Goal: Task Accomplishment & Management: Use online tool/utility

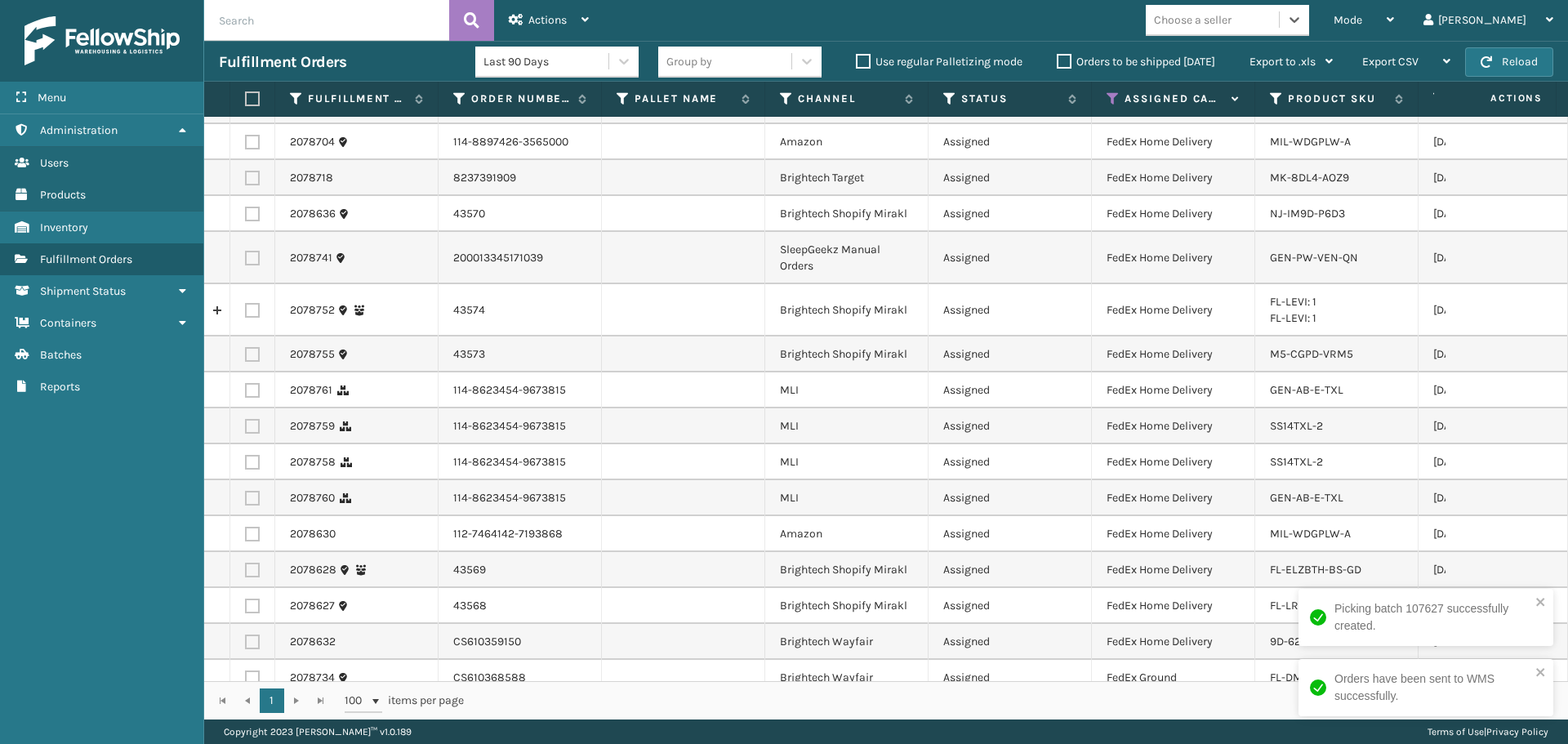
scroll to position [359, 0]
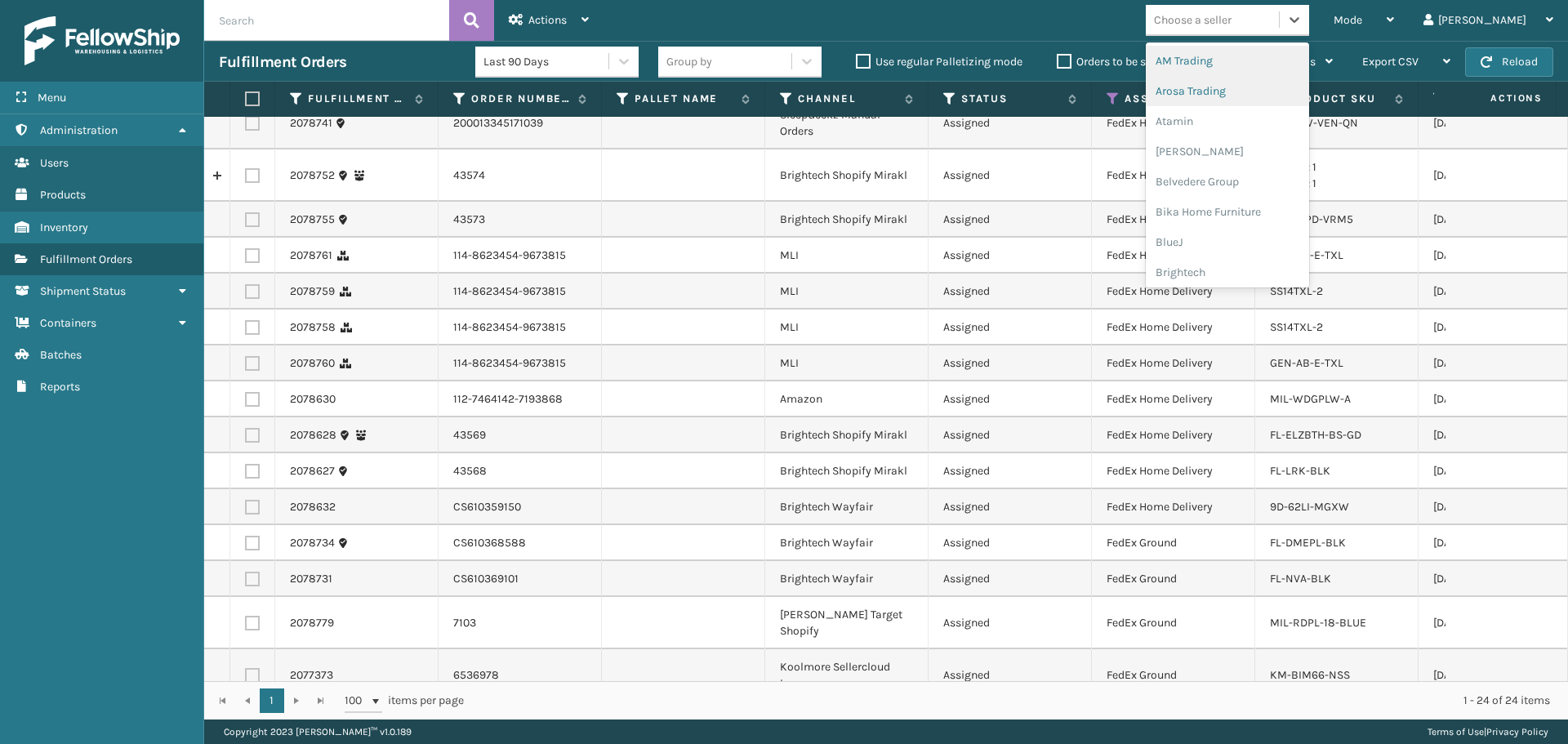
drag, startPoint x: 1254, startPoint y: 28, endPoint x: 1268, endPoint y: 105, distance: 78.3
click at [1232, 28] on div "Choose a seller" at bounding box center [1193, 20] width 78 height 17
click at [1268, 268] on div "Brightech" at bounding box center [1227, 272] width 163 height 30
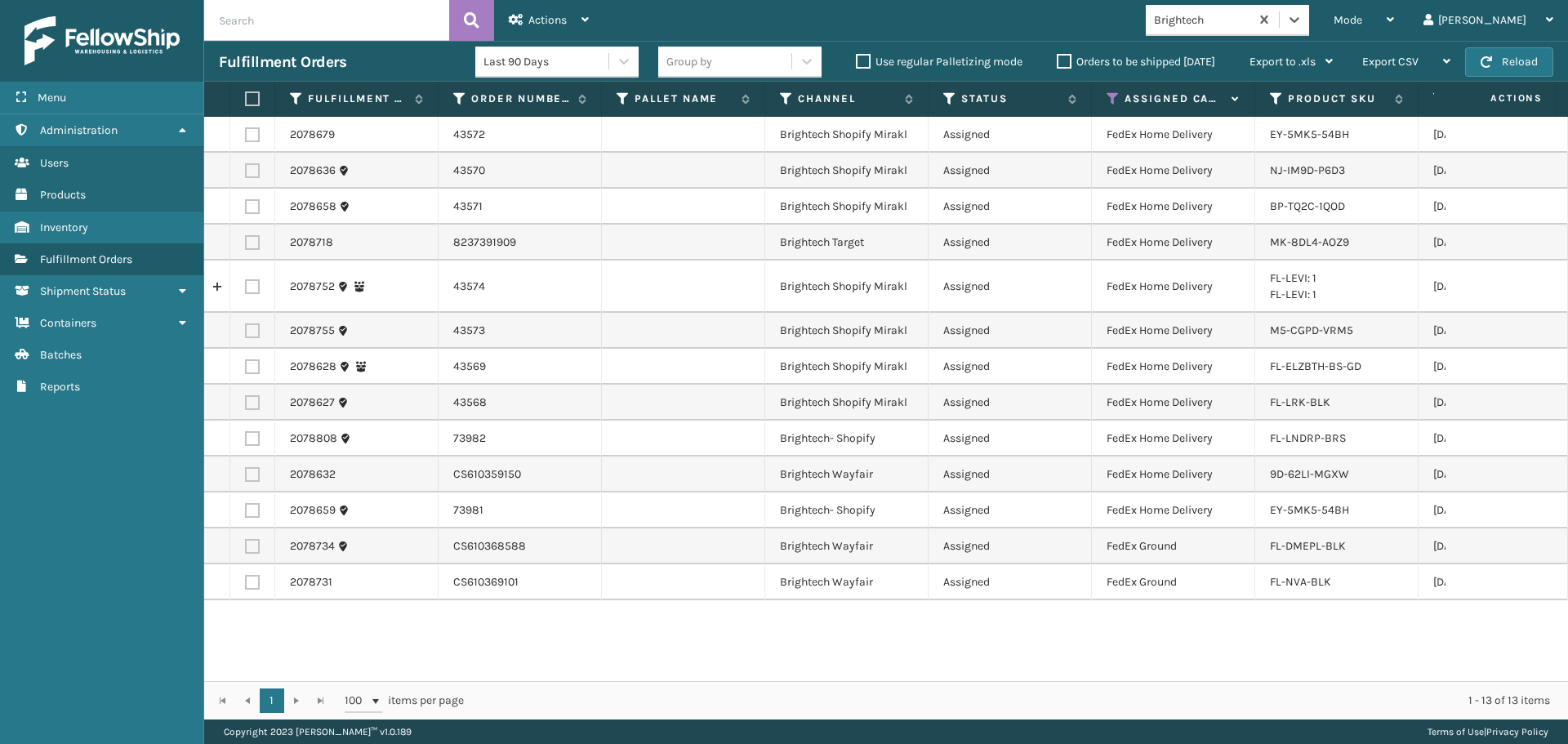
click at [248, 95] on label at bounding box center [249, 99] width 10 height 14
click at [246, 95] on input "checkbox" at bounding box center [245, 100] width 1 height 11
checkbox input "true"
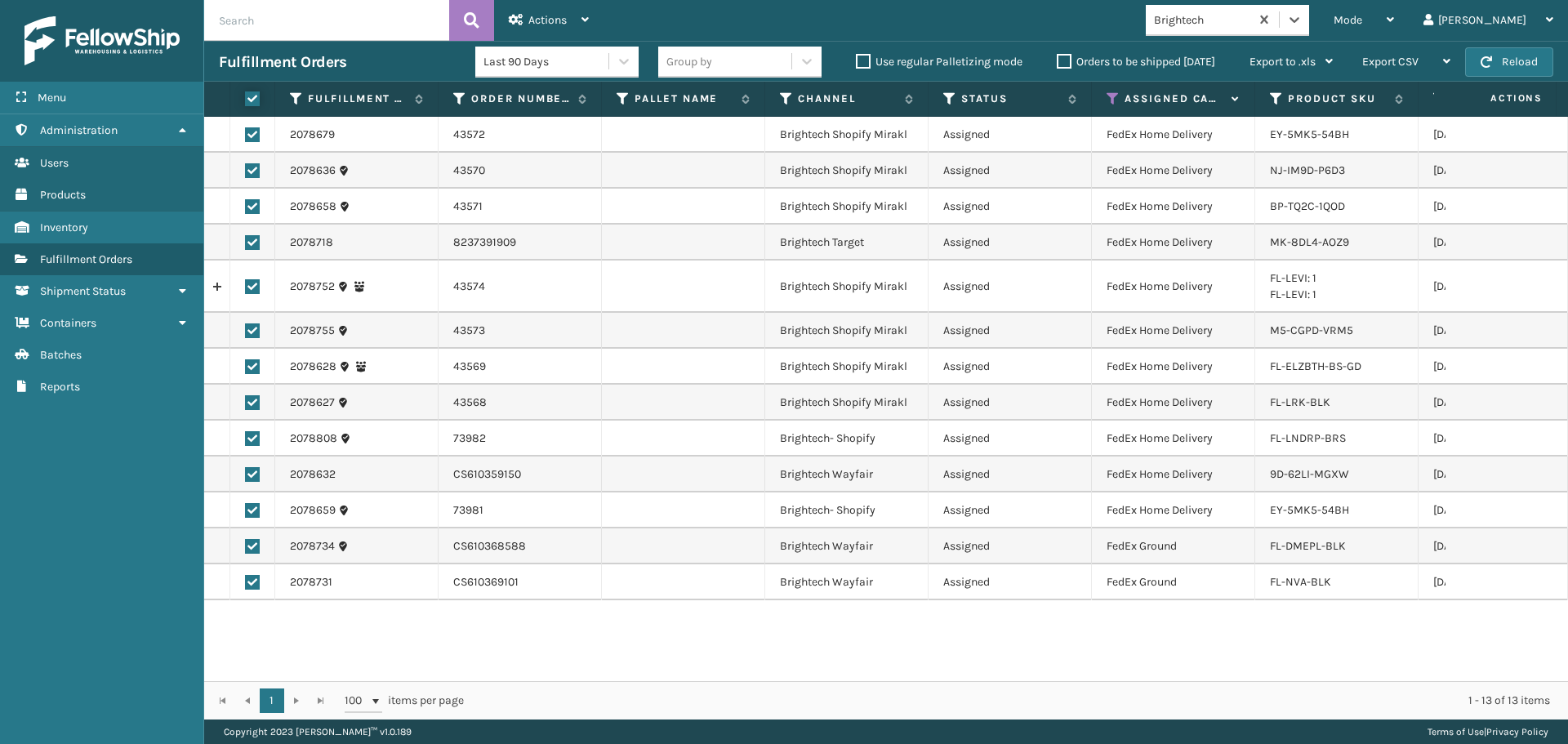
checkbox input "true"
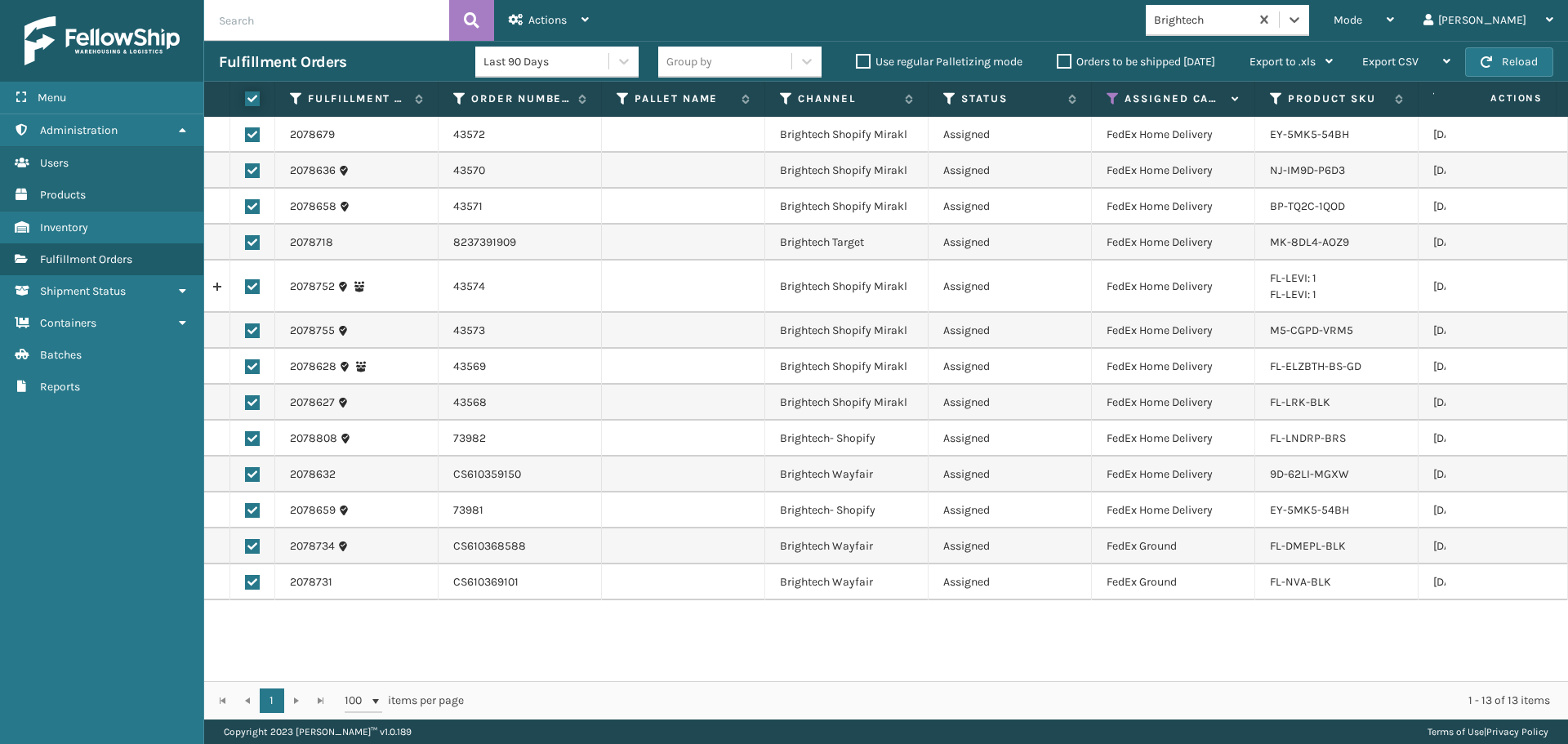
checkbox input "true"
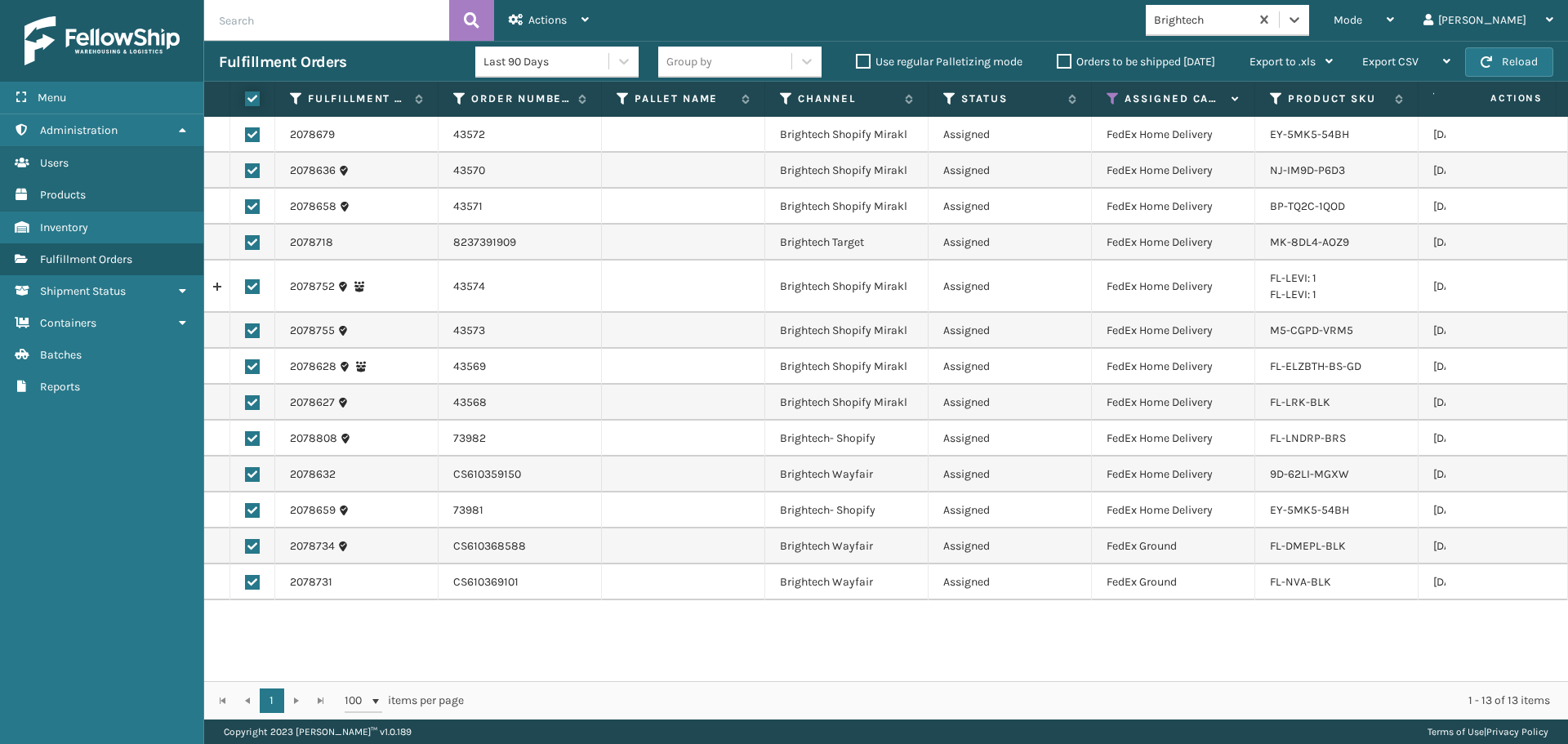
checkbox input "true"
click at [564, 6] on div "Actions" at bounding box center [548, 20] width 80 height 41
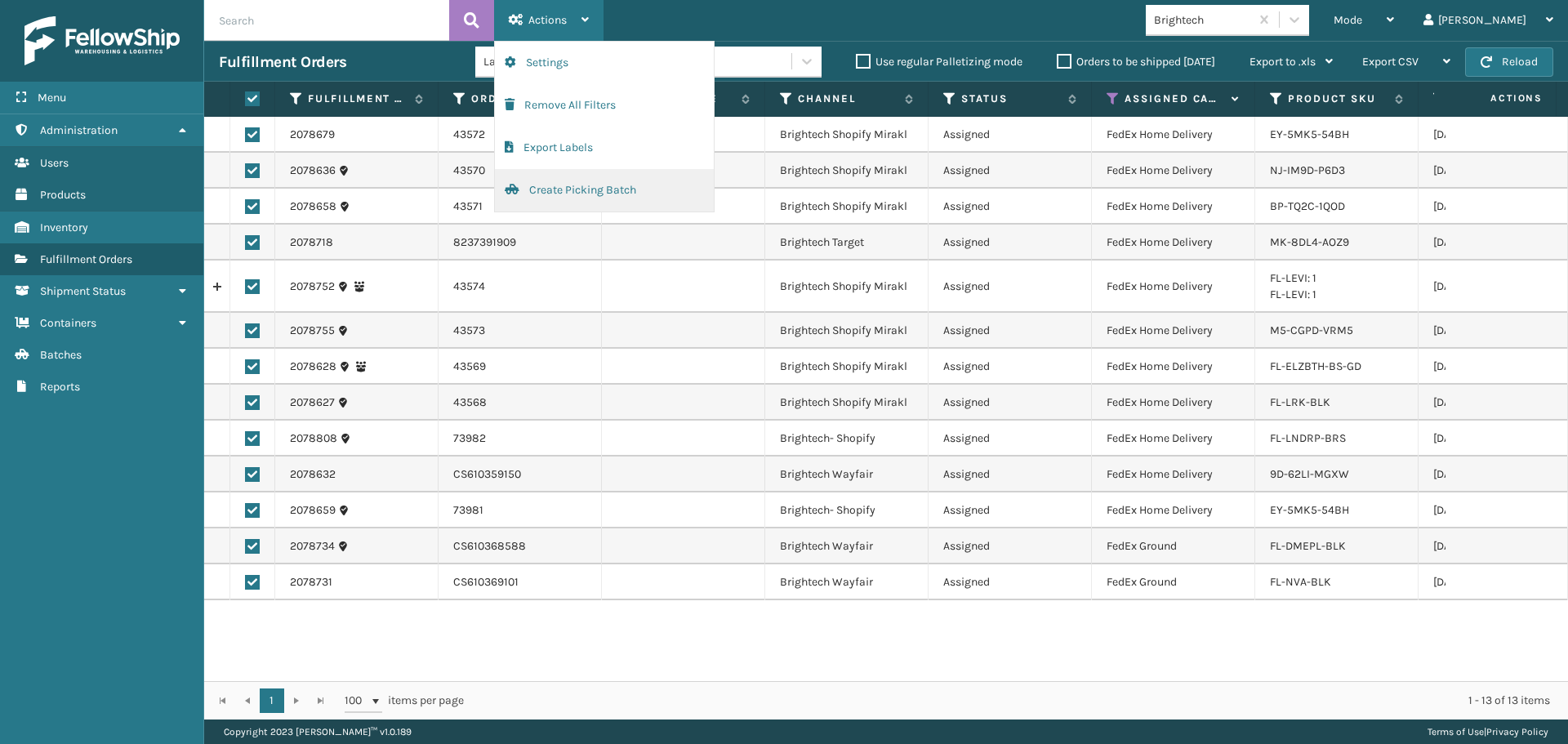
click at [596, 194] on button "Create Picking Batch" at bounding box center [604, 190] width 218 height 43
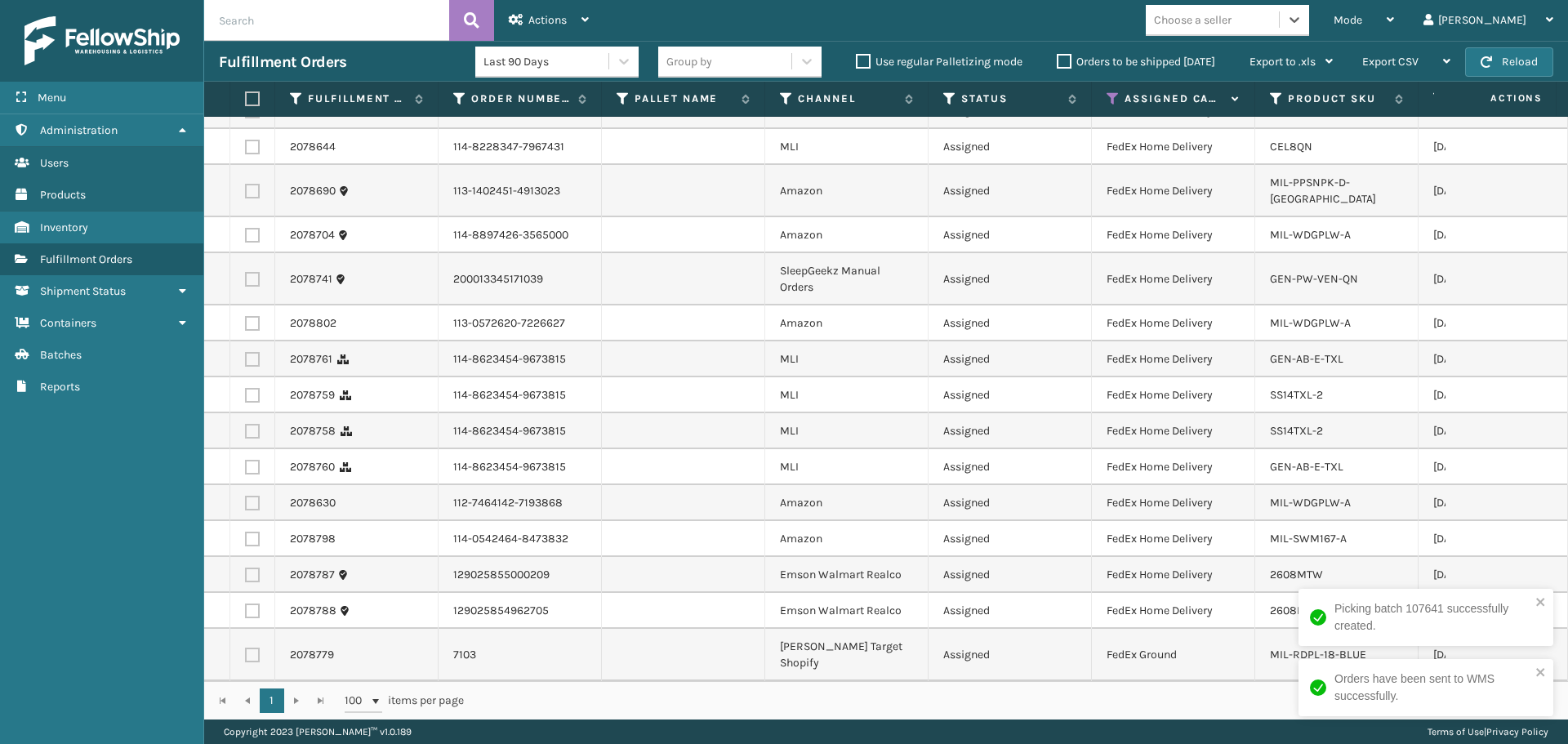
scroll to position [92, 0]
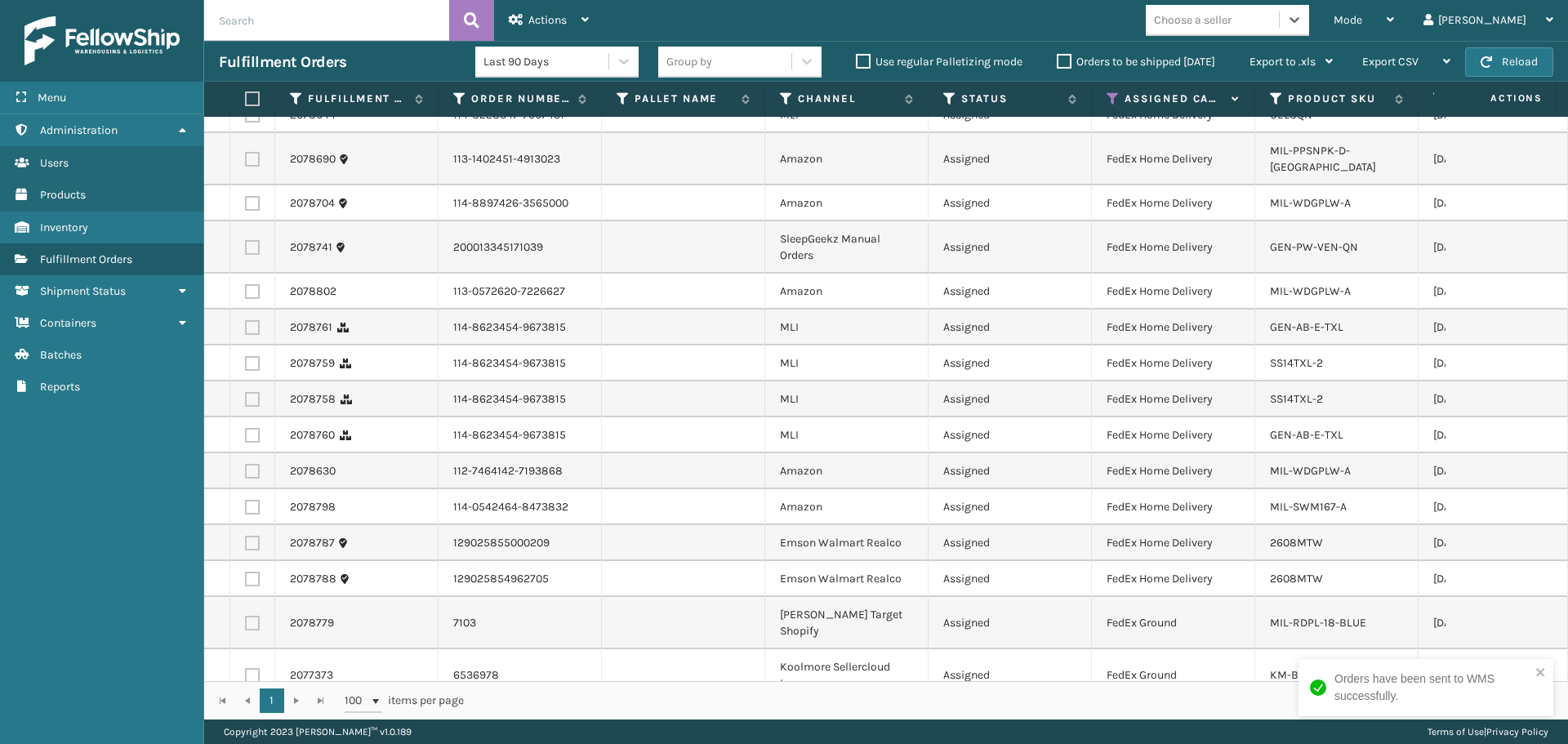
click at [1232, 21] on div "Choose a seller" at bounding box center [1193, 20] width 78 height 17
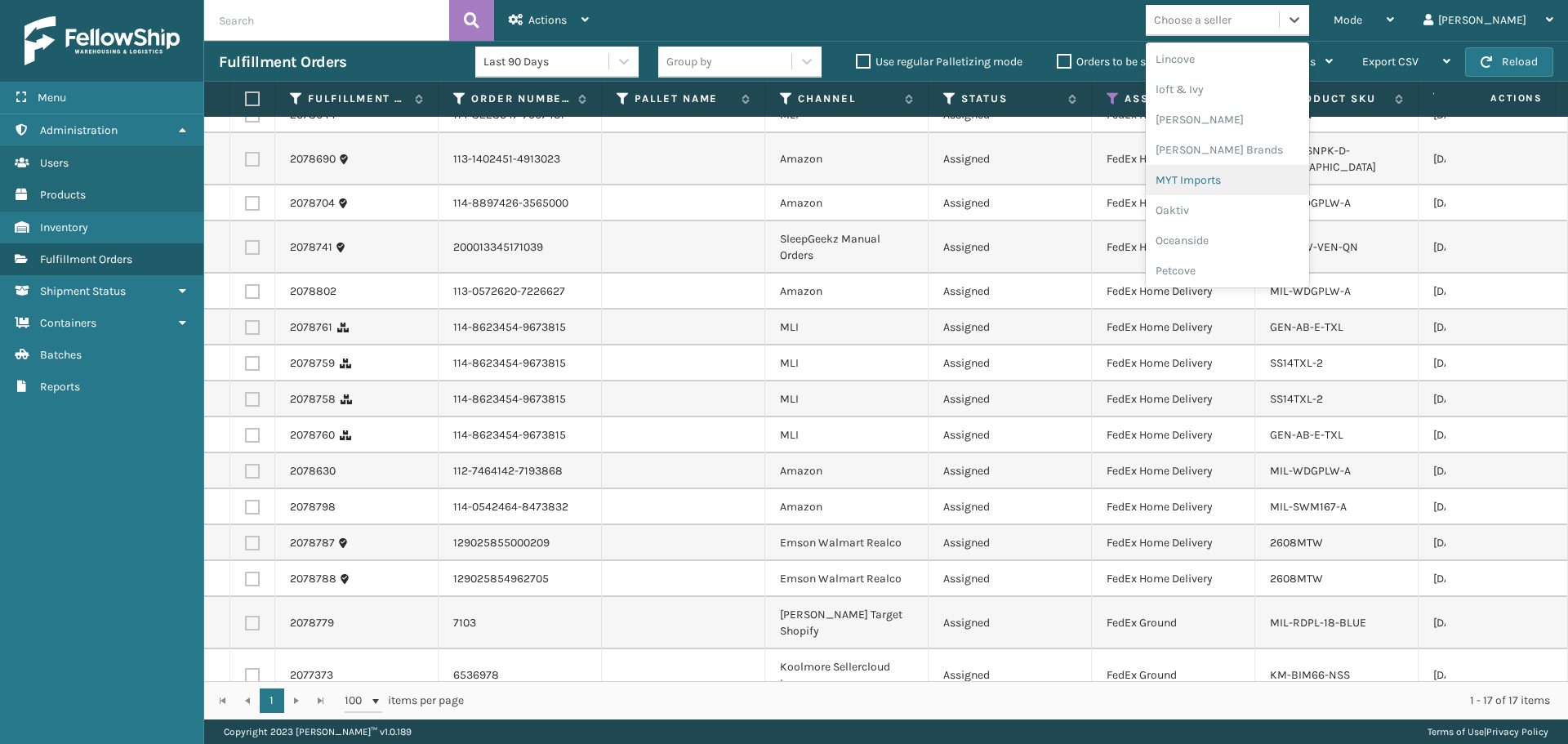
scroll to position [681, 0]
click at [1250, 138] on div "[PERSON_NAME] Brands" at bounding box center [1227, 135] width 163 height 30
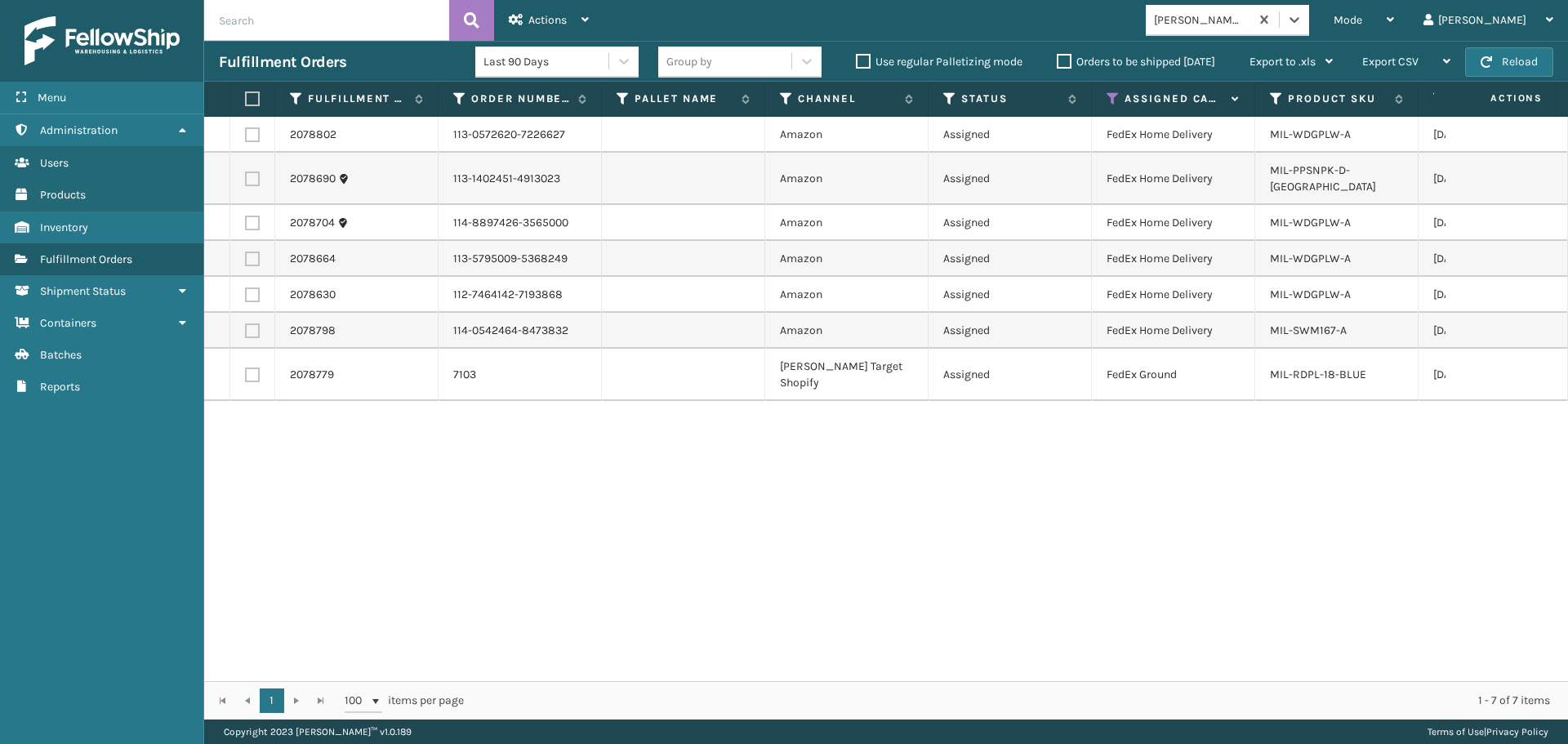
click at [256, 101] on th at bounding box center [253, 99] width 45 height 35
click at [255, 101] on label at bounding box center [249, 99] width 10 height 14
click at [246, 101] on input "checkbox" at bounding box center [245, 100] width 1 height 11
checkbox input "true"
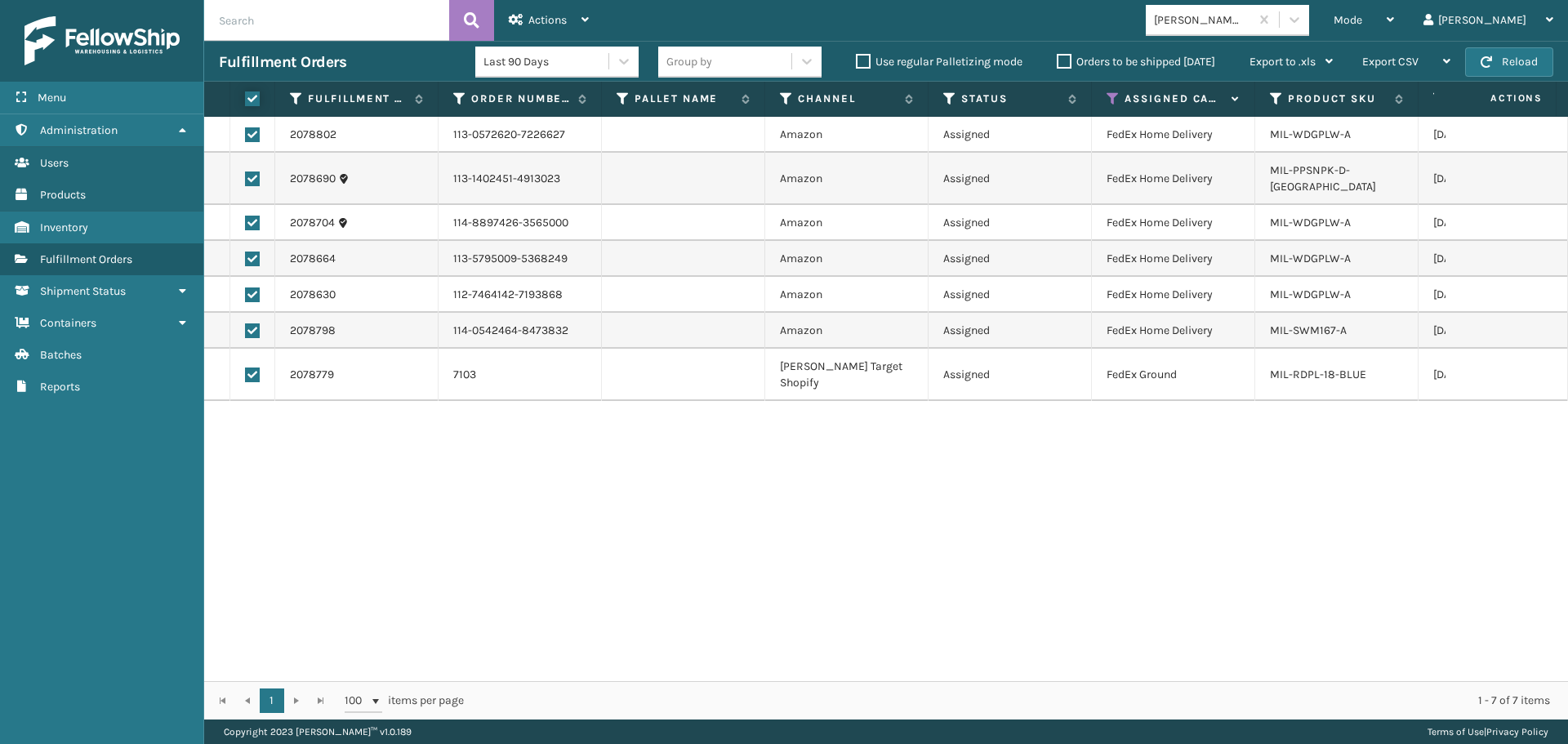
checkbox input "true"
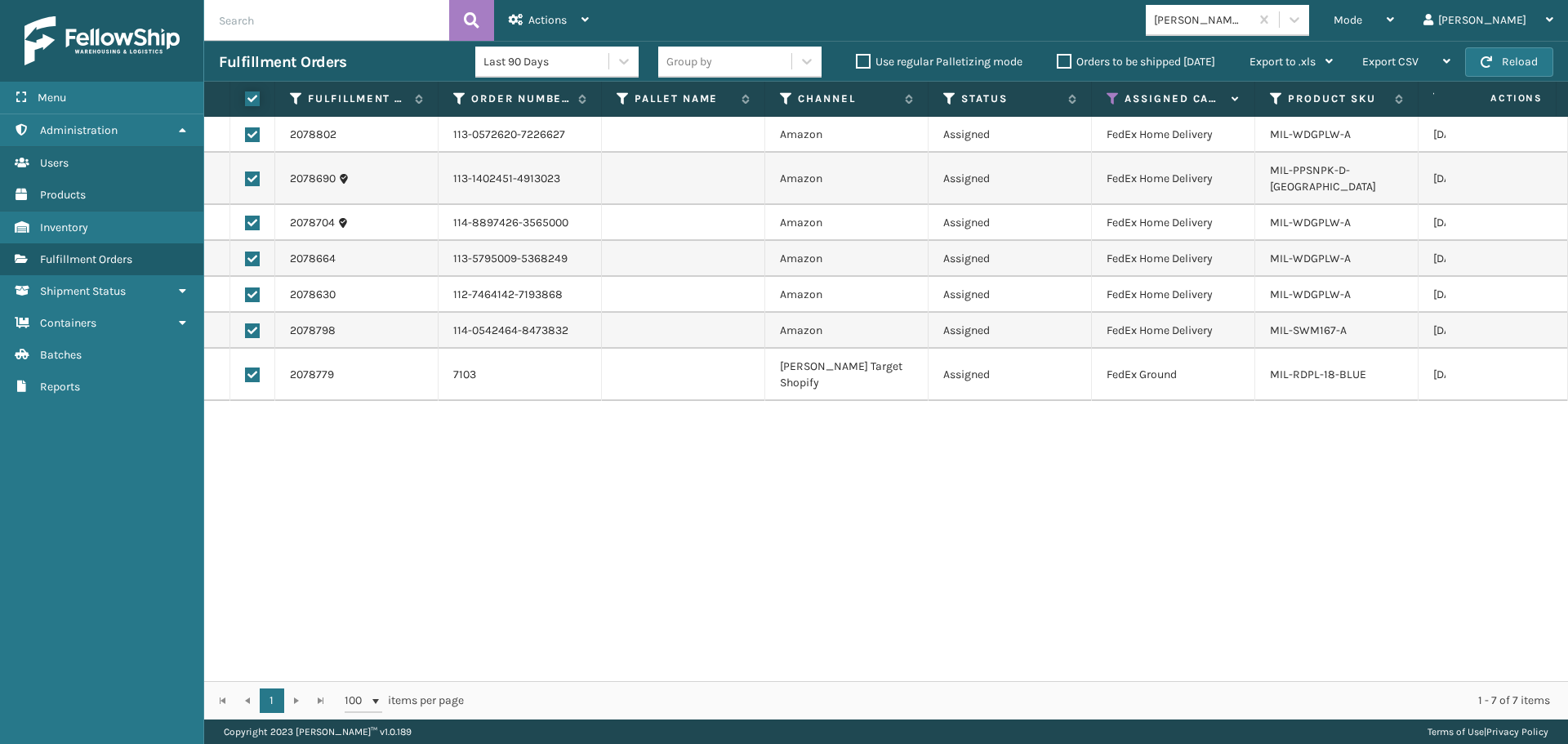
checkbox input "true"
drag, startPoint x: 547, startPoint y: 8, endPoint x: 579, endPoint y: 66, distance: 66.2
click at [544, 10] on div "Actions" at bounding box center [548, 20] width 80 height 41
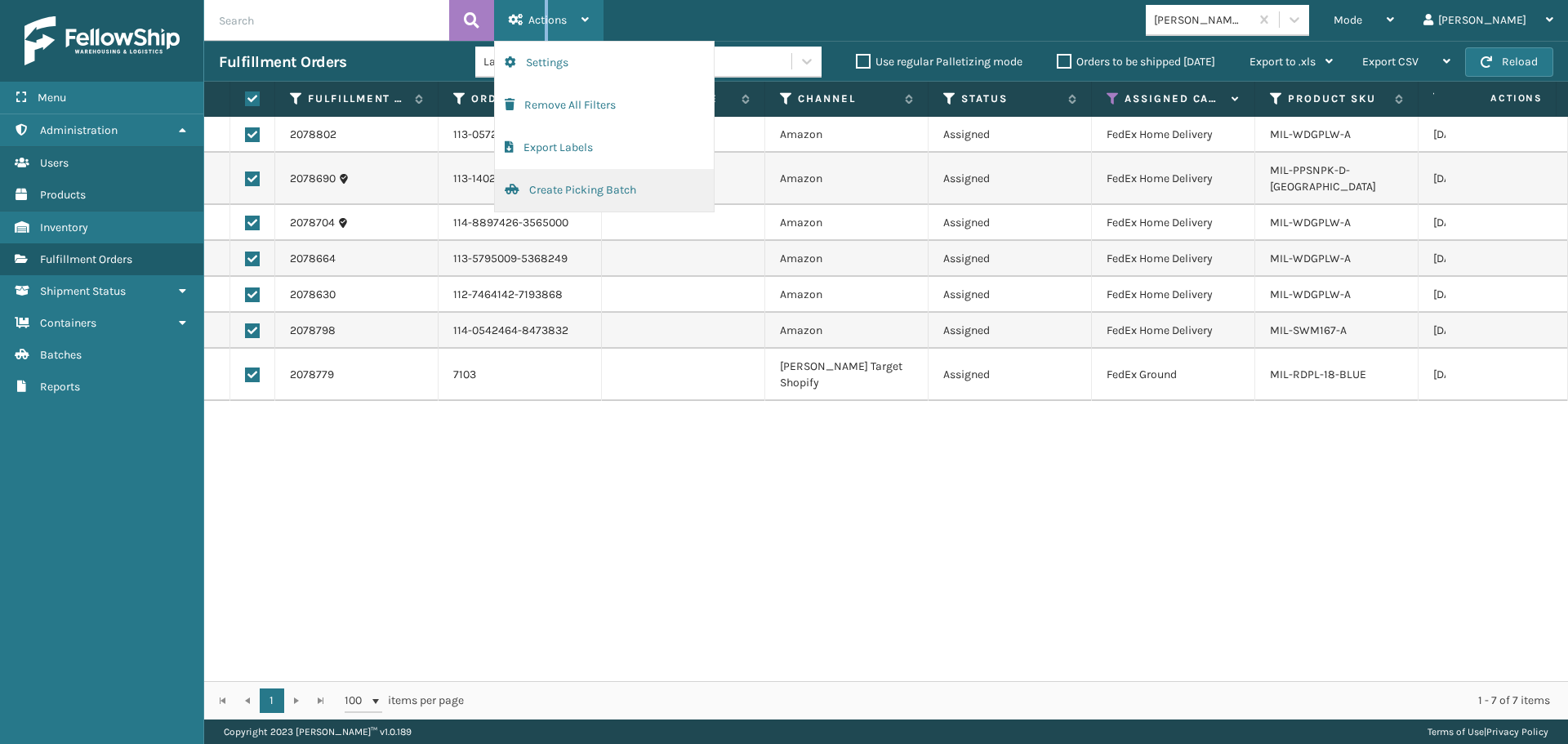
click at [591, 188] on button "Create Picking Batch" at bounding box center [604, 190] width 218 height 43
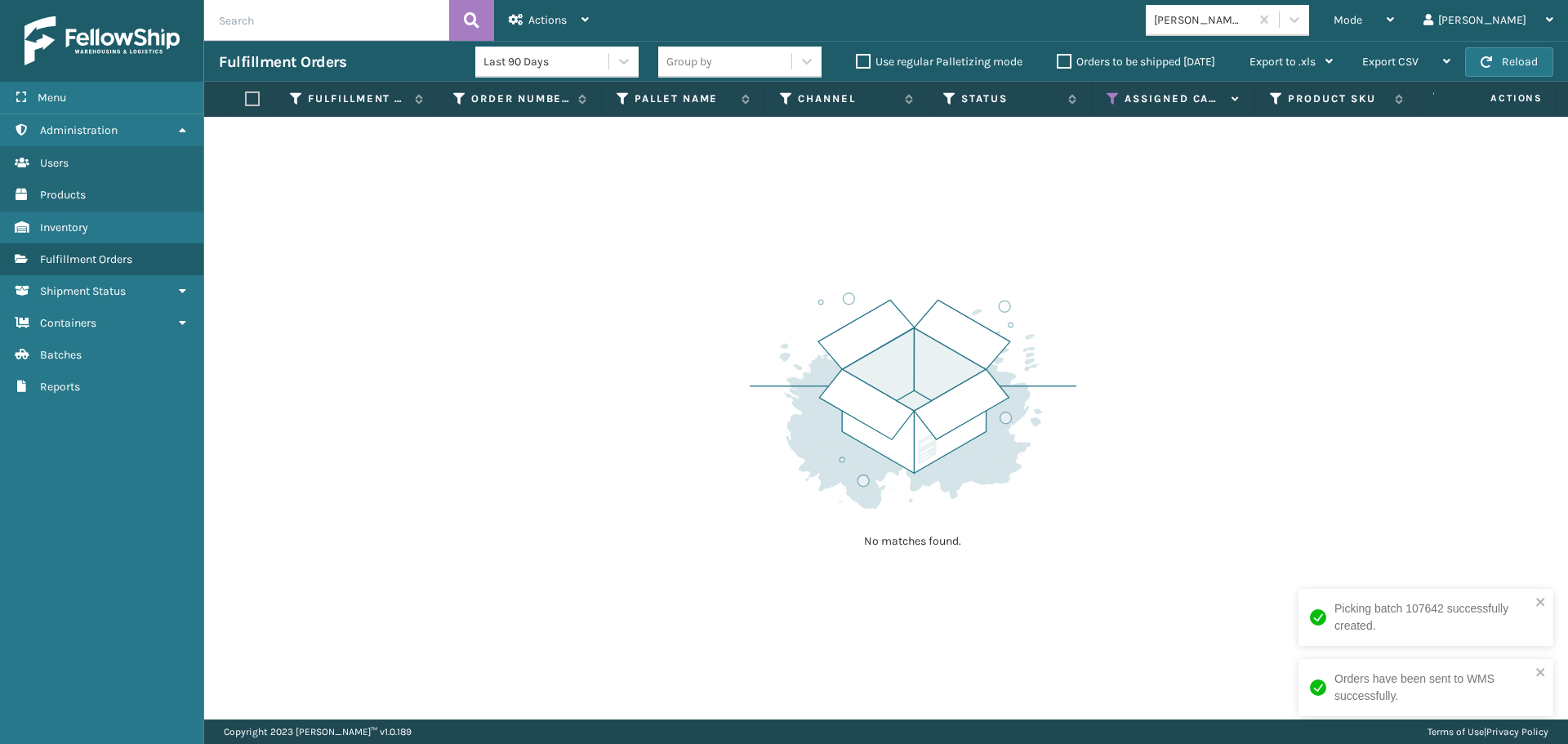
click at [1251, 21] on div "[PERSON_NAME] Brands" at bounding box center [1202, 20] width 97 height 17
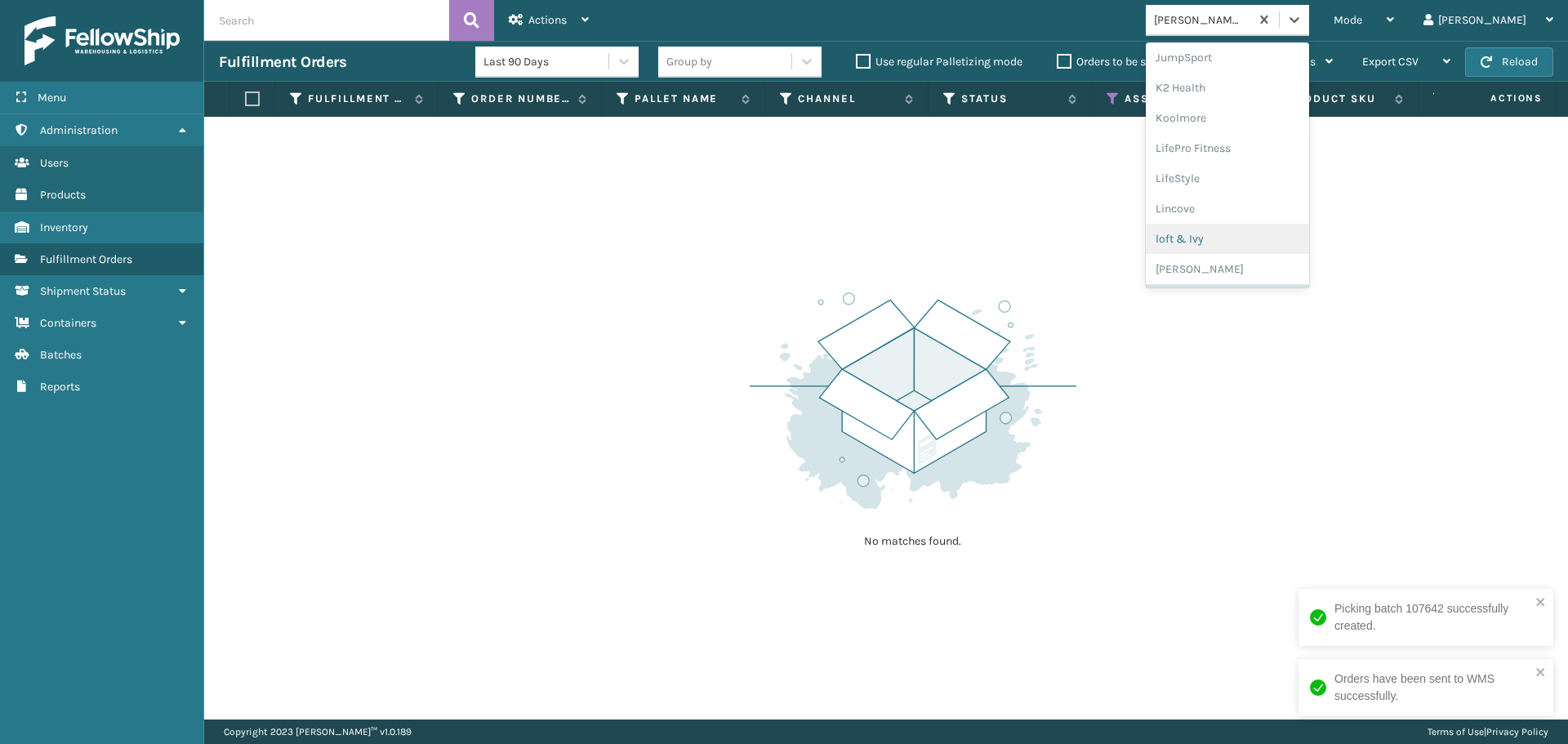
scroll to position [819, 0]
click at [1236, 249] on div "SleepGeekz" at bounding box center [1227, 238] width 163 height 30
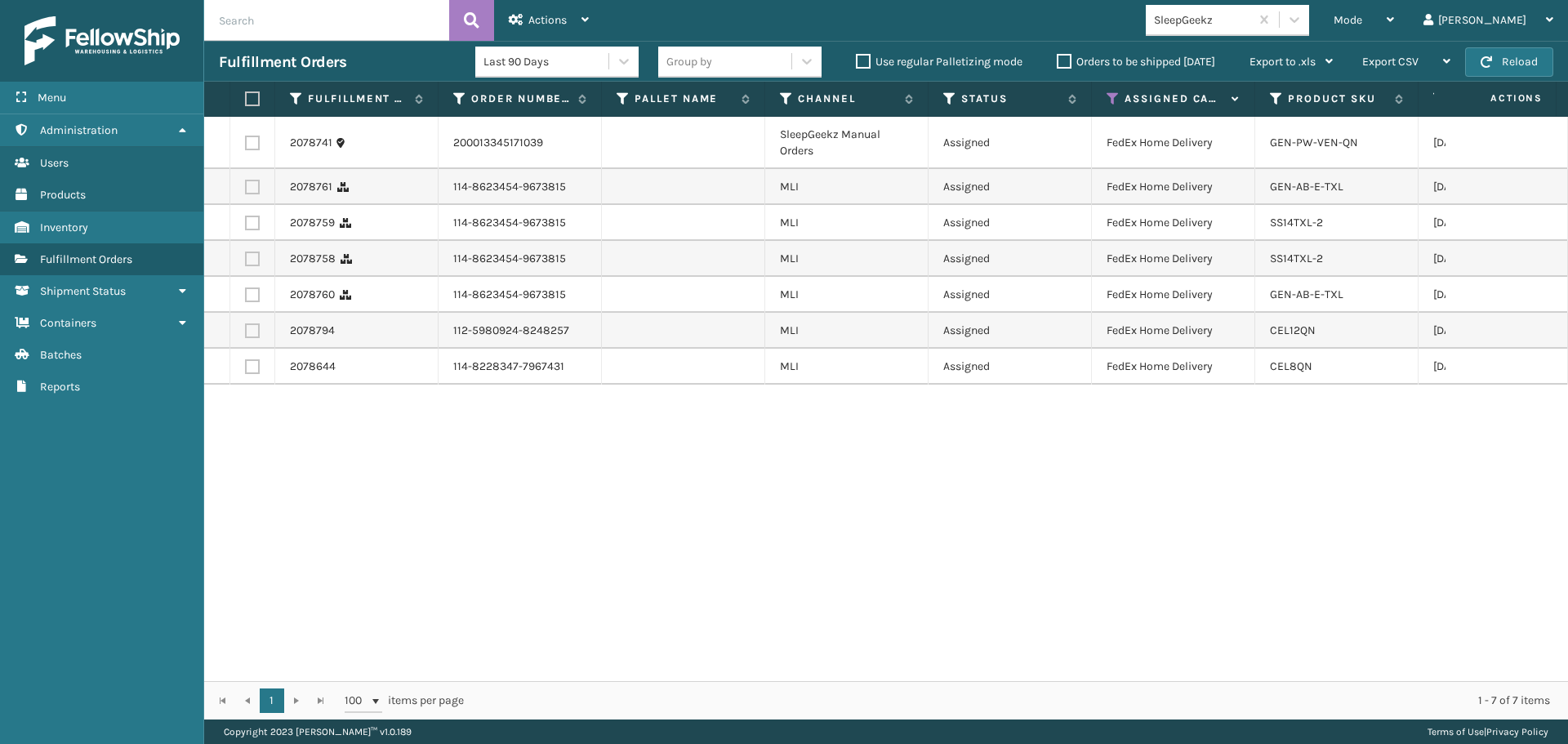
click at [254, 90] on th at bounding box center [253, 99] width 45 height 35
click at [252, 92] on label at bounding box center [249, 99] width 10 height 14
click at [246, 94] on input "checkbox" at bounding box center [245, 100] width 1 height 11
checkbox input "true"
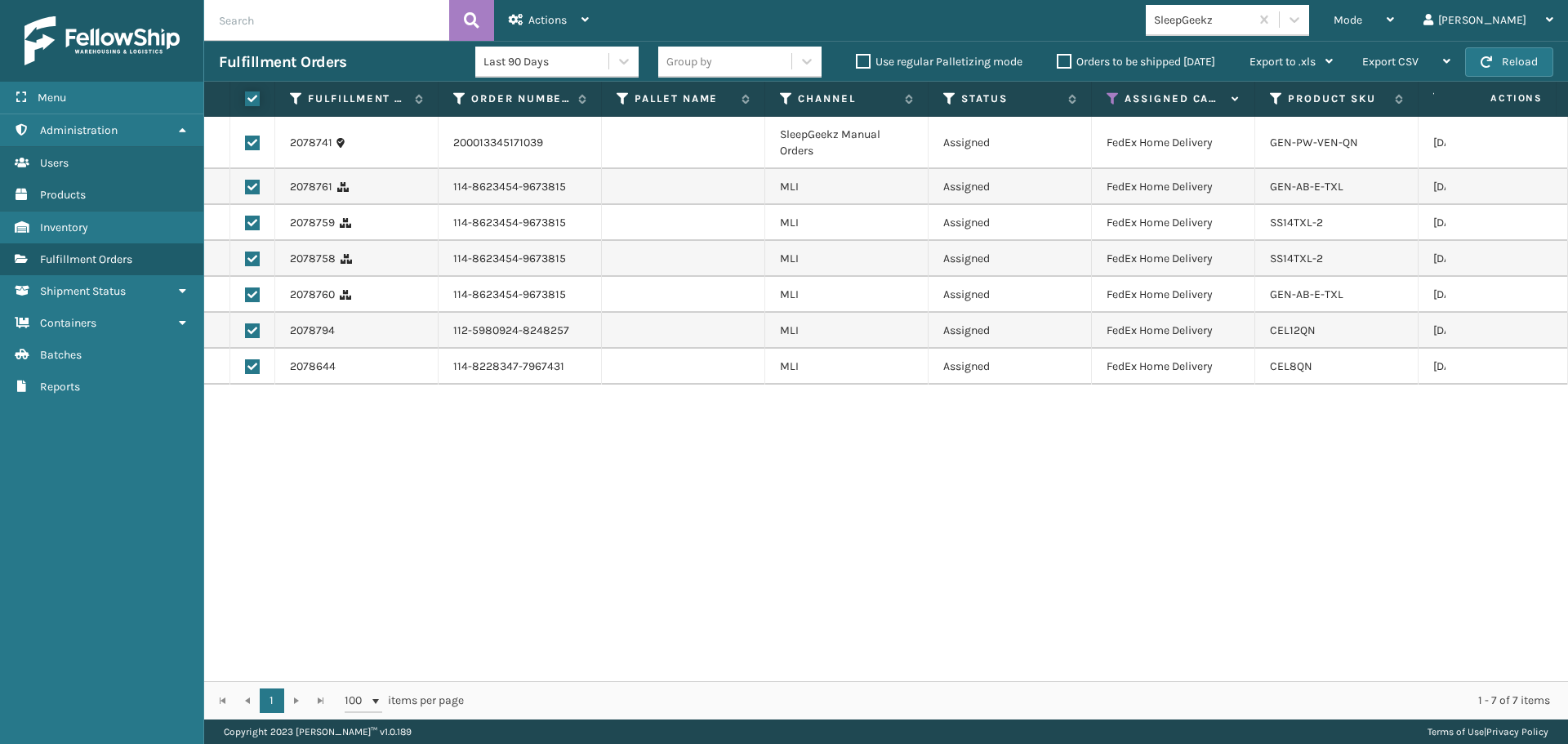
checkbox input "true"
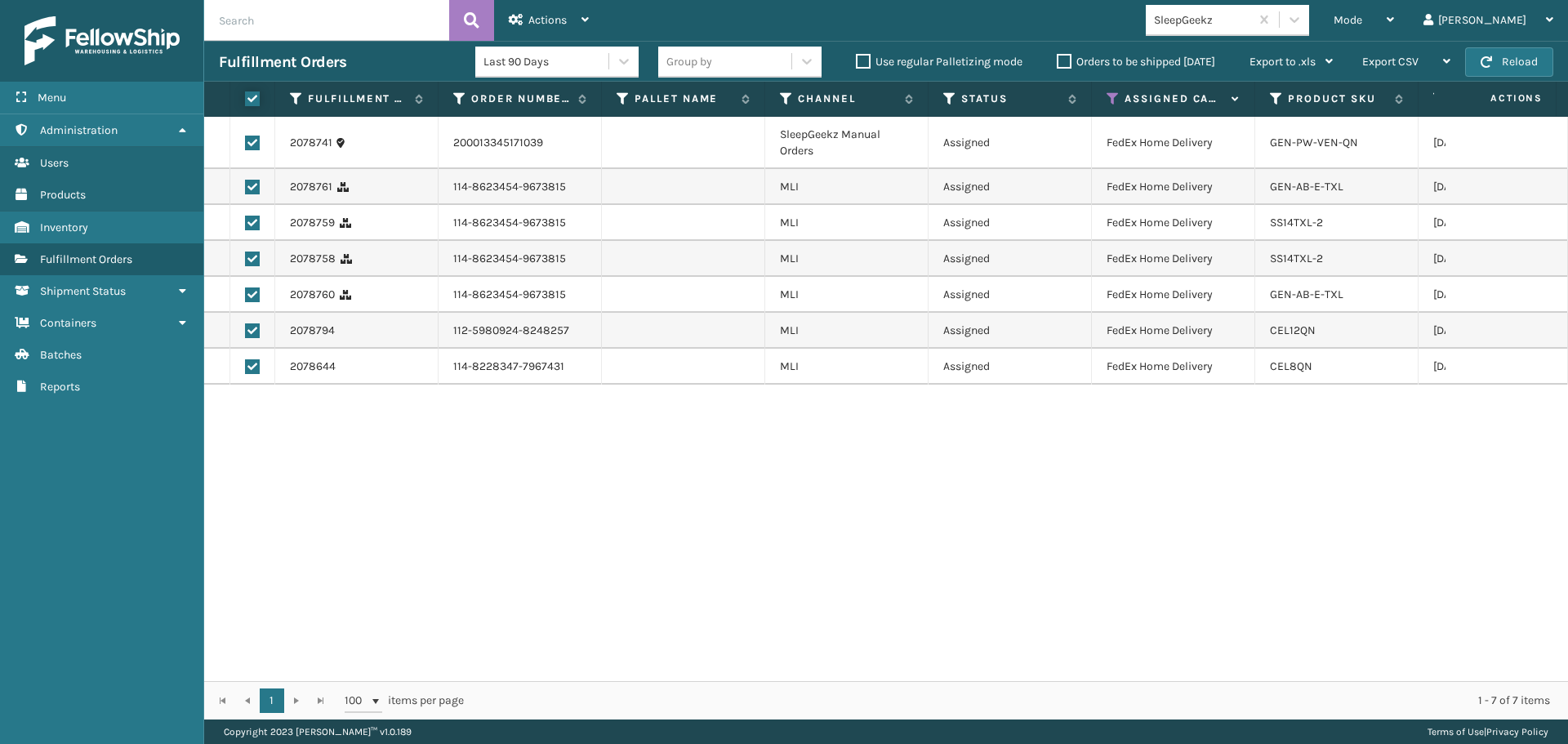
checkbox input "true"
click at [557, 16] on span "Actions" at bounding box center [547, 19] width 38 height 14
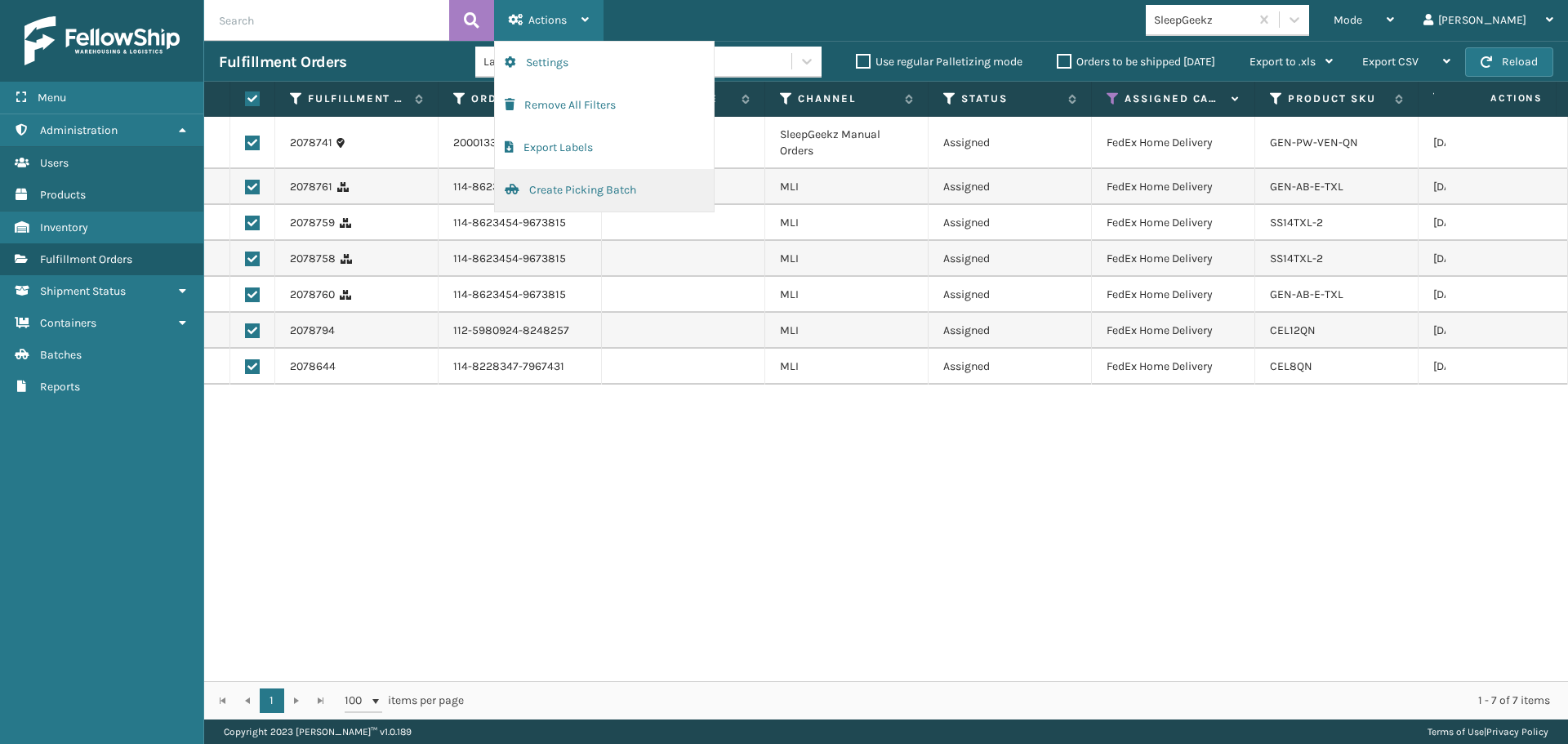
drag, startPoint x: 575, startPoint y: 205, endPoint x: 566, endPoint y: 204, distance: 9.1
click at [566, 204] on button "Create Picking Batch" at bounding box center [604, 190] width 218 height 43
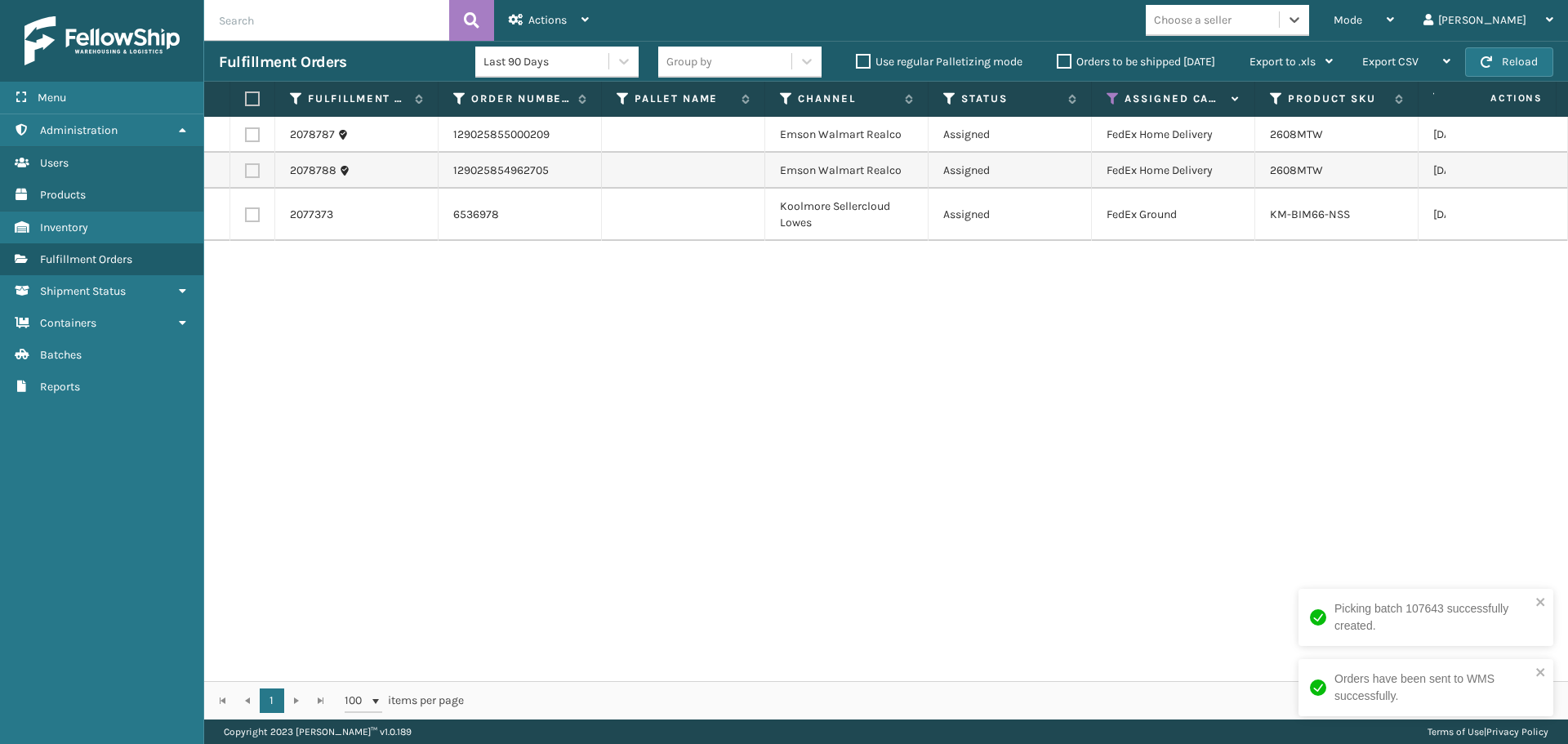
click at [255, 99] on label at bounding box center [249, 99] width 10 height 14
click at [246, 99] on input "checkbox" at bounding box center [245, 100] width 1 height 11
checkbox input "true"
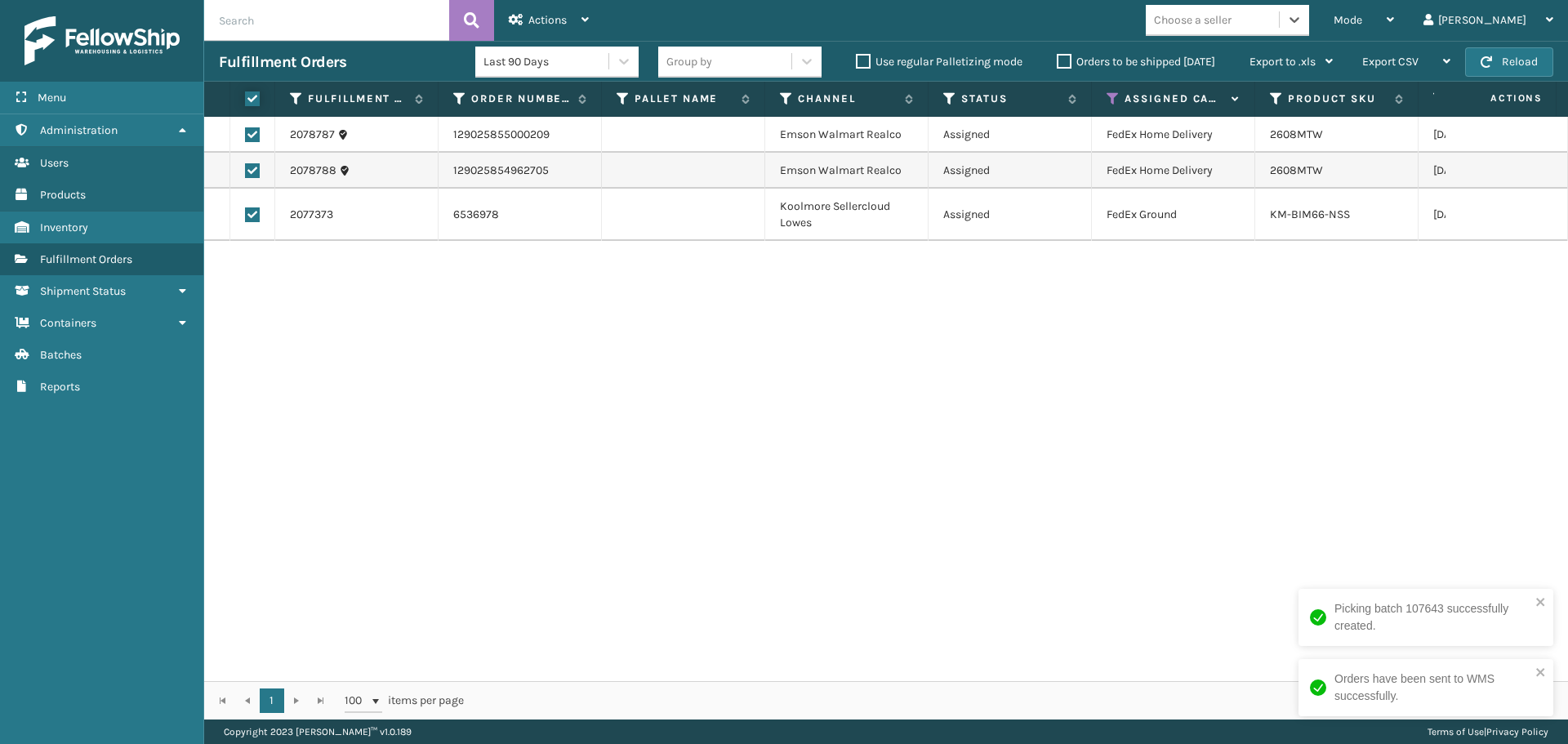
checkbox input "true"
click at [561, 10] on div "Actions" at bounding box center [548, 20] width 80 height 41
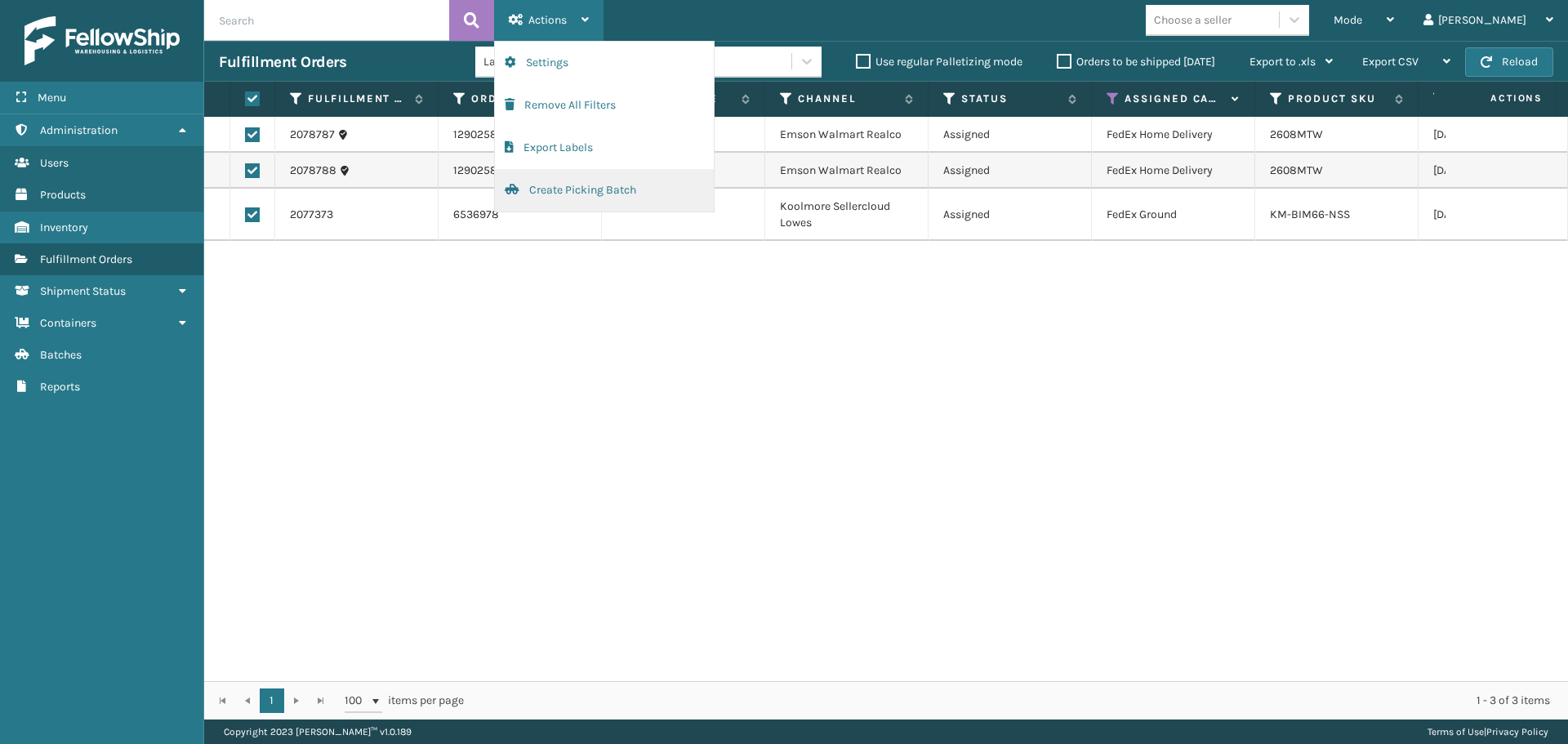
click at [608, 192] on button "Create Picking Batch" at bounding box center [604, 190] width 218 height 43
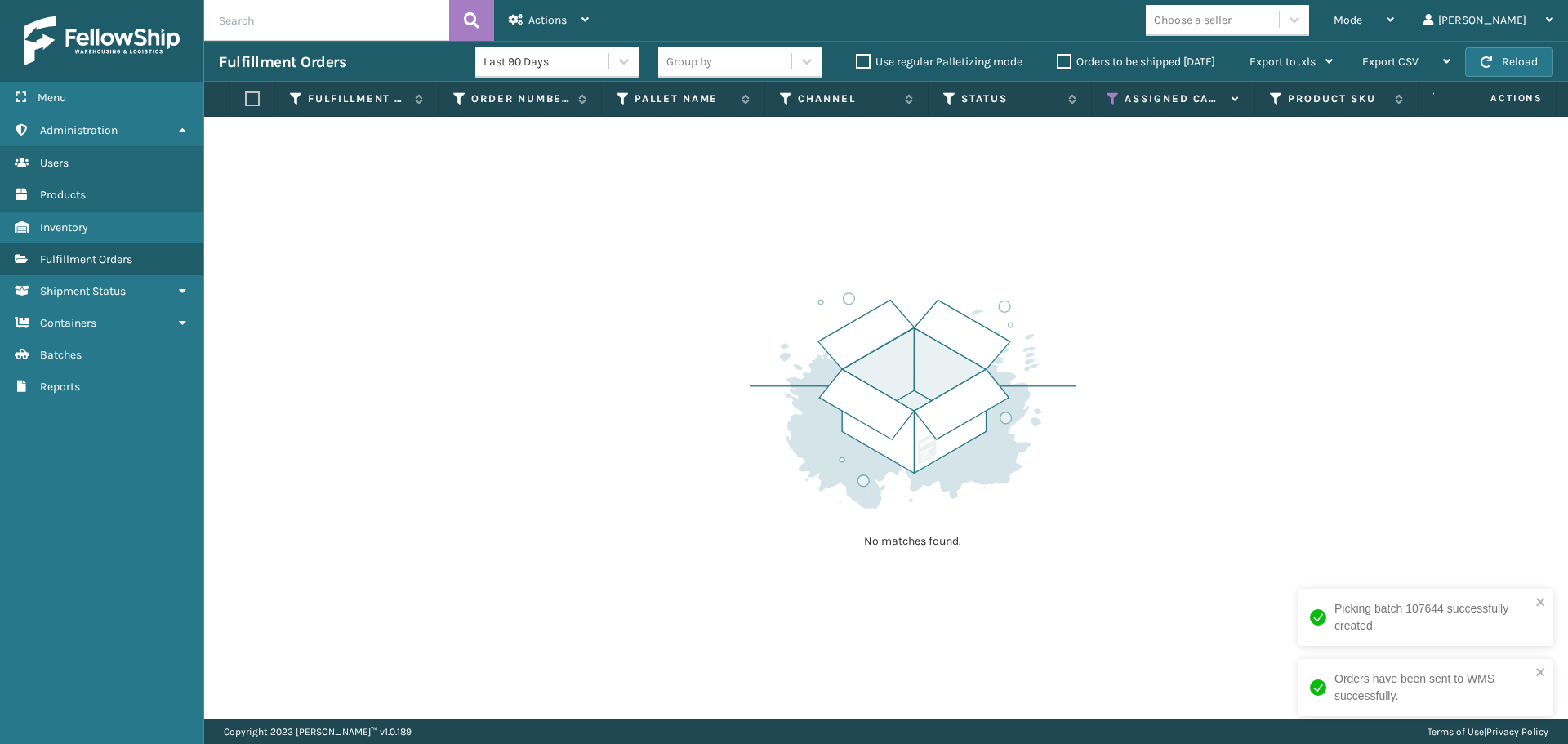
click at [1110, 97] on icon at bounding box center [1113, 99] width 13 height 14
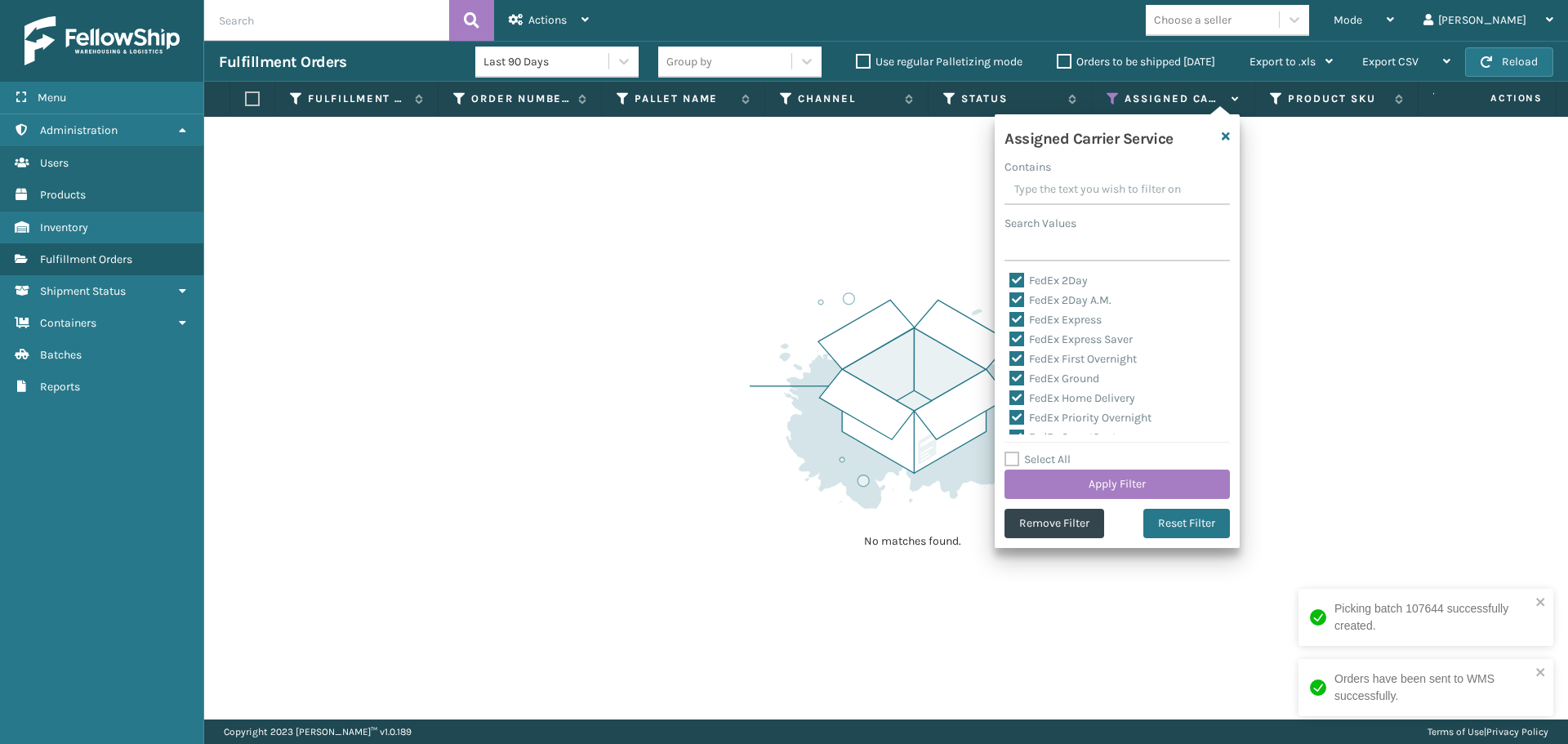
click at [1067, 458] on label "Select All" at bounding box center [1037, 459] width 66 height 14
click at [1067, 451] on input "Select All" at bounding box center [1127, 451] width 245 height 2
checkbox input "true"
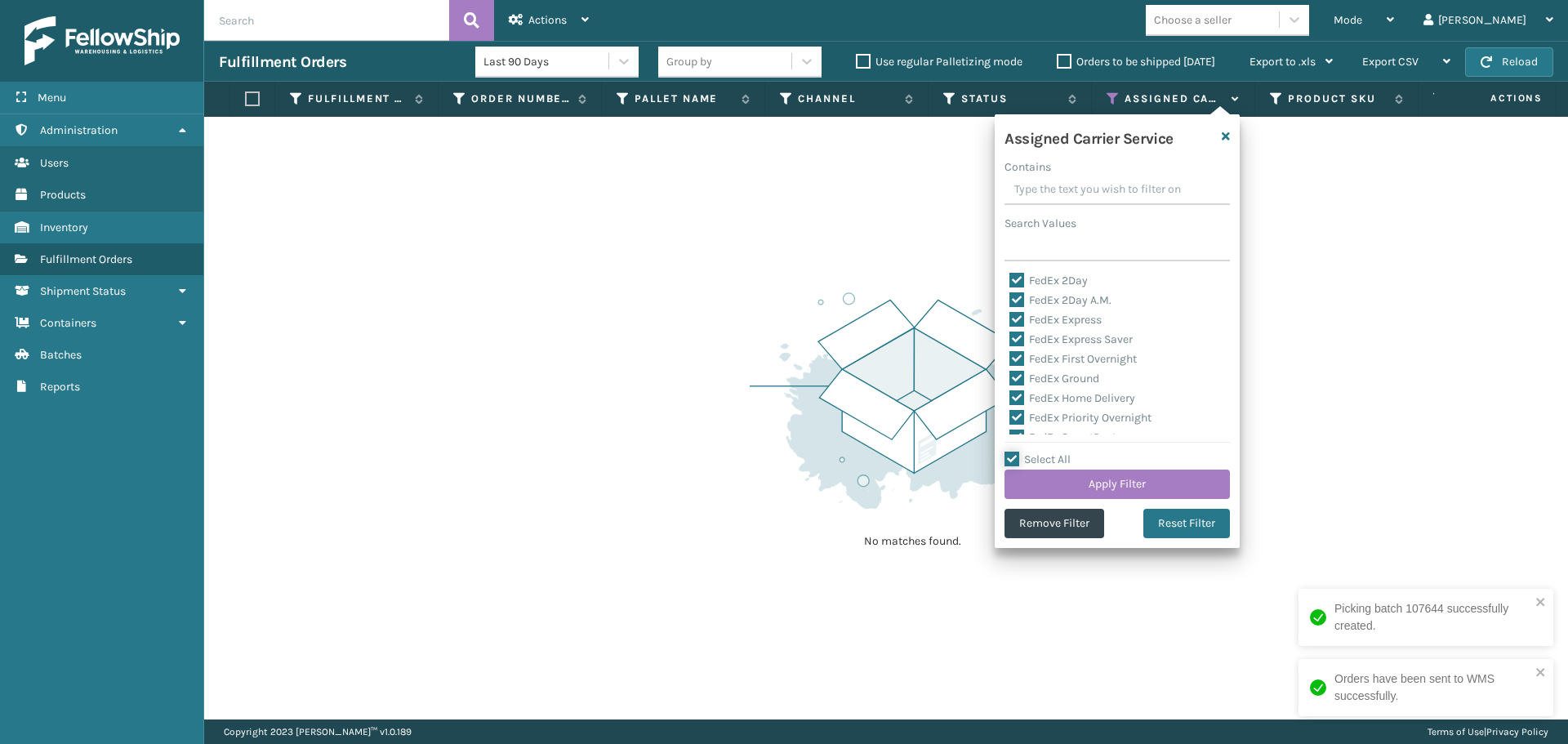
checkbox input "true"
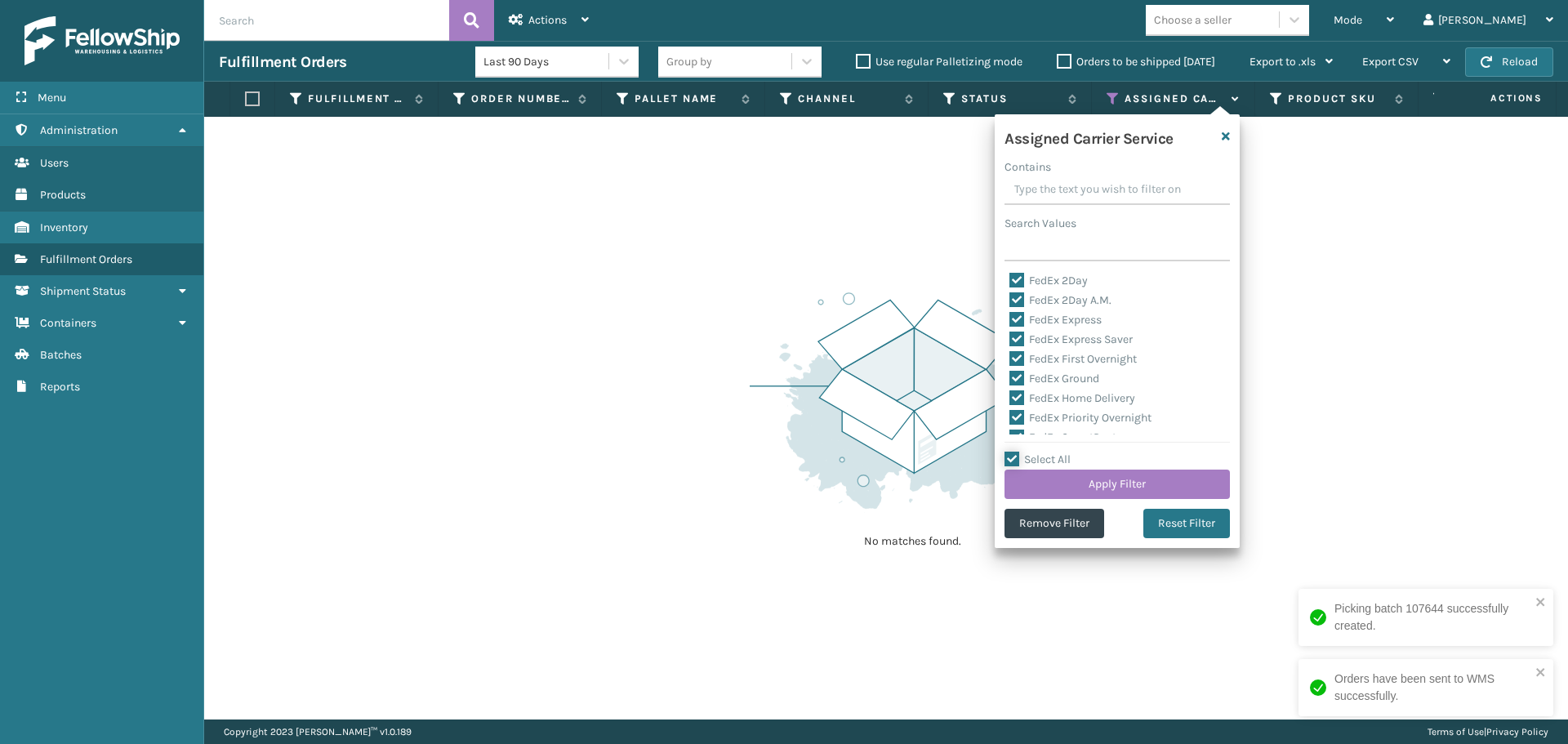
checkbox input "true"
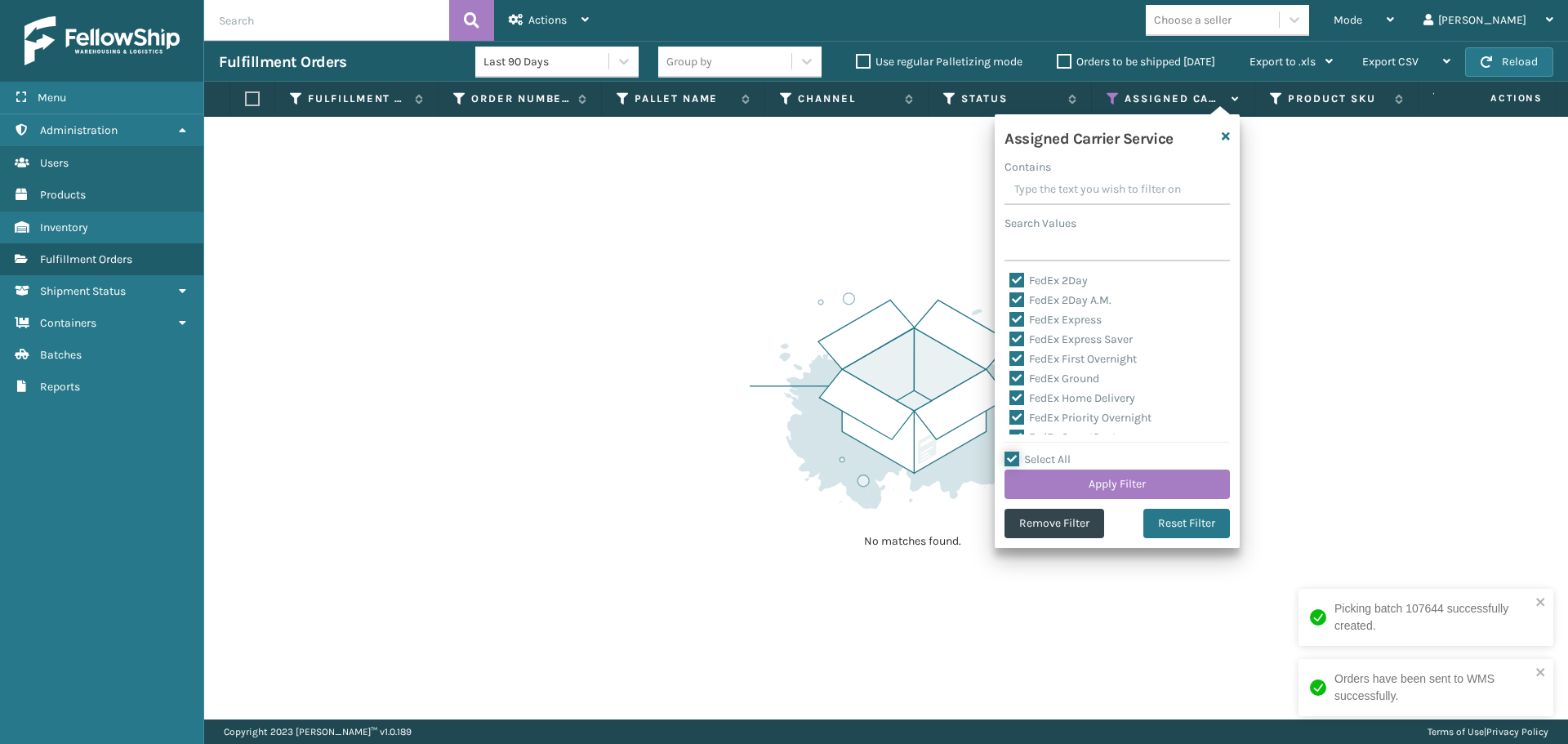
checkbox input "true"
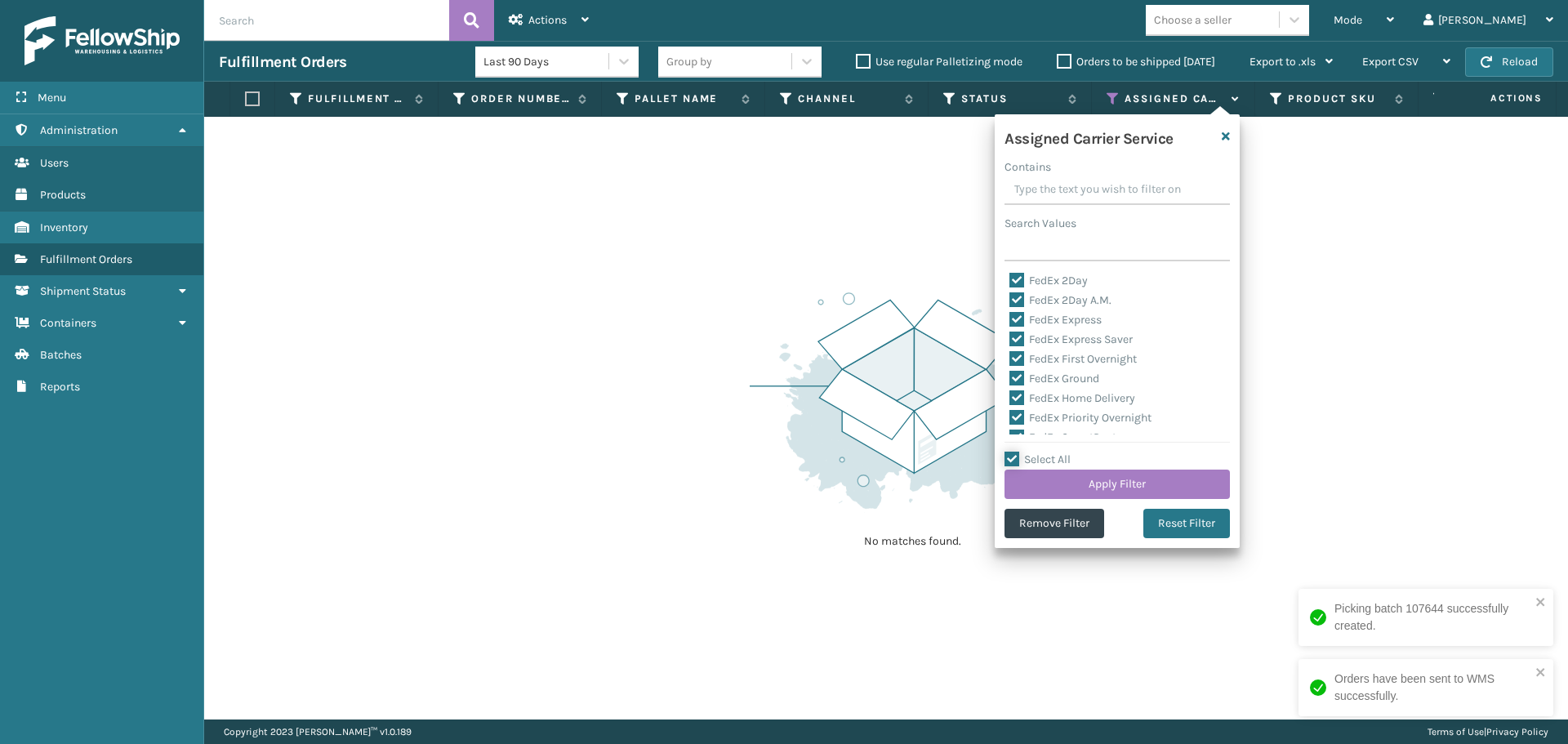
checkbox input "true"
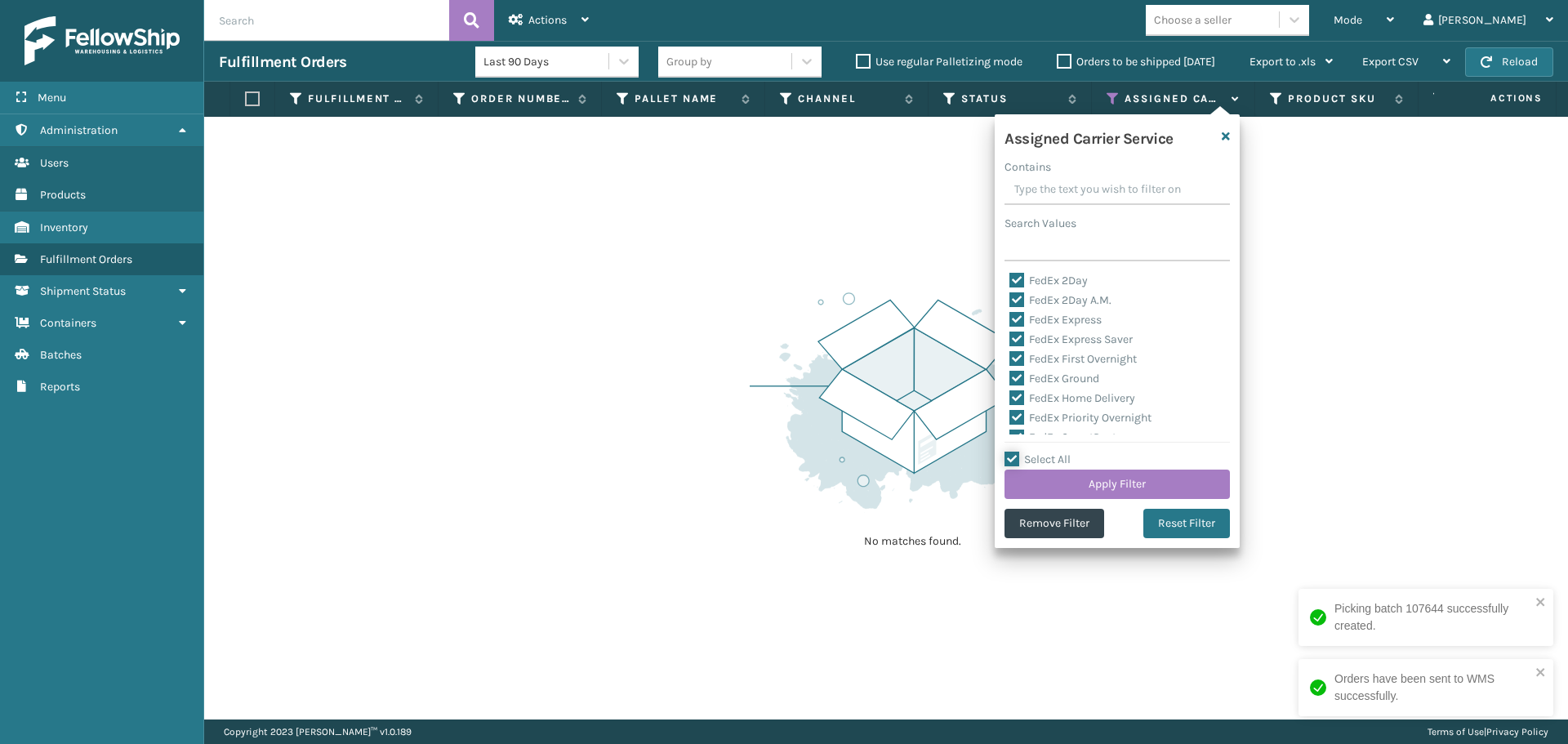
checkbox input "true"
click at [1065, 458] on label "Select All" at bounding box center [1037, 459] width 66 height 14
click at [1065, 451] on input "Select All" at bounding box center [1127, 451] width 245 height 2
checkbox input "false"
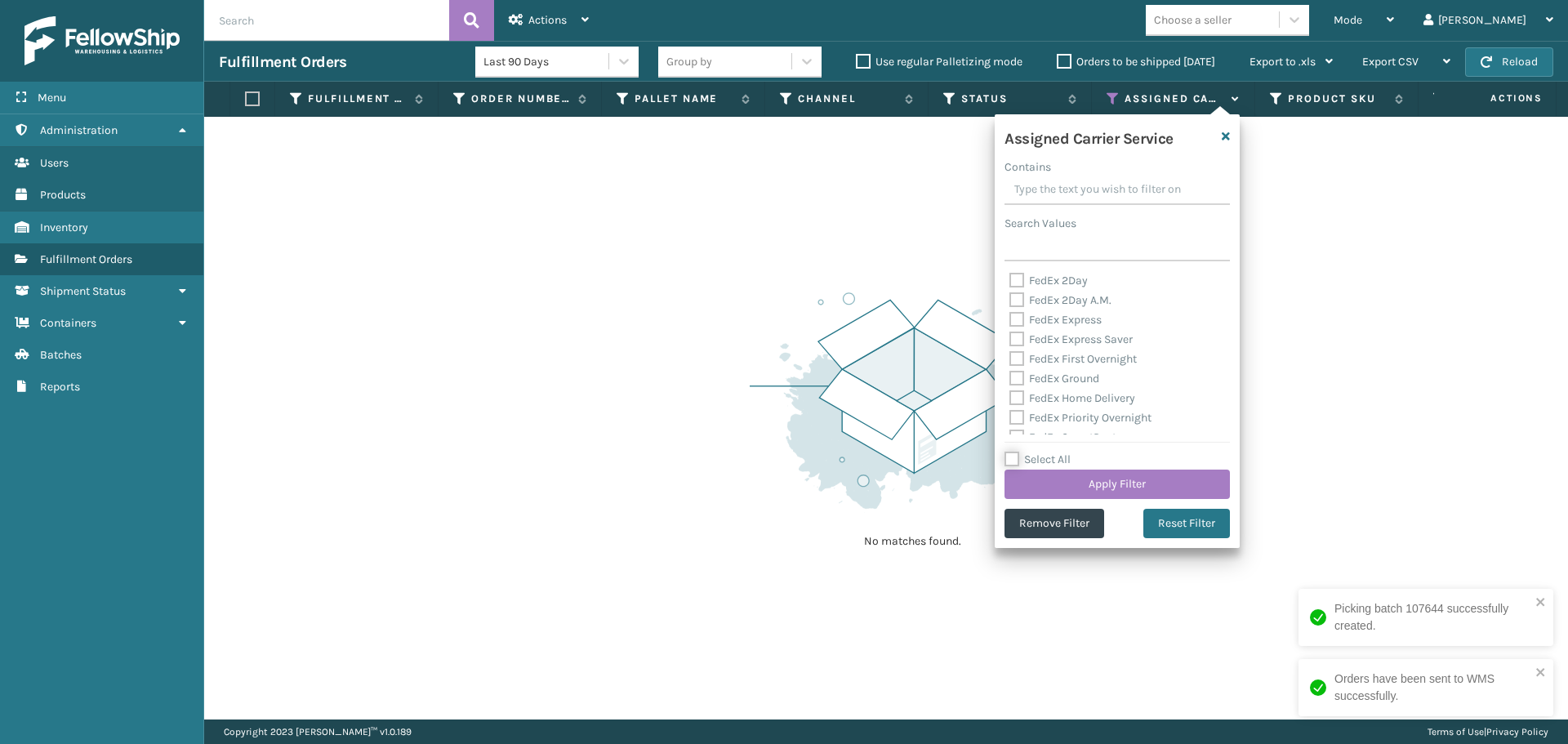
checkbox input "false"
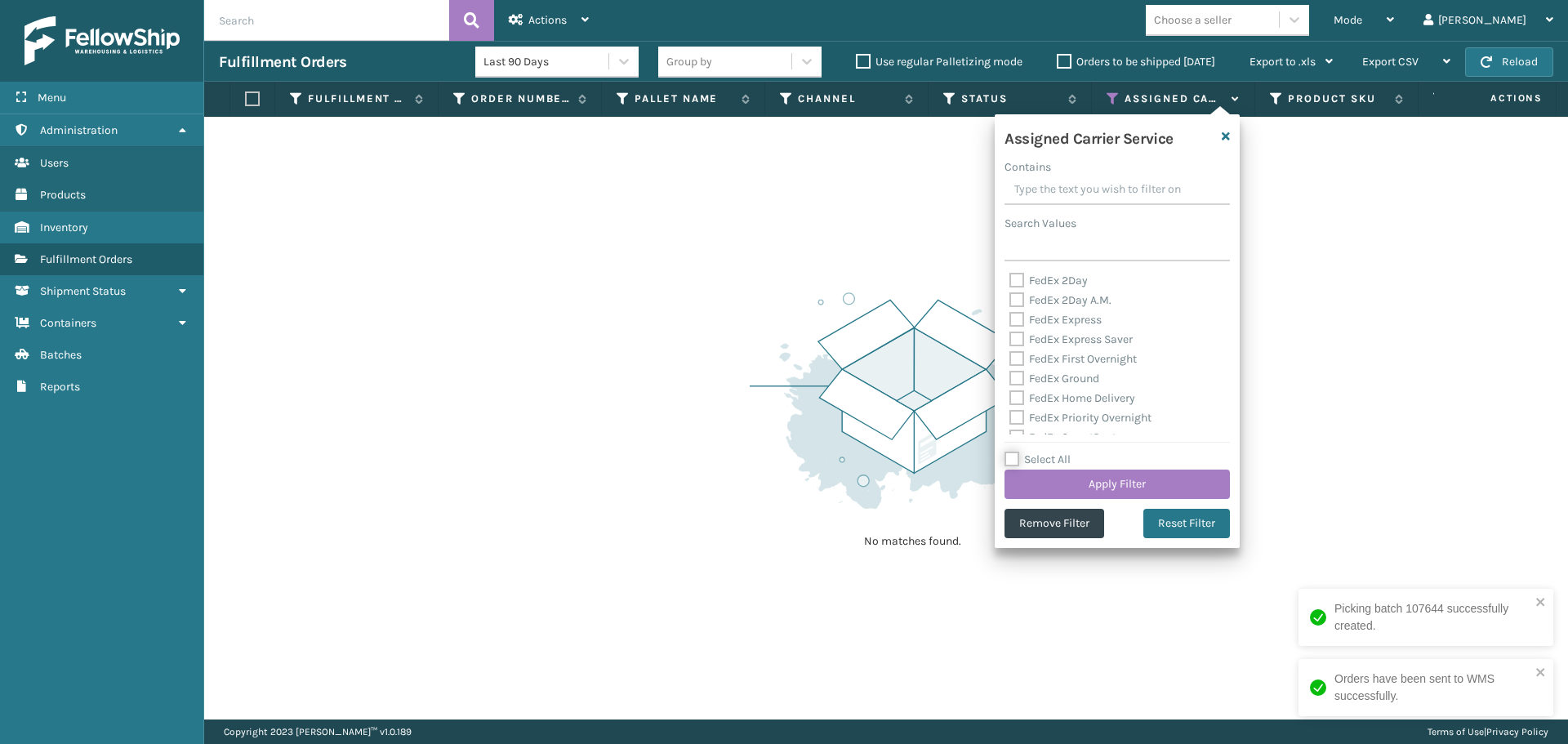
checkbox input "false"
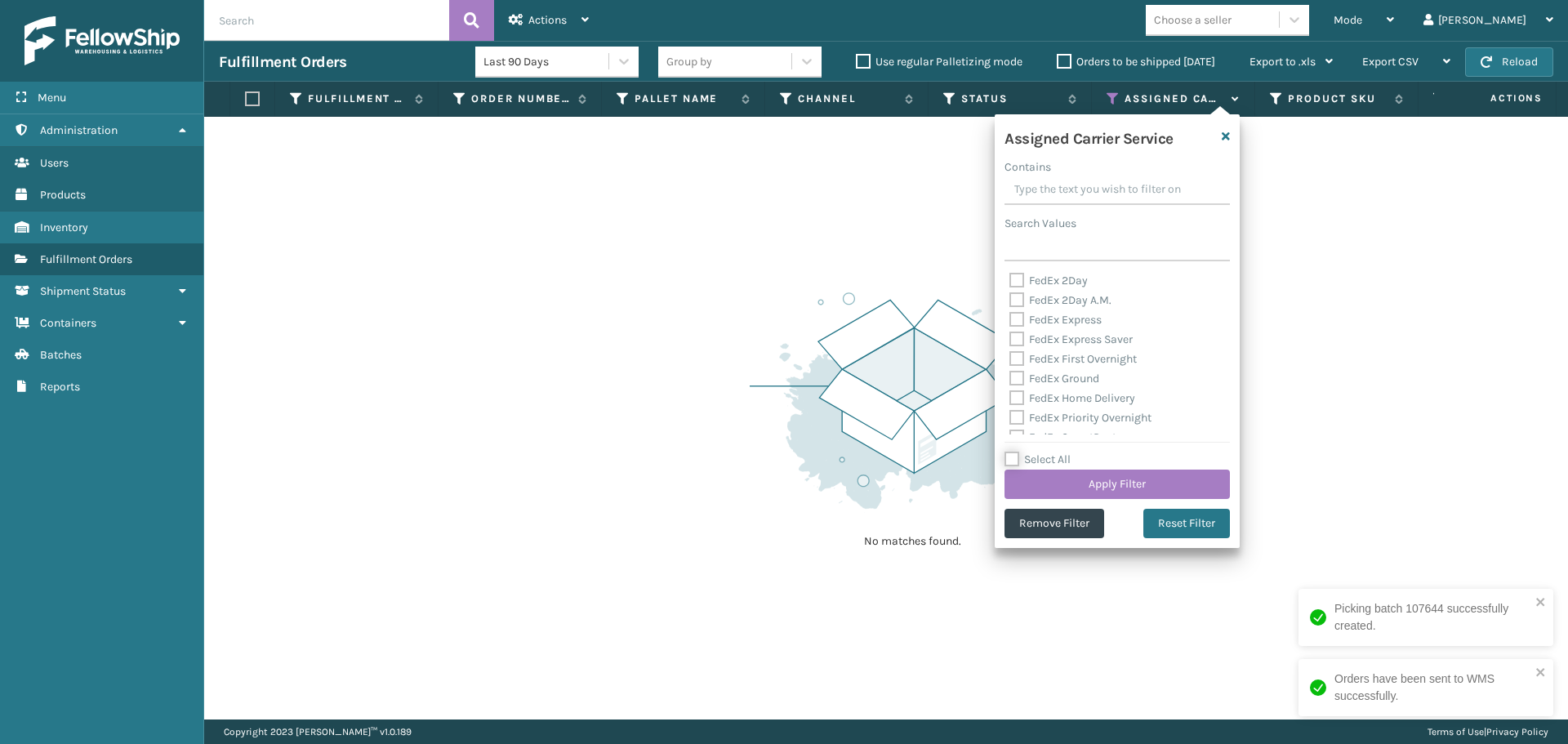
checkbox input "false"
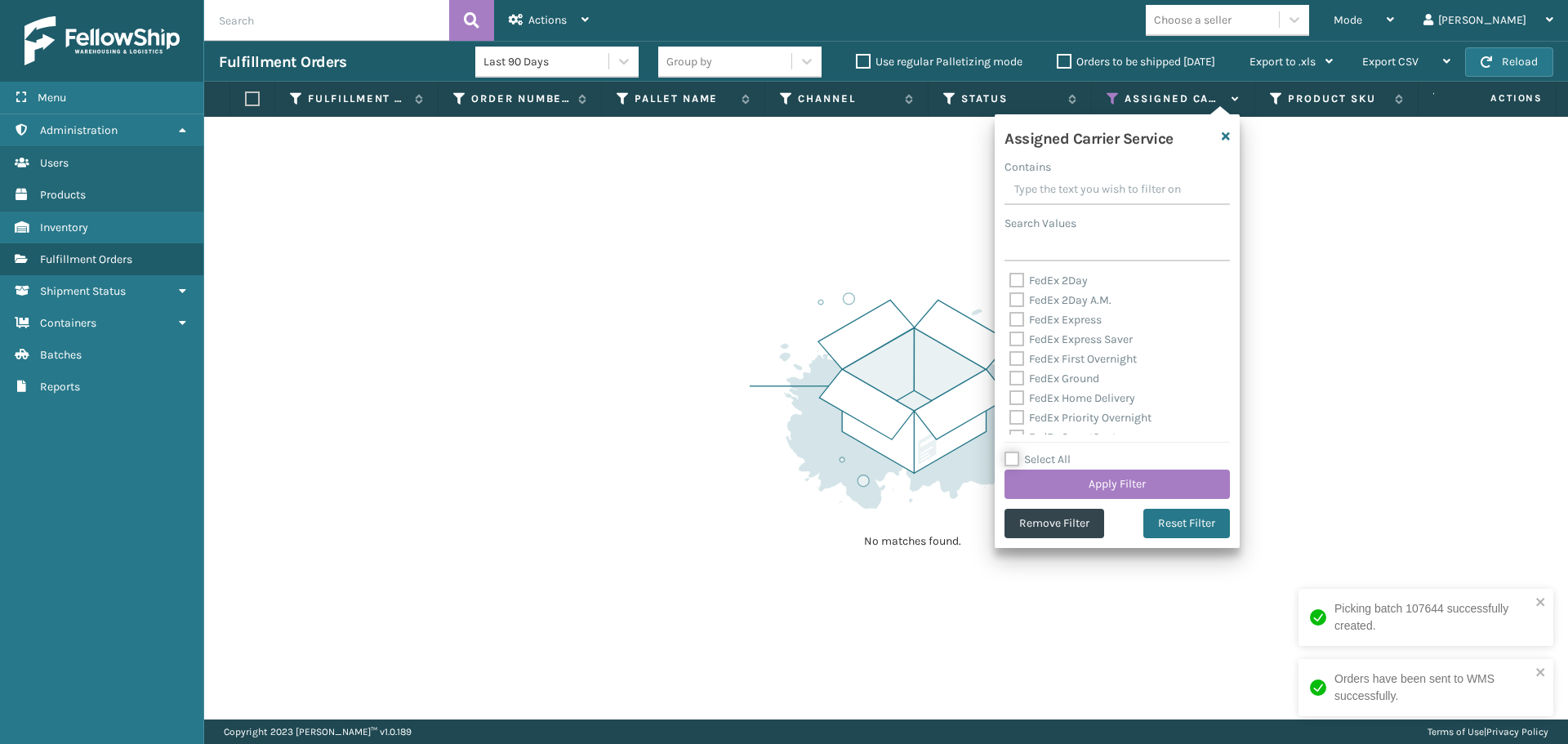
checkbox input "false"
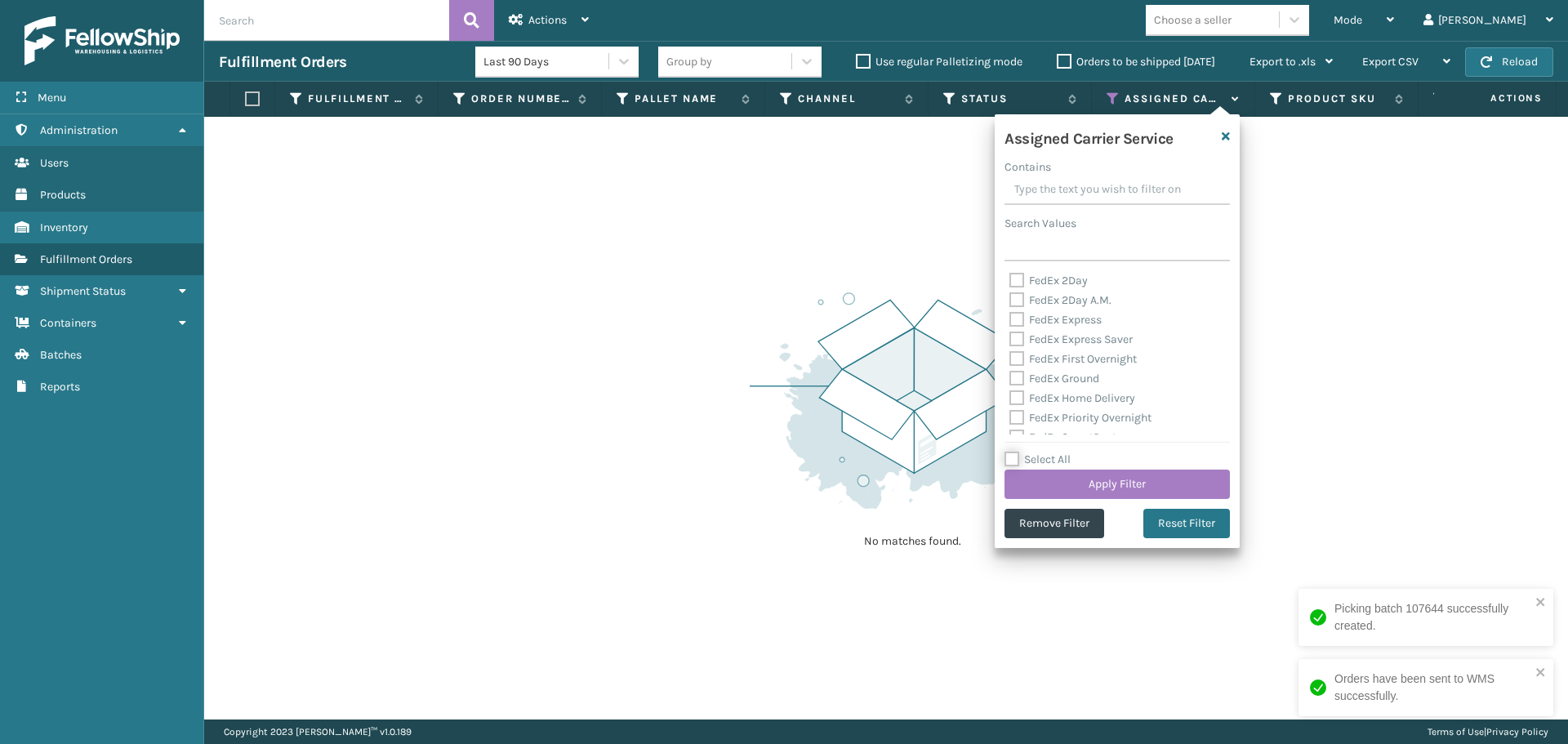
checkbox input "false"
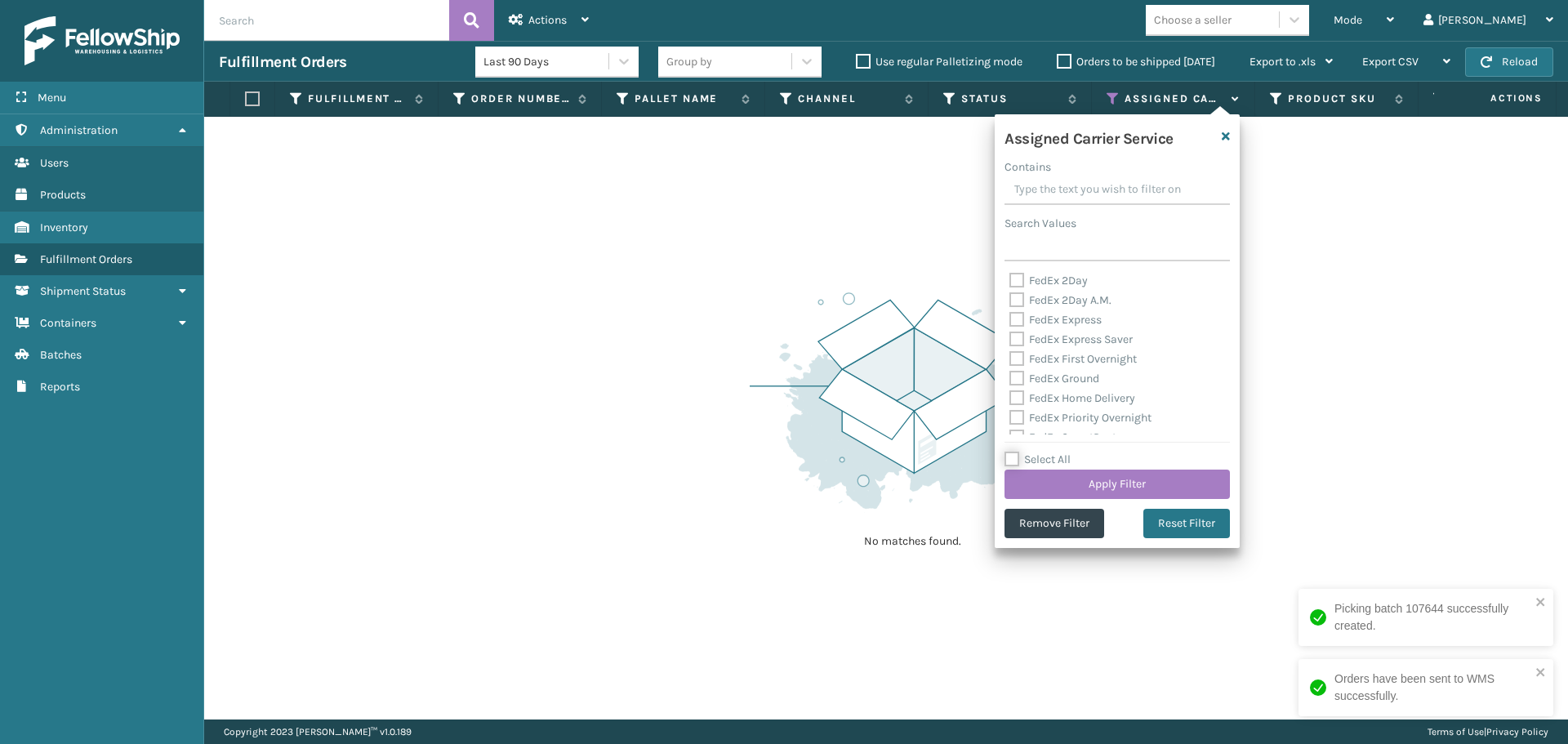
checkbox input "false"
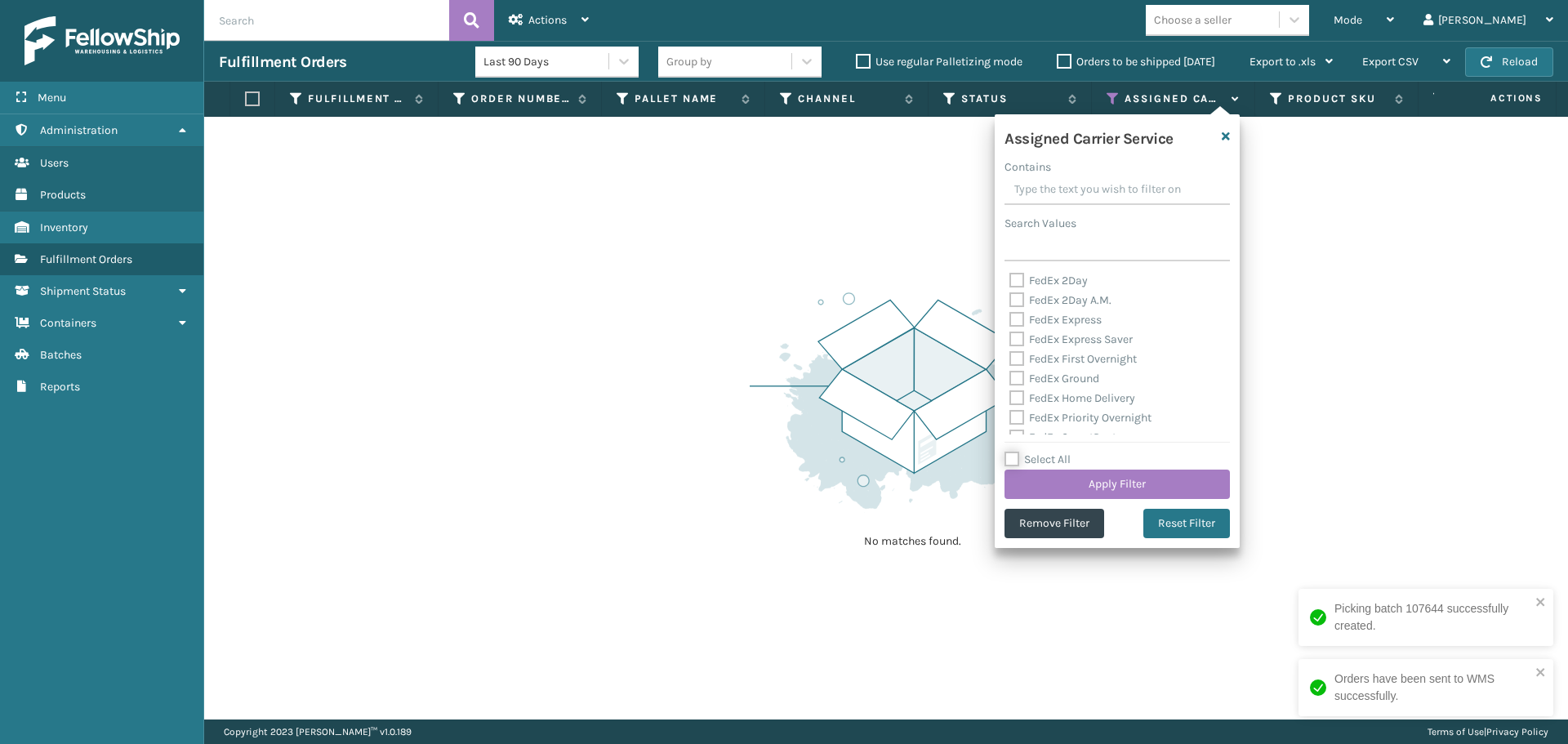
checkbox input "false"
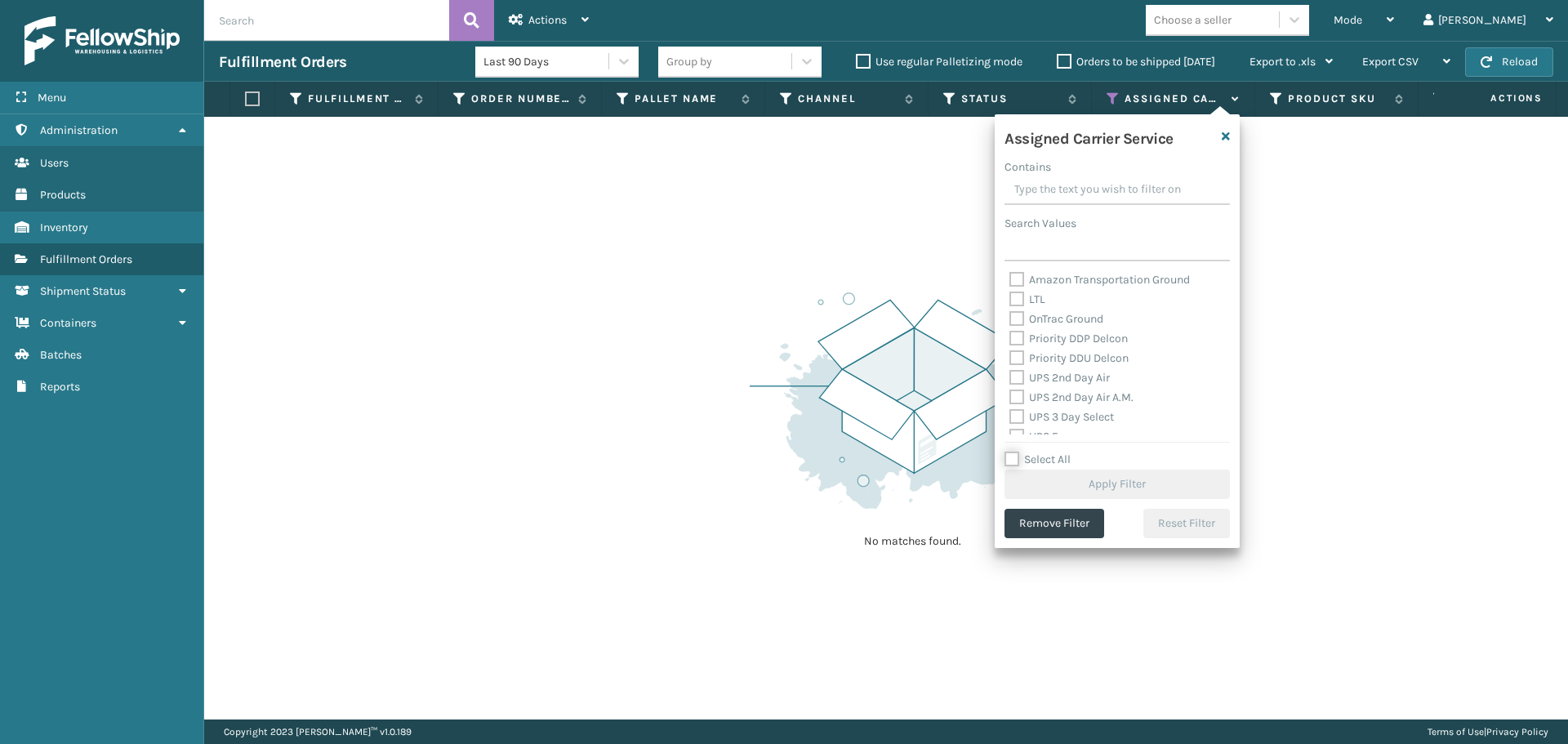
scroll to position [245, 0]
click at [1063, 355] on label "UPS 2nd Day Air" at bounding box center [1060, 349] width 101 height 14
click at [1011, 351] on input "UPS 2nd Day Air" at bounding box center [1010, 345] width 1 height 11
checkbox input "true"
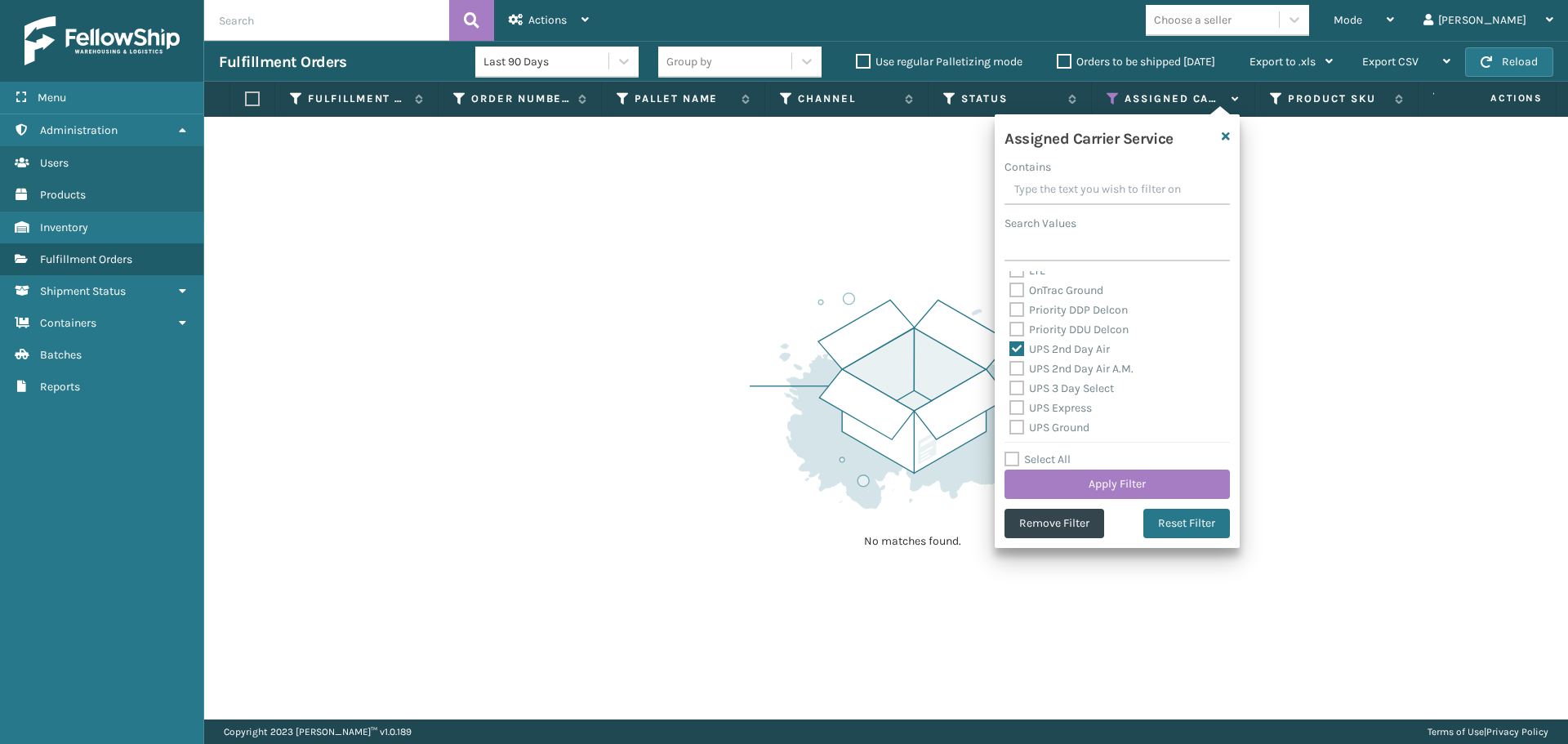
click at [1069, 372] on label "UPS 2nd Day Air A.M." at bounding box center [1071, 368] width 124 height 14
click at [1011, 370] on input "UPS 2nd Day Air A.M." at bounding box center [1010, 364] width 1 height 11
checkbox input "true"
click at [1071, 384] on label "UPS 3 Day Select" at bounding box center [1061, 388] width 104 height 14
click at [1011, 384] on input "UPS 3 Day Select" at bounding box center [1010, 384] width 1 height 11
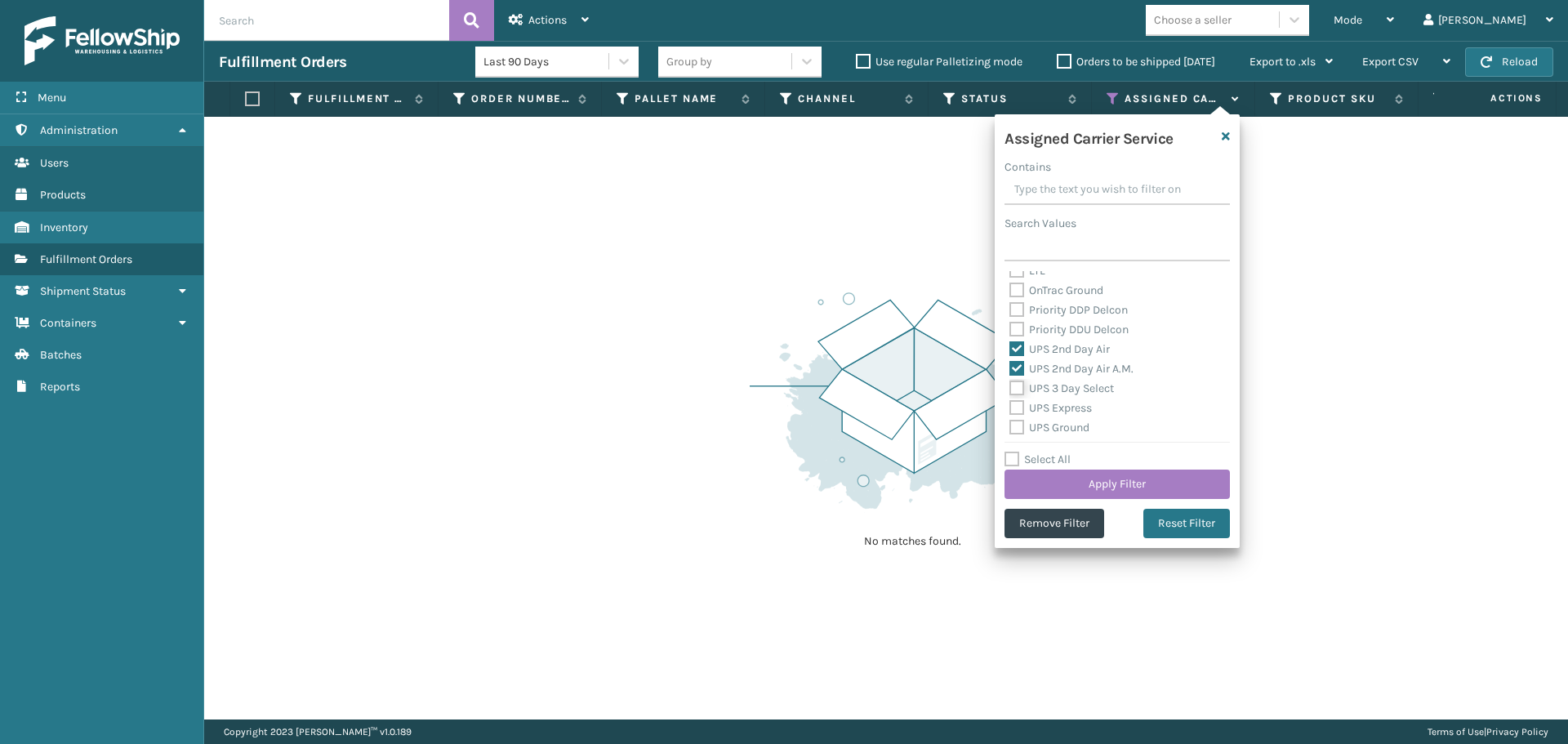
checkbox input "true"
click at [1077, 409] on label "UPS Express" at bounding box center [1050, 407] width 82 height 14
click at [1011, 409] on input "UPS Express" at bounding box center [1010, 404] width 1 height 11
checkbox input "true"
click at [1074, 428] on label "UPS Ground" at bounding box center [1050, 427] width 80 height 14
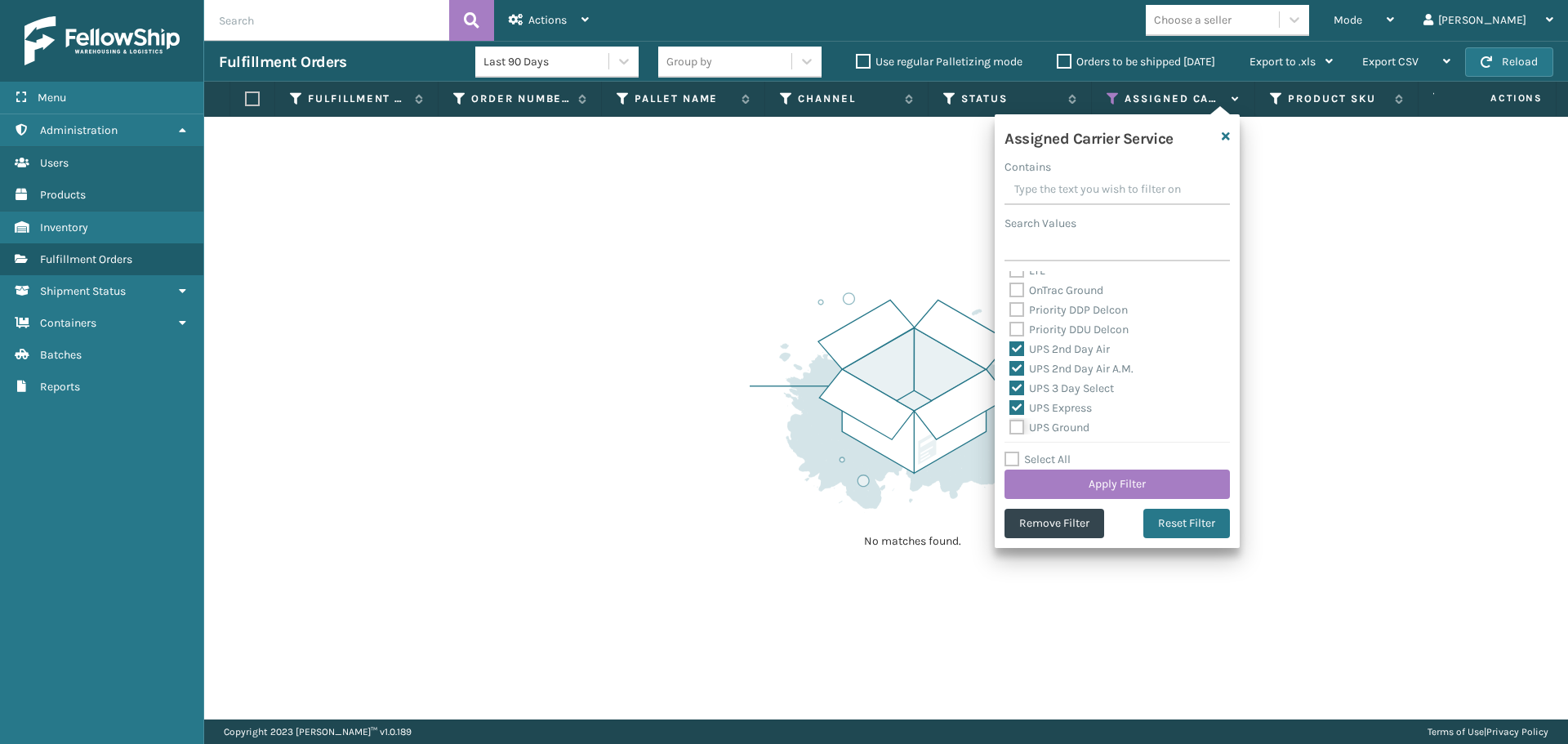
click at [1011, 428] on input "UPS Ground" at bounding box center [1010, 423] width 1 height 11
checkbox input "true"
click at [1078, 371] on label "UPS Next Day Air" at bounding box center [1061, 365] width 104 height 14
click at [1011, 367] on input "UPS Next Day Air" at bounding box center [1010, 362] width 1 height 11
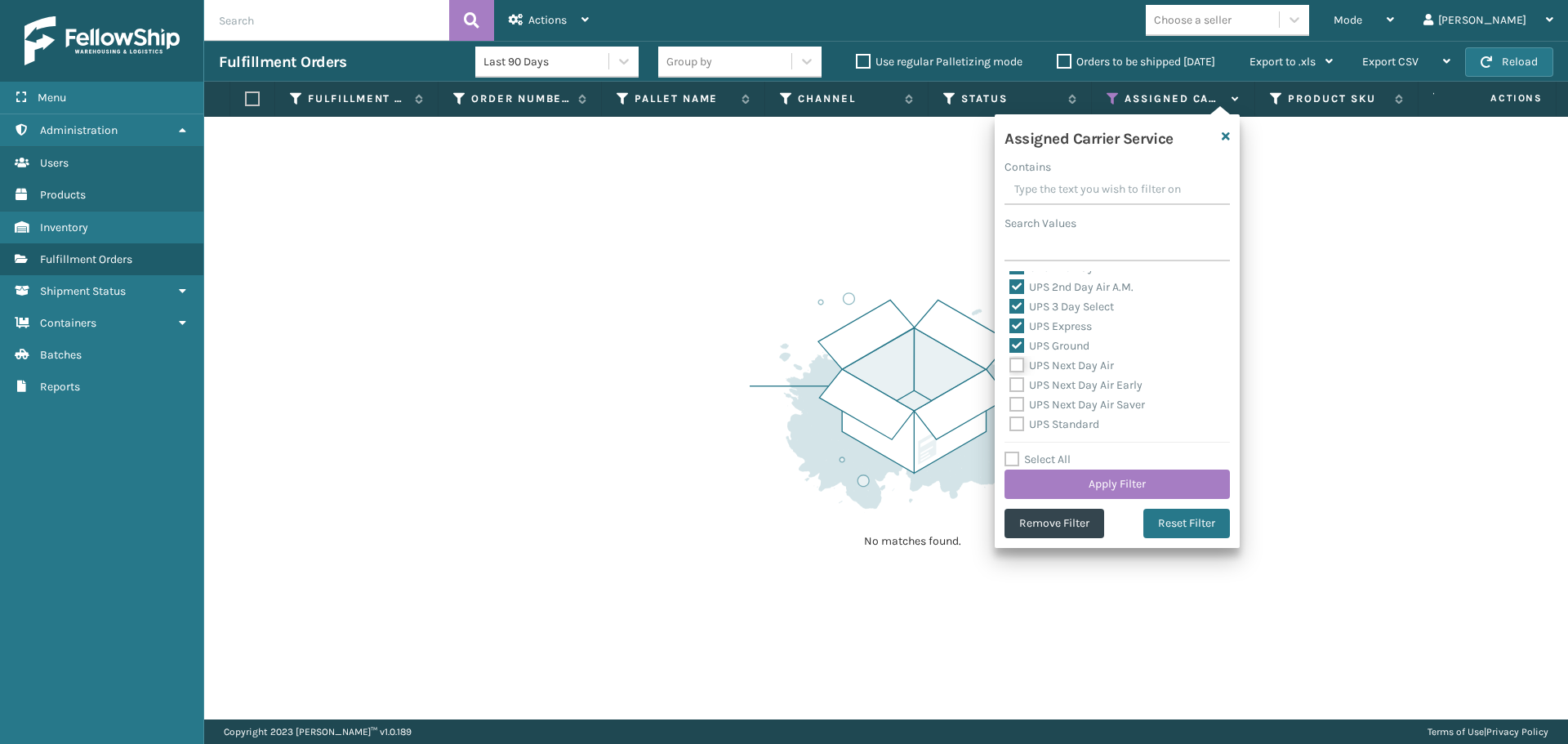
checkbox input "true"
click at [1078, 384] on label "UPS Next Day Air Early" at bounding box center [1076, 384] width 133 height 14
click at [1011, 384] on input "UPS Next Day Air Early" at bounding box center [1010, 382] width 1 height 11
checkbox input "true"
drag, startPoint x: 1079, startPoint y: 401, endPoint x: 1080, endPoint y: 412, distance: 11.0
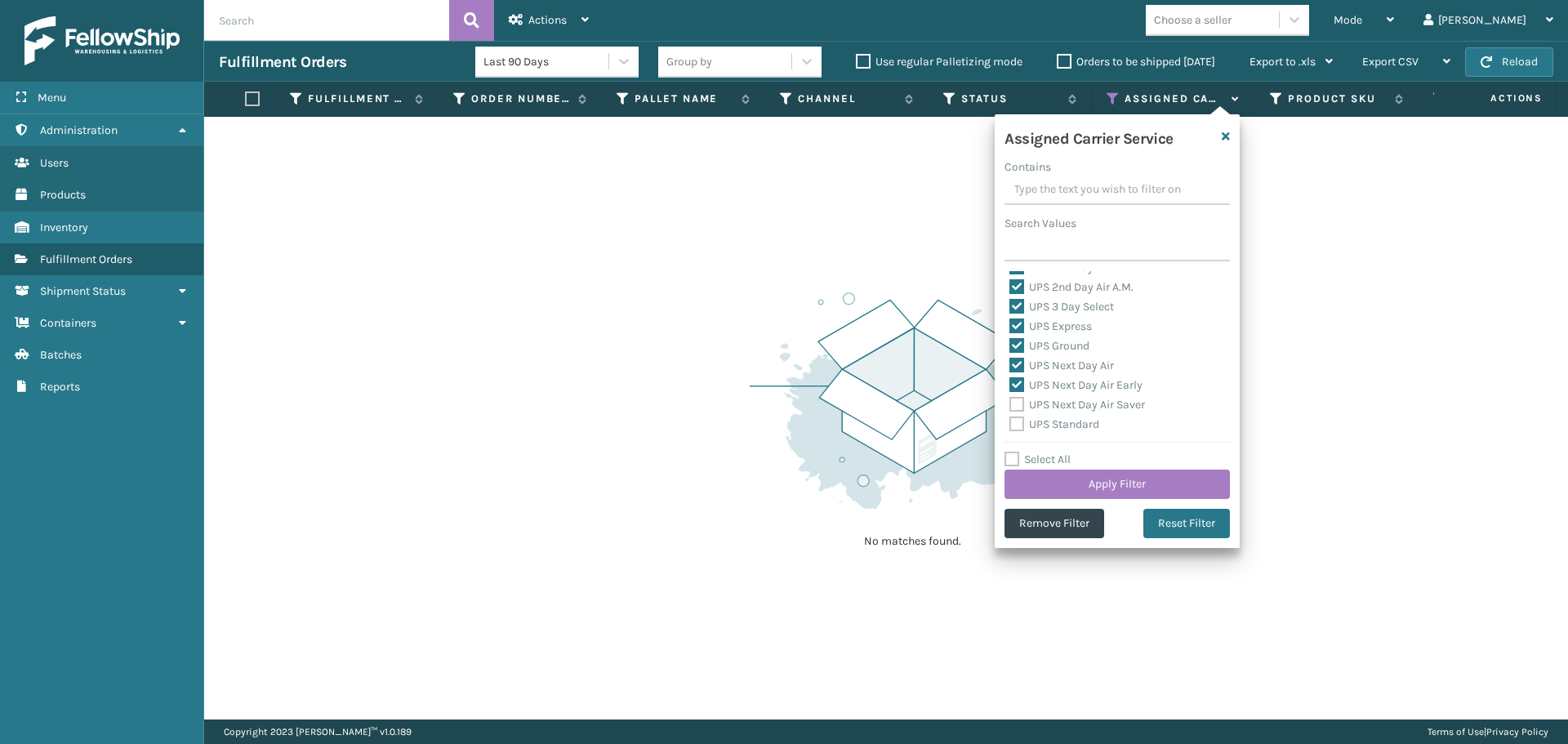
click at [1080, 401] on label "UPS Next Day Air Saver" at bounding box center [1078, 404] width 136 height 14
click at [1011, 401] on input "UPS Next Day Air Saver" at bounding box center [1010, 401] width 1 height 11
checkbox input "true"
click at [1079, 422] on label "UPS Standard" at bounding box center [1054, 423] width 90 height 14
click at [1011, 422] on input "UPS Standard" at bounding box center [1010, 420] width 1 height 11
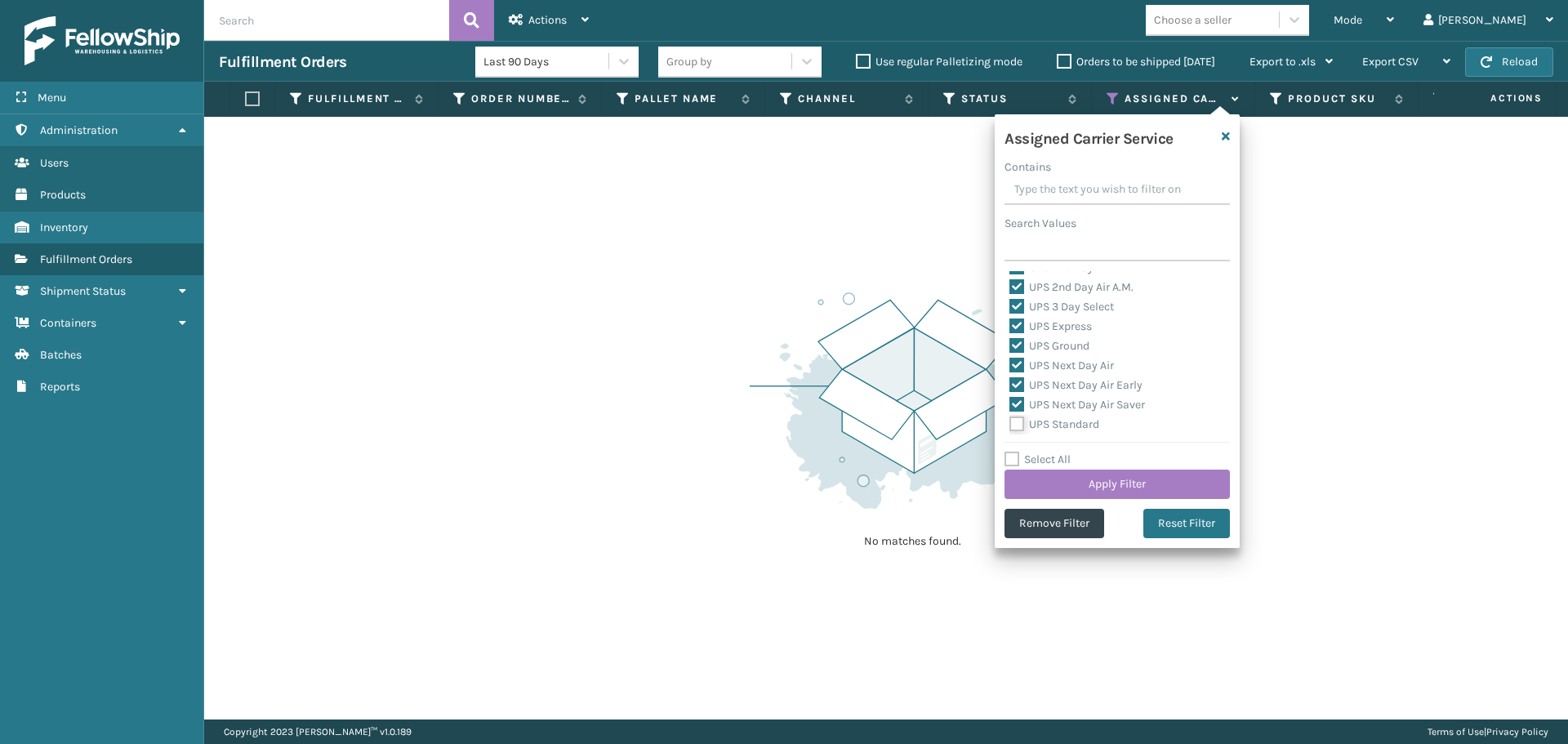
checkbox input "true"
click at [1077, 365] on label "UPS SurePost 1LB or Greater" at bounding box center [1090, 362] width 161 height 14
click at [1011, 363] on input "UPS SurePost 1LB or Greater" at bounding box center [1010, 358] width 1 height 11
checkbox input "true"
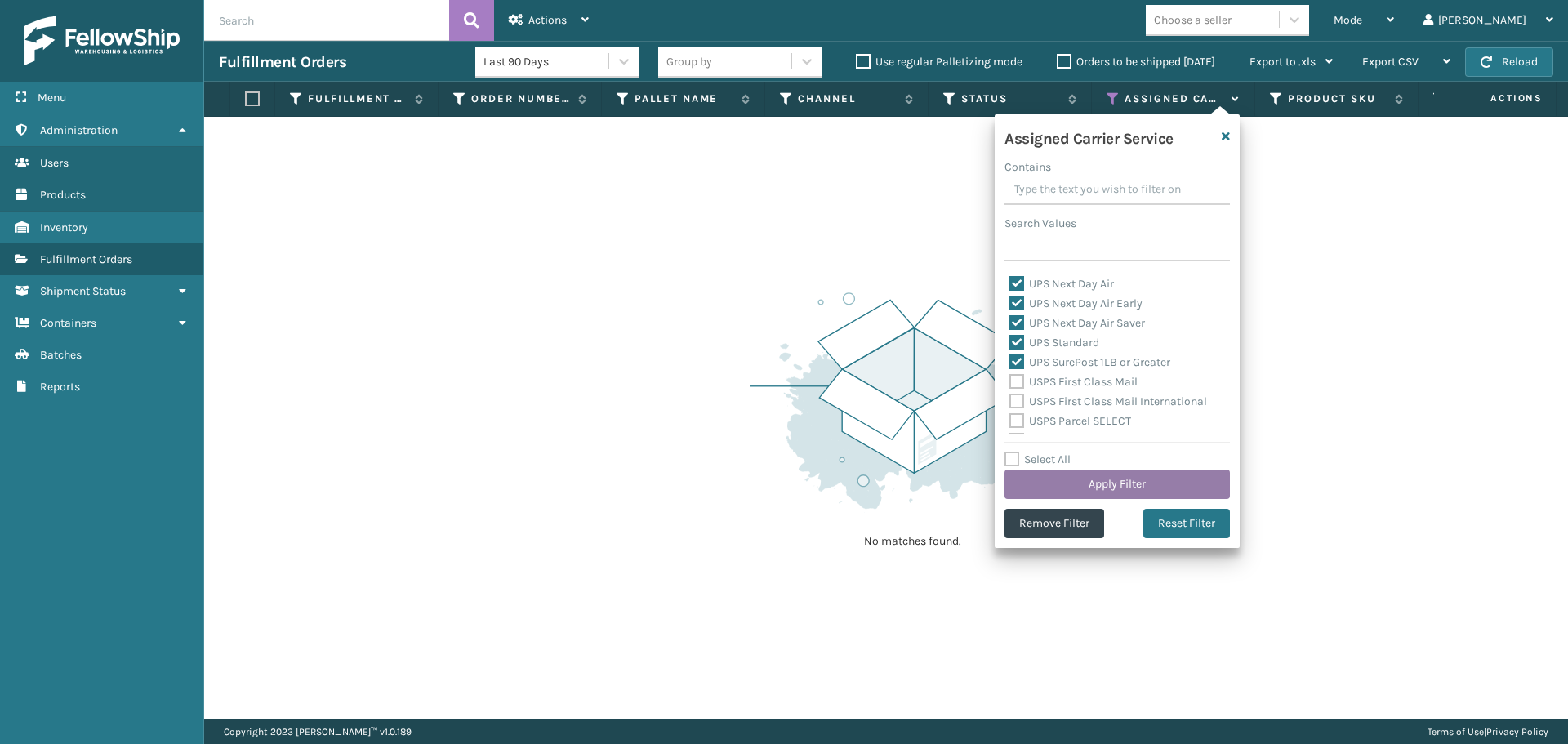
click at [1114, 482] on button "Apply Filter" at bounding box center [1117, 484] width 226 height 29
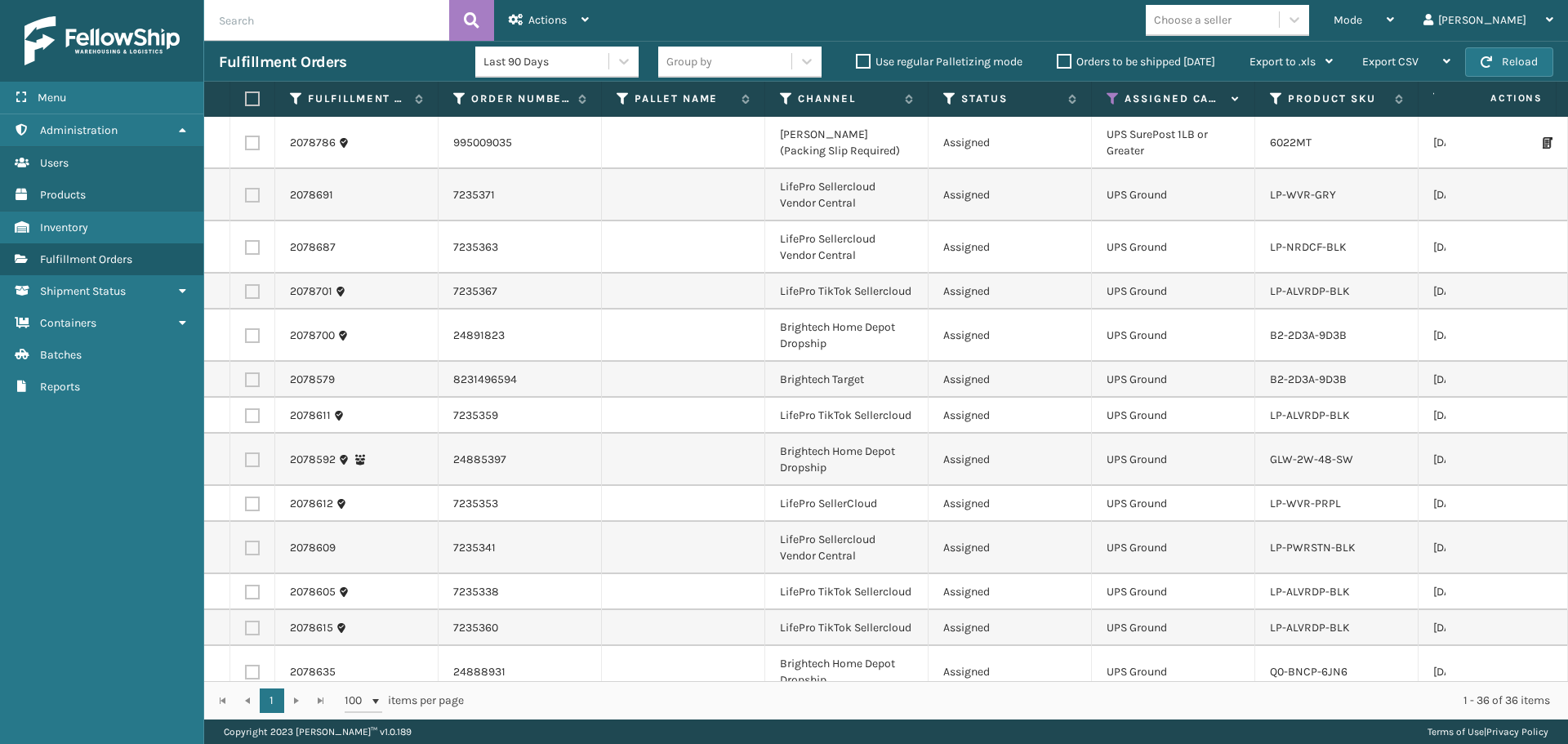
click at [1275, 9] on div "Choose a seller" at bounding box center [1212, 20] width 133 height 27
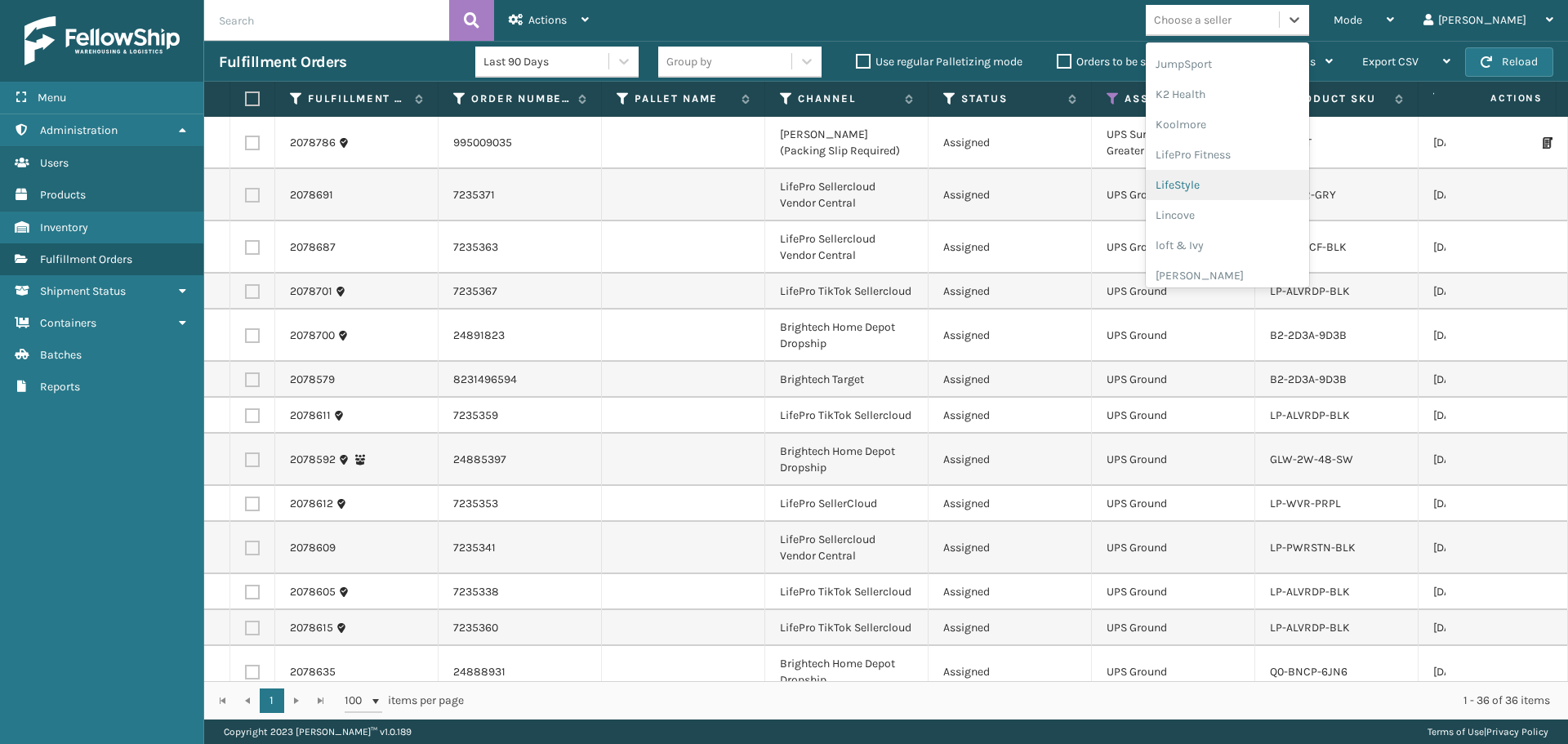
scroll to position [517, 0]
click at [1263, 156] on div "LifePro Fitness" at bounding box center [1227, 148] width 163 height 30
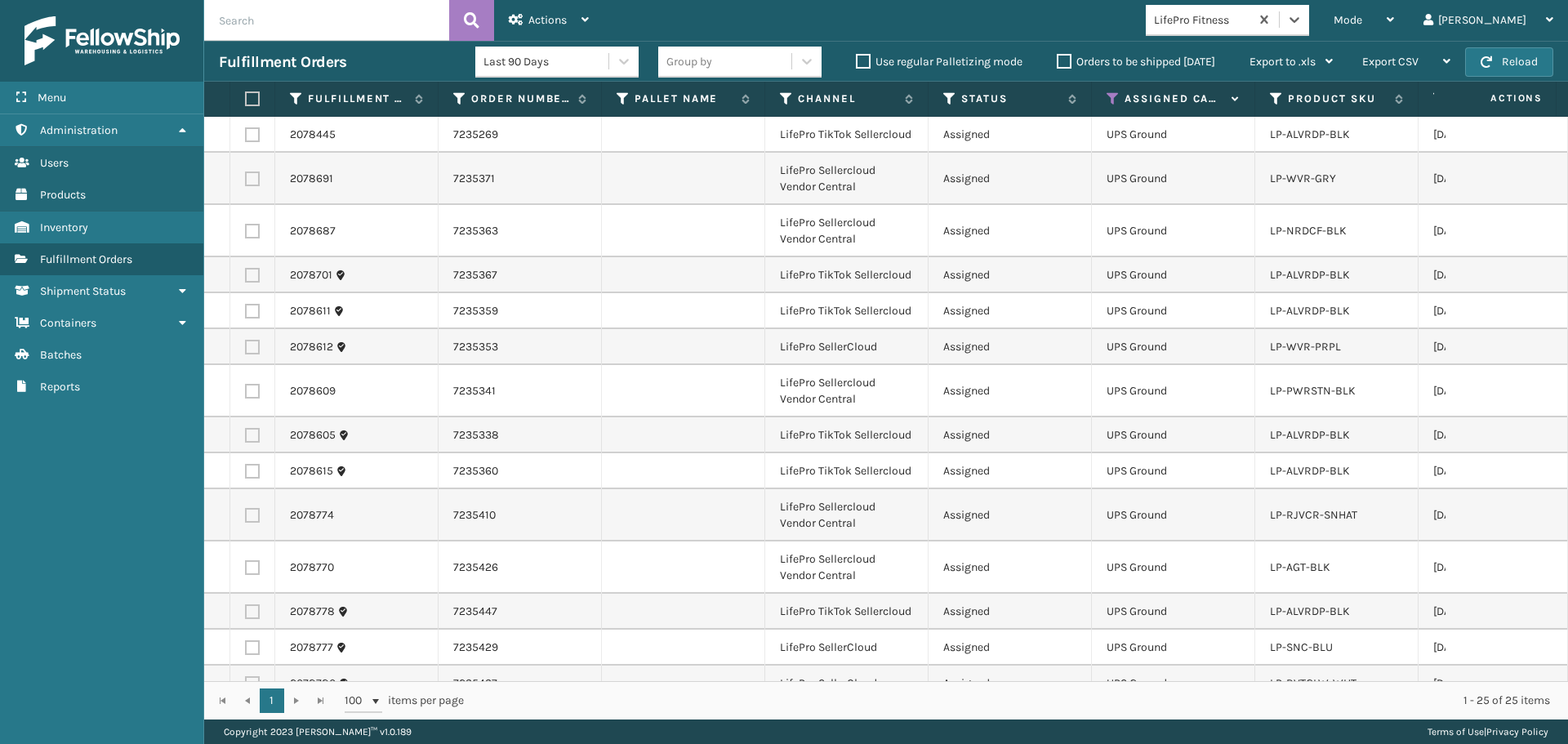
click at [247, 98] on label at bounding box center [249, 99] width 10 height 14
click at [246, 98] on input "checkbox" at bounding box center [245, 100] width 1 height 11
checkbox input "true"
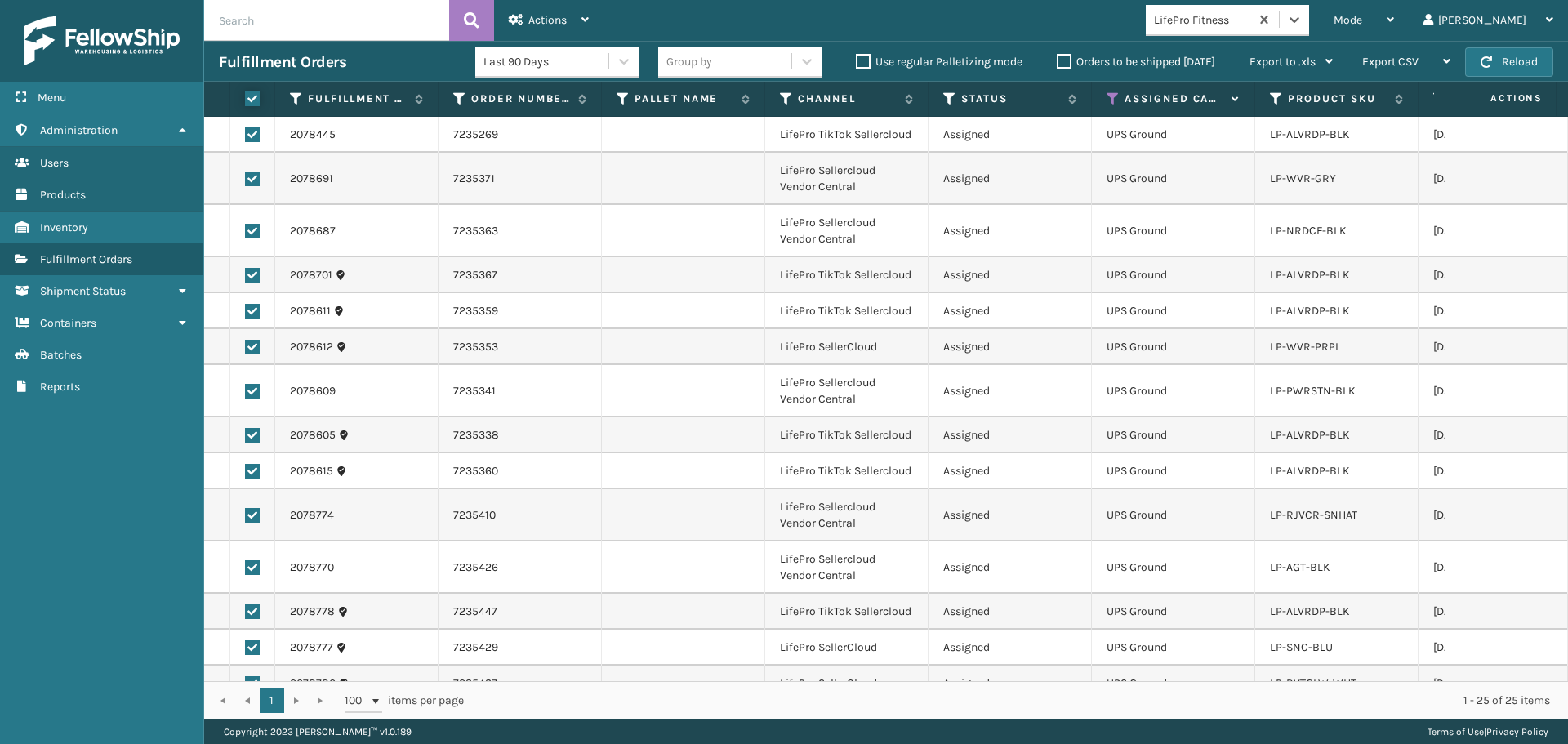
checkbox input "true"
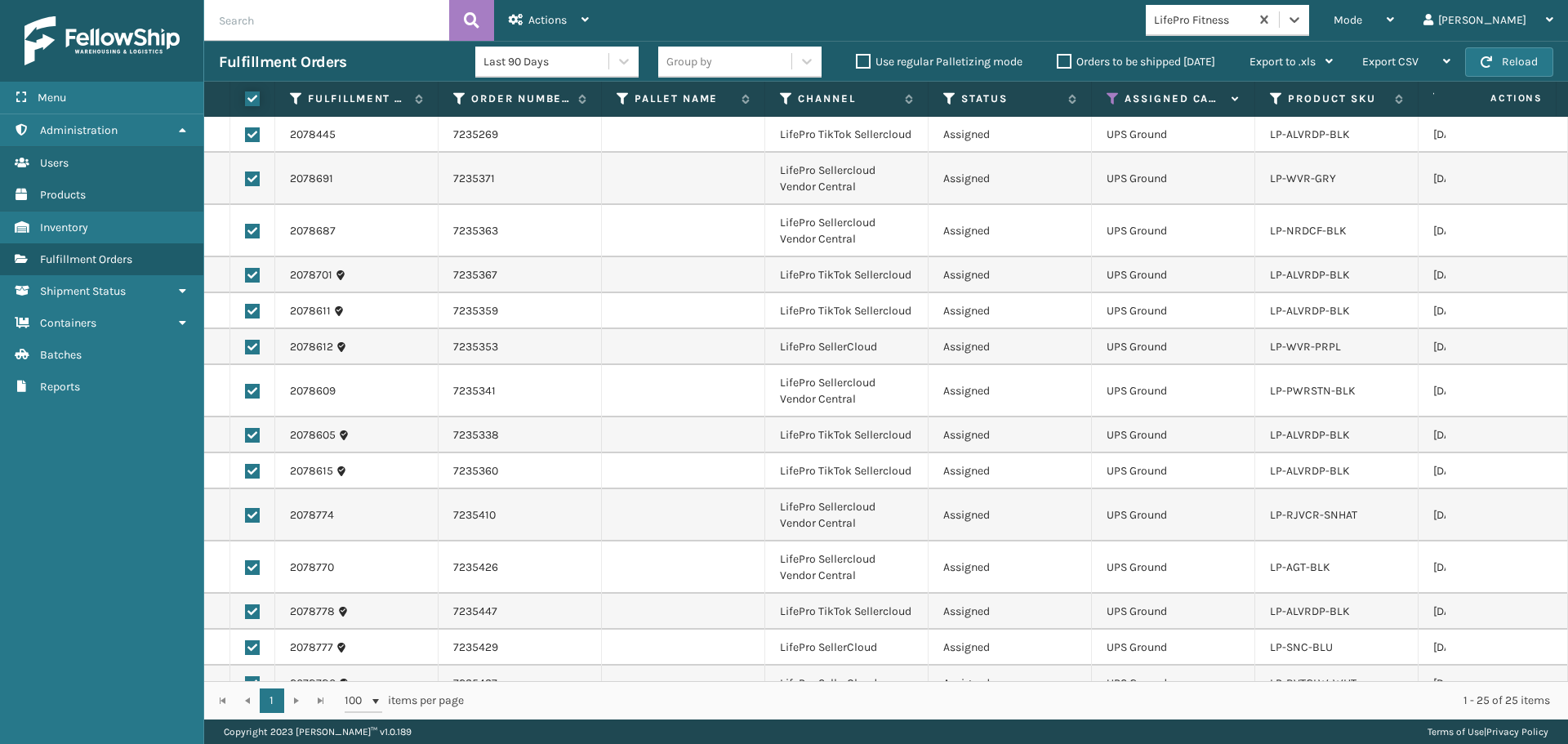
checkbox input "true"
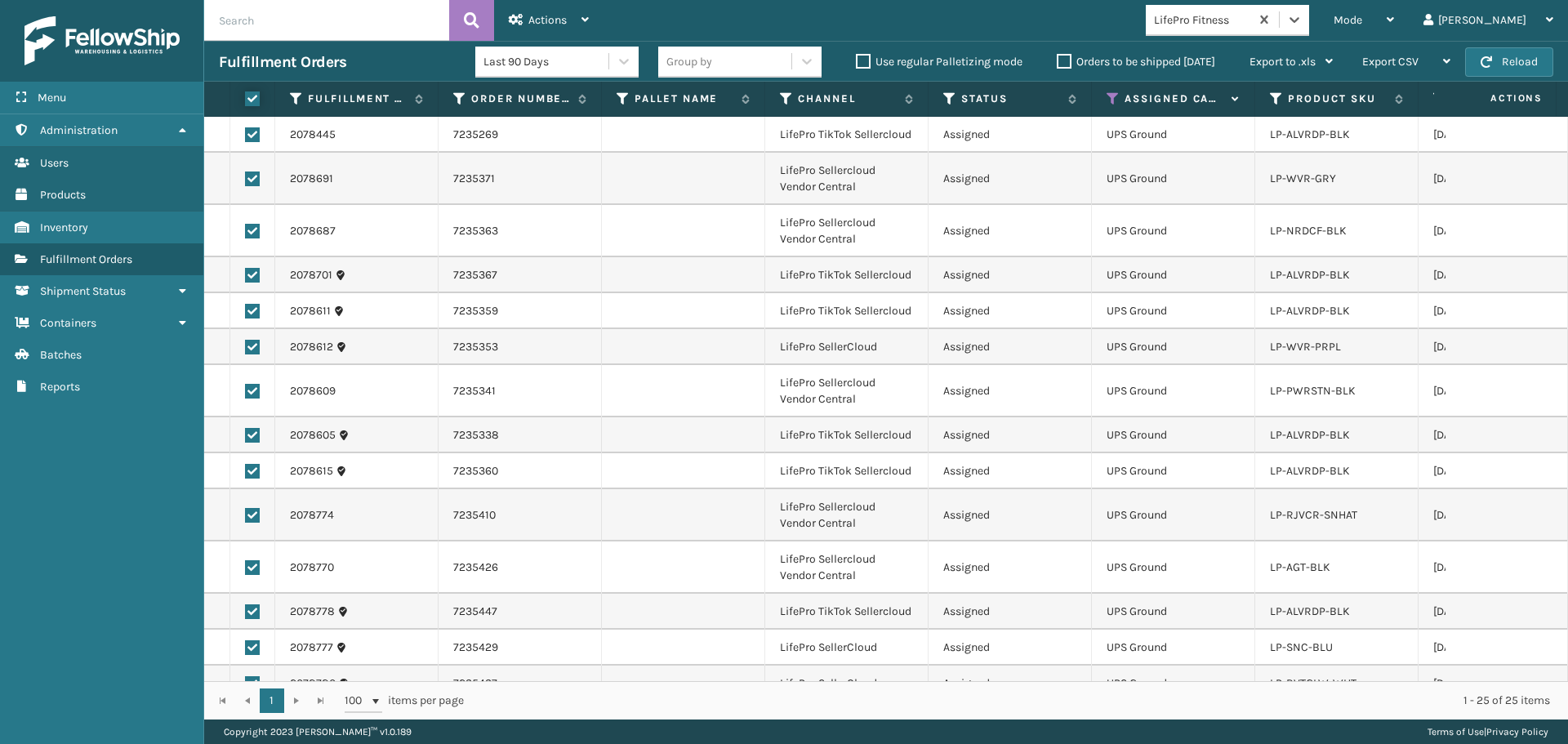
checkbox input "true"
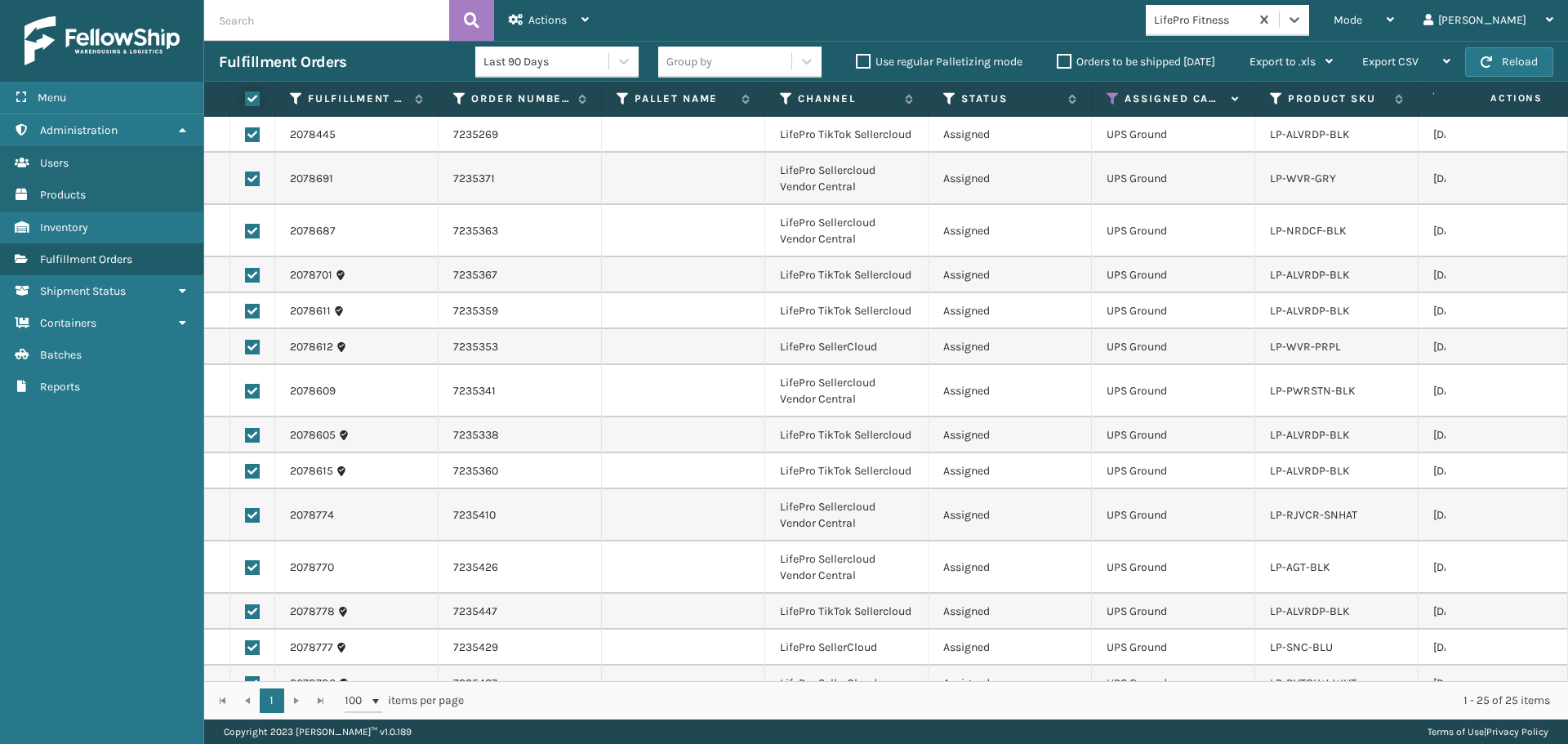
checkbox input "true"
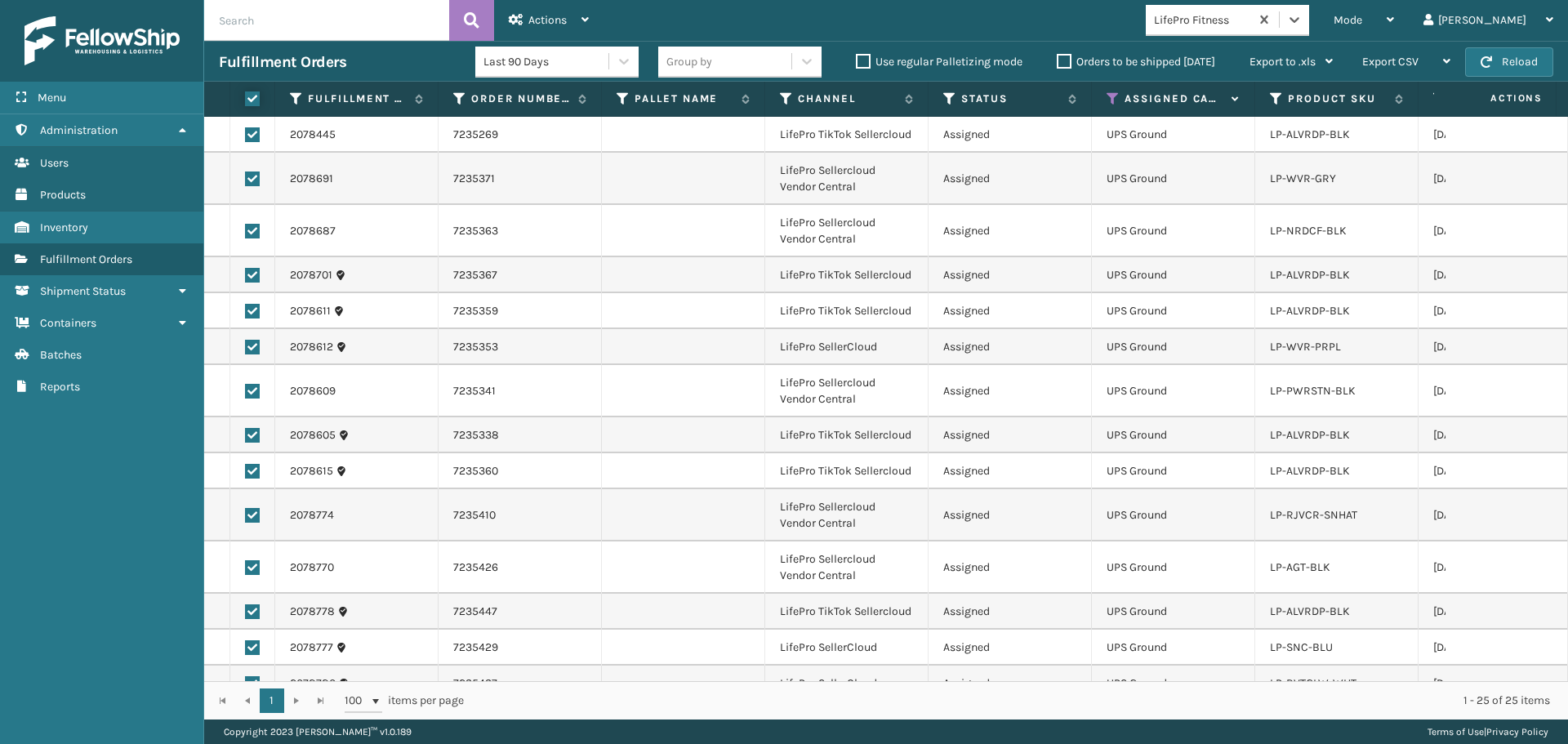
checkbox input "true"
click at [533, 14] on span "Actions" at bounding box center [547, 19] width 38 height 14
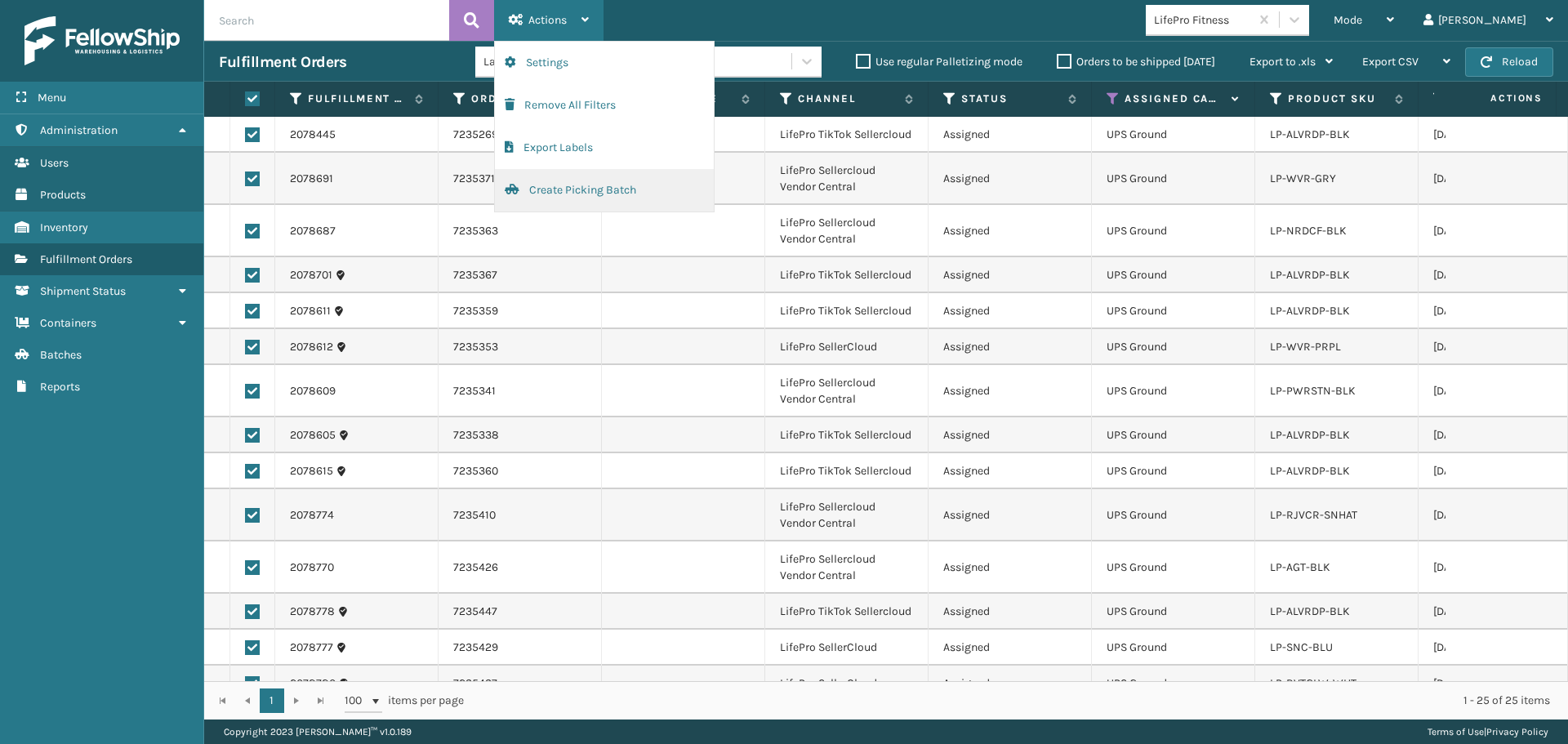
click at [570, 196] on button "Create Picking Batch" at bounding box center [604, 190] width 218 height 43
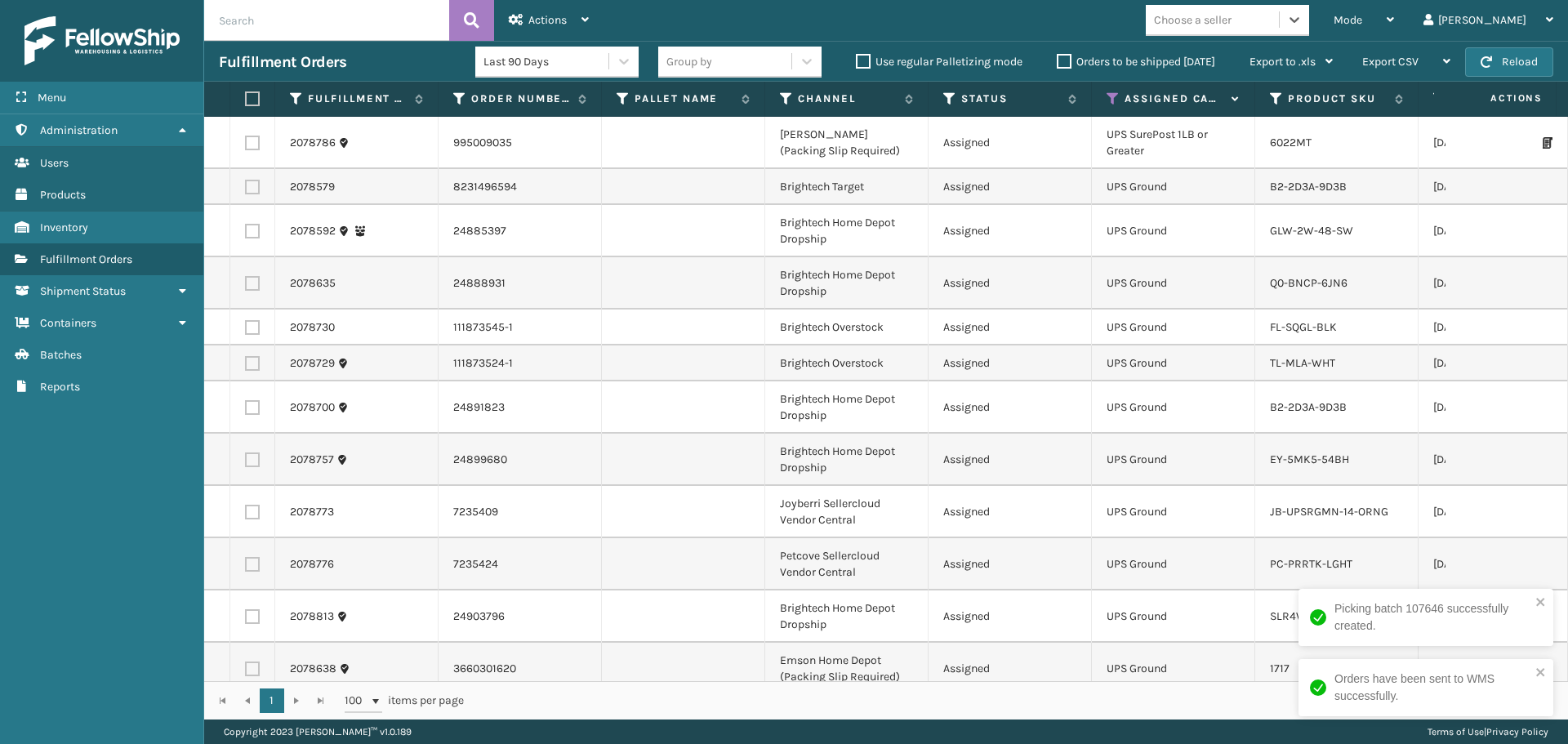
click at [1232, 25] on div "Choose a seller" at bounding box center [1193, 20] width 78 height 17
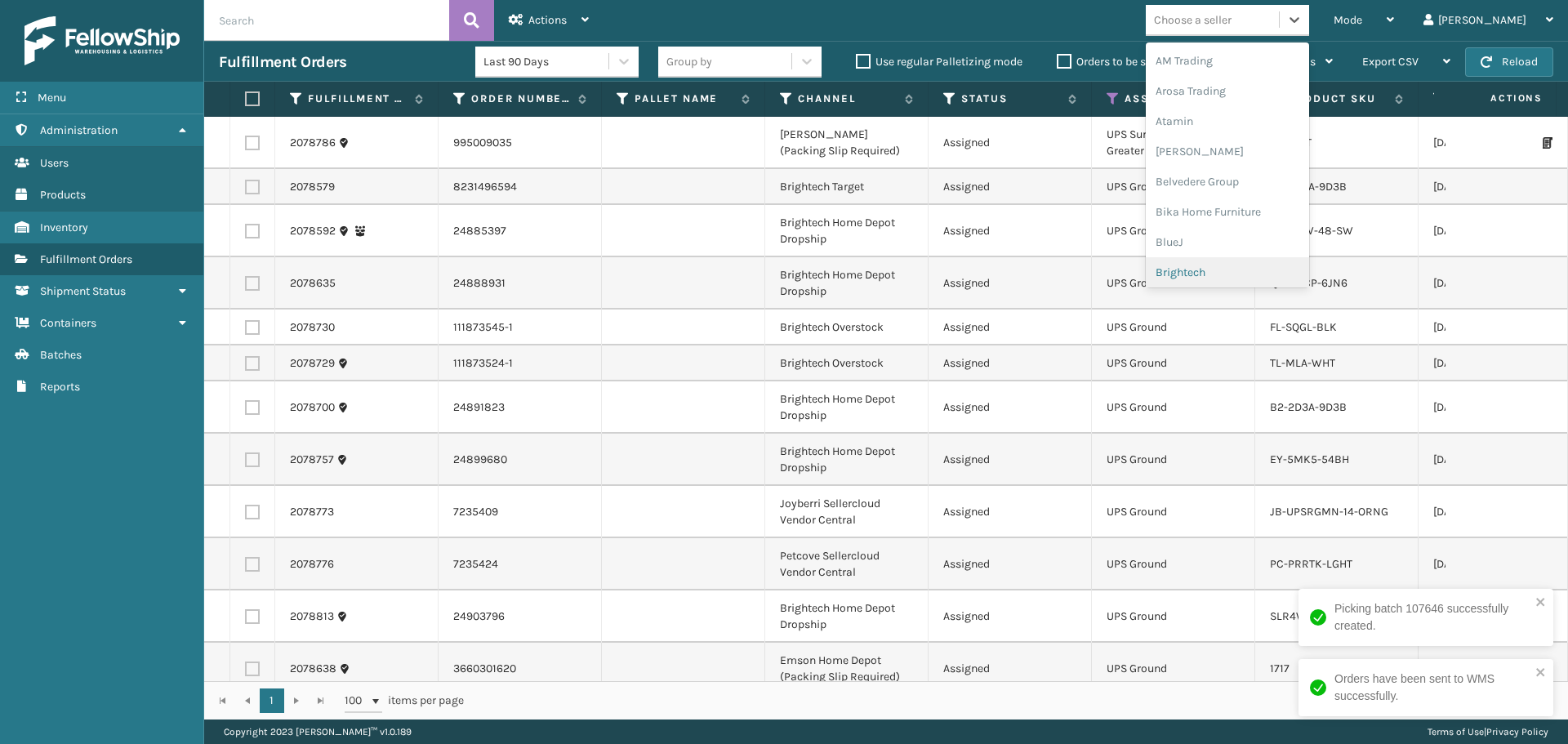
click at [1252, 269] on div "Brightech" at bounding box center [1227, 272] width 163 height 30
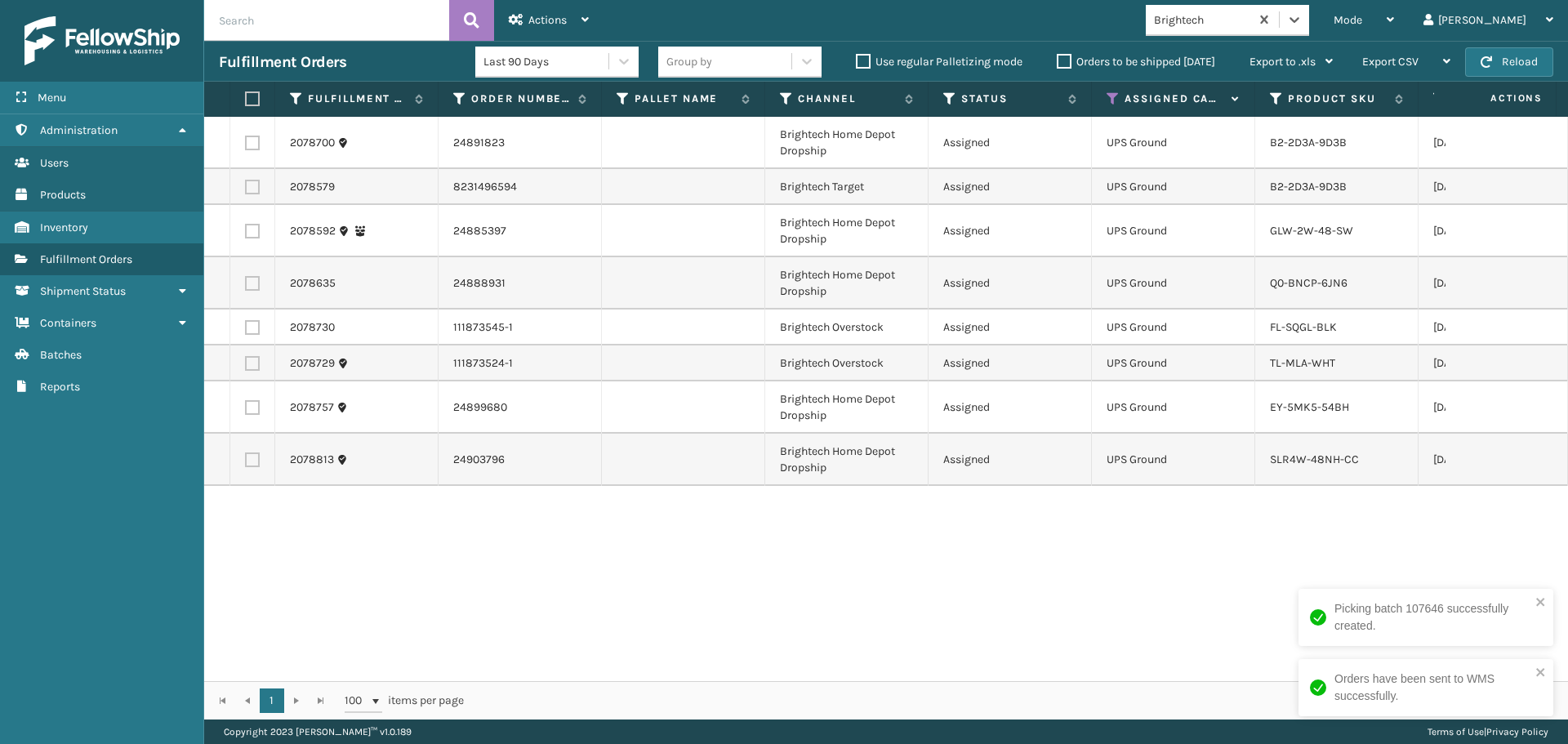
click at [250, 96] on label at bounding box center [249, 99] width 10 height 14
click at [246, 96] on input "checkbox" at bounding box center [245, 100] width 1 height 11
checkbox input "true"
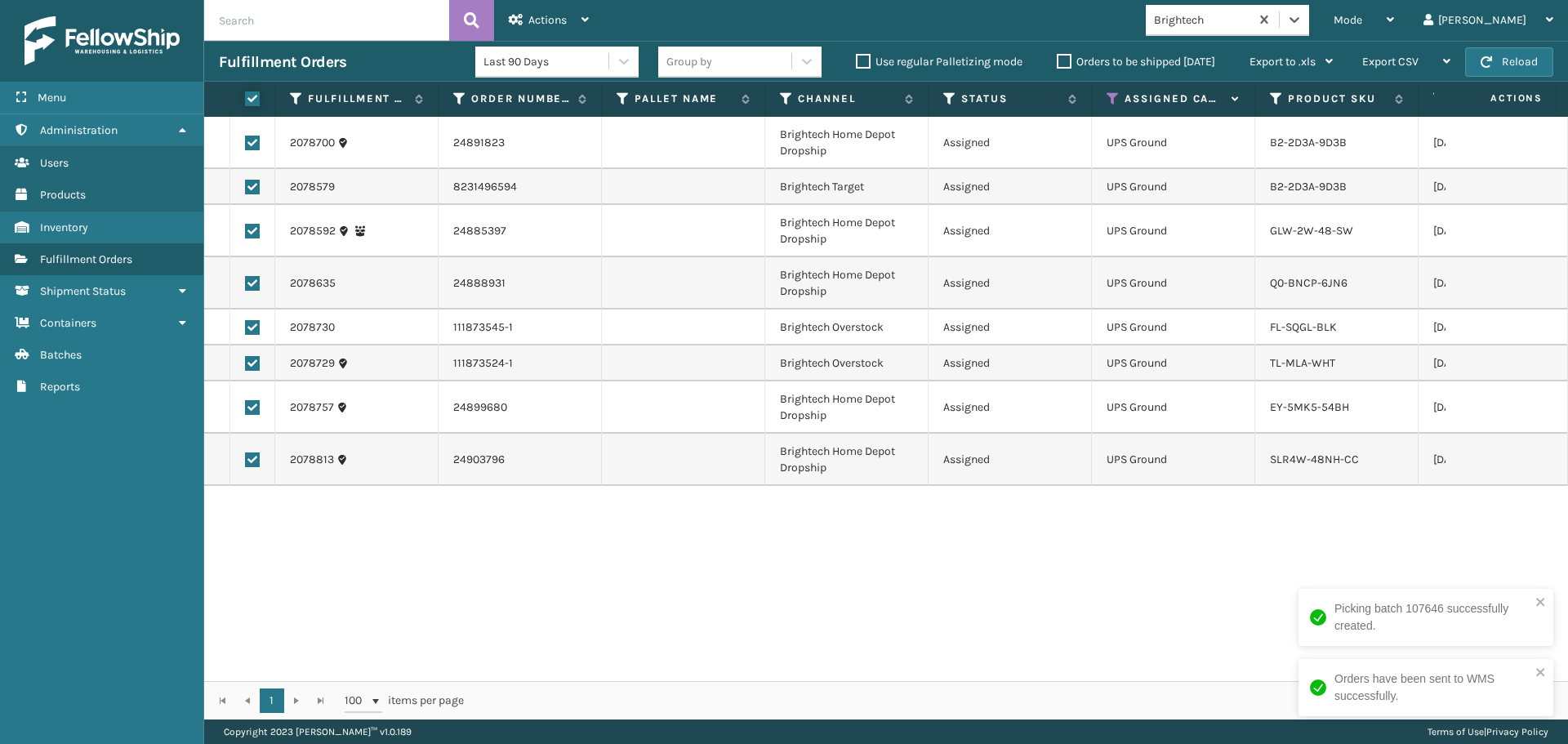
checkbox input "true"
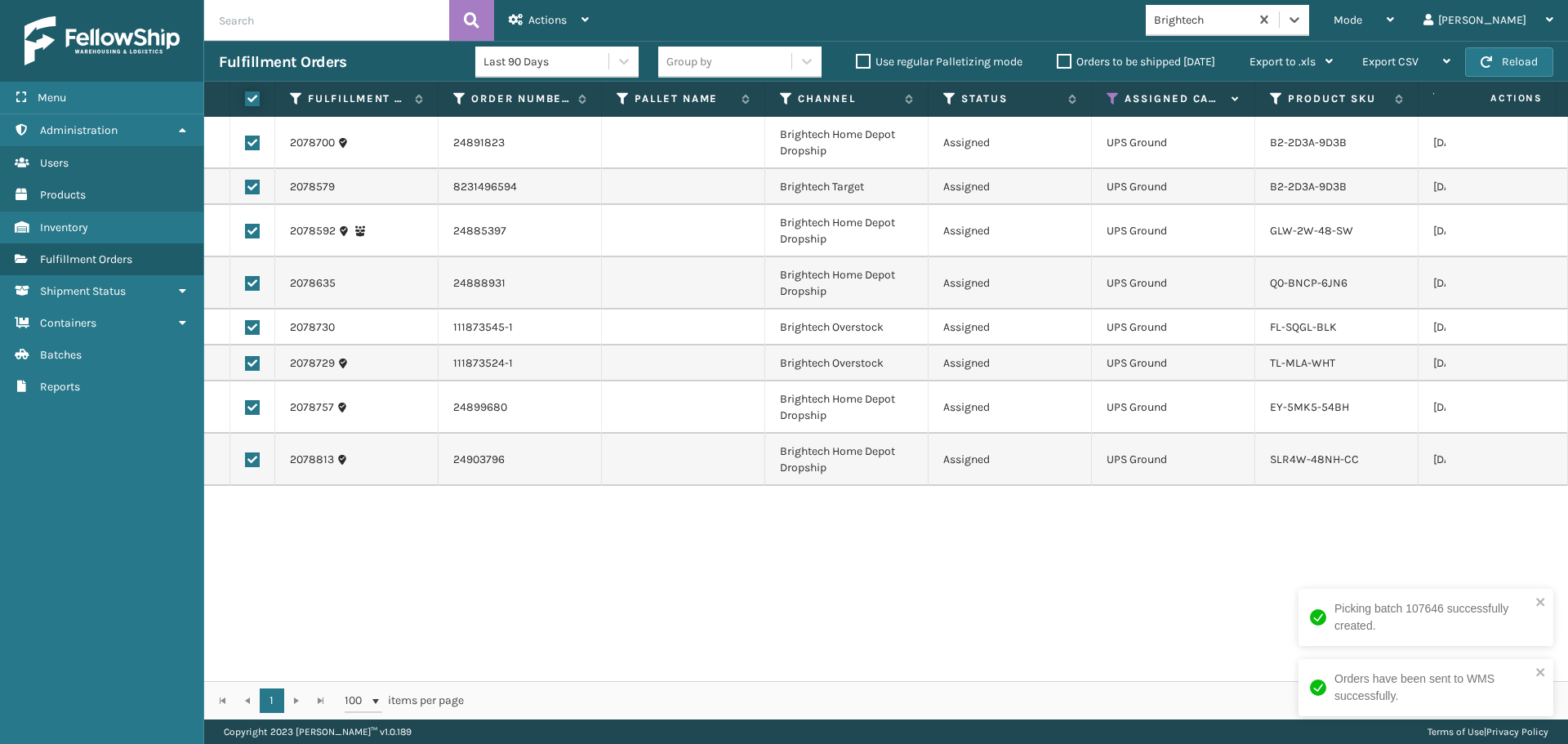
checkbox input "true"
click at [557, 26] on span "Actions" at bounding box center [547, 19] width 38 height 14
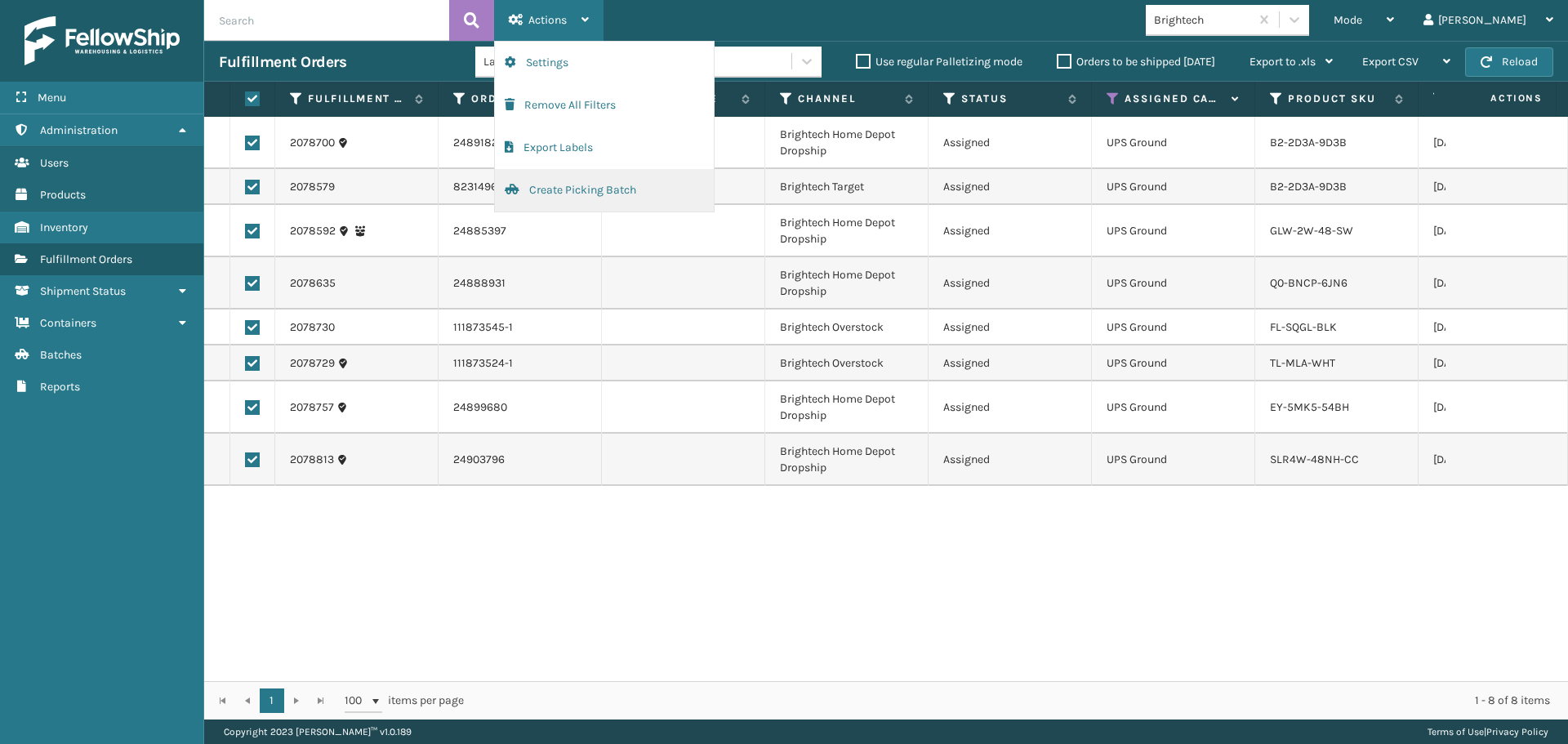
click at [585, 191] on button "Create Picking Batch" at bounding box center [604, 190] width 218 height 43
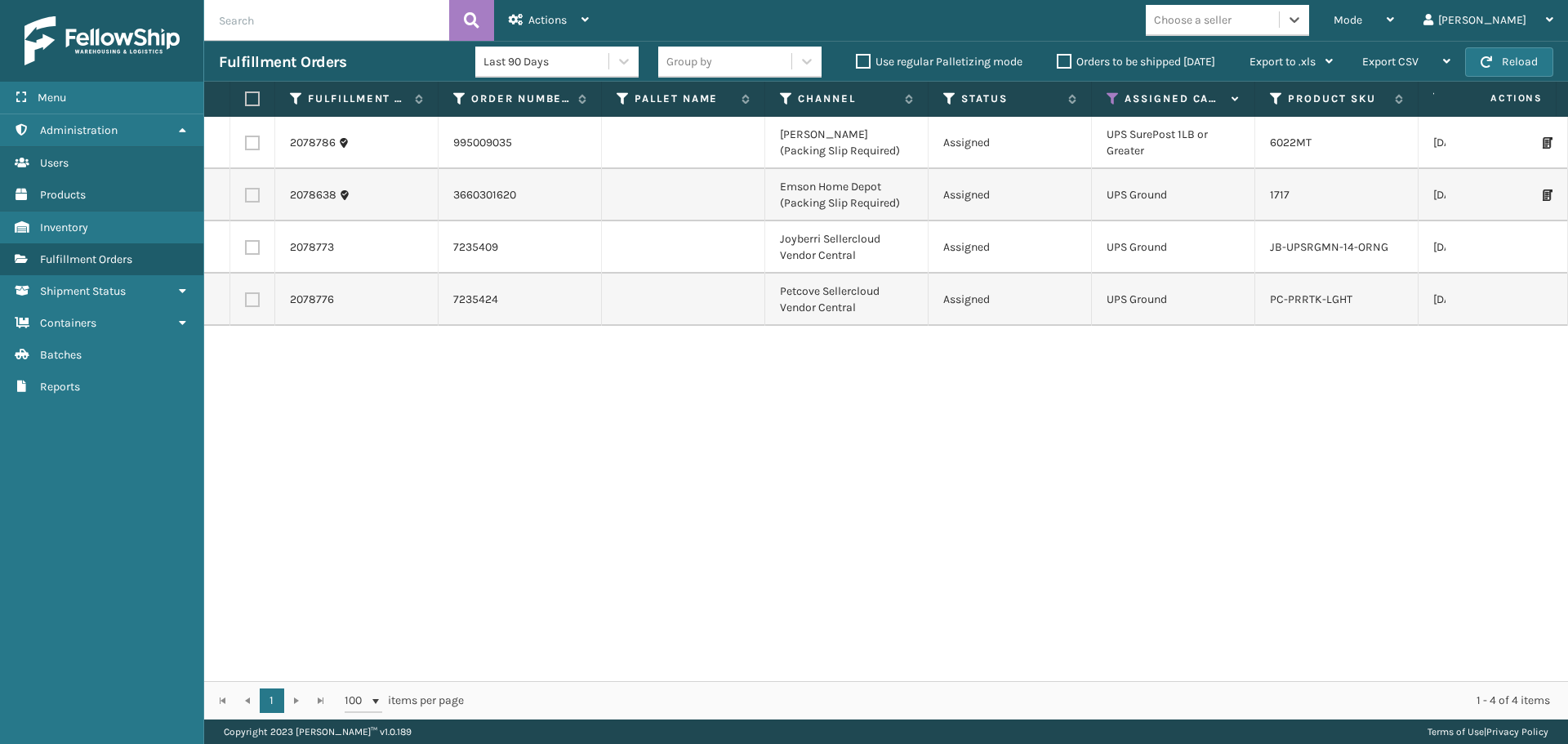
drag, startPoint x: 253, startPoint y: 96, endPoint x: 401, endPoint y: 80, distance: 148.9
click at [255, 96] on label at bounding box center [249, 99] width 10 height 14
click at [246, 96] on input "checkbox" at bounding box center [245, 100] width 1 height 11
checkbox input "true"
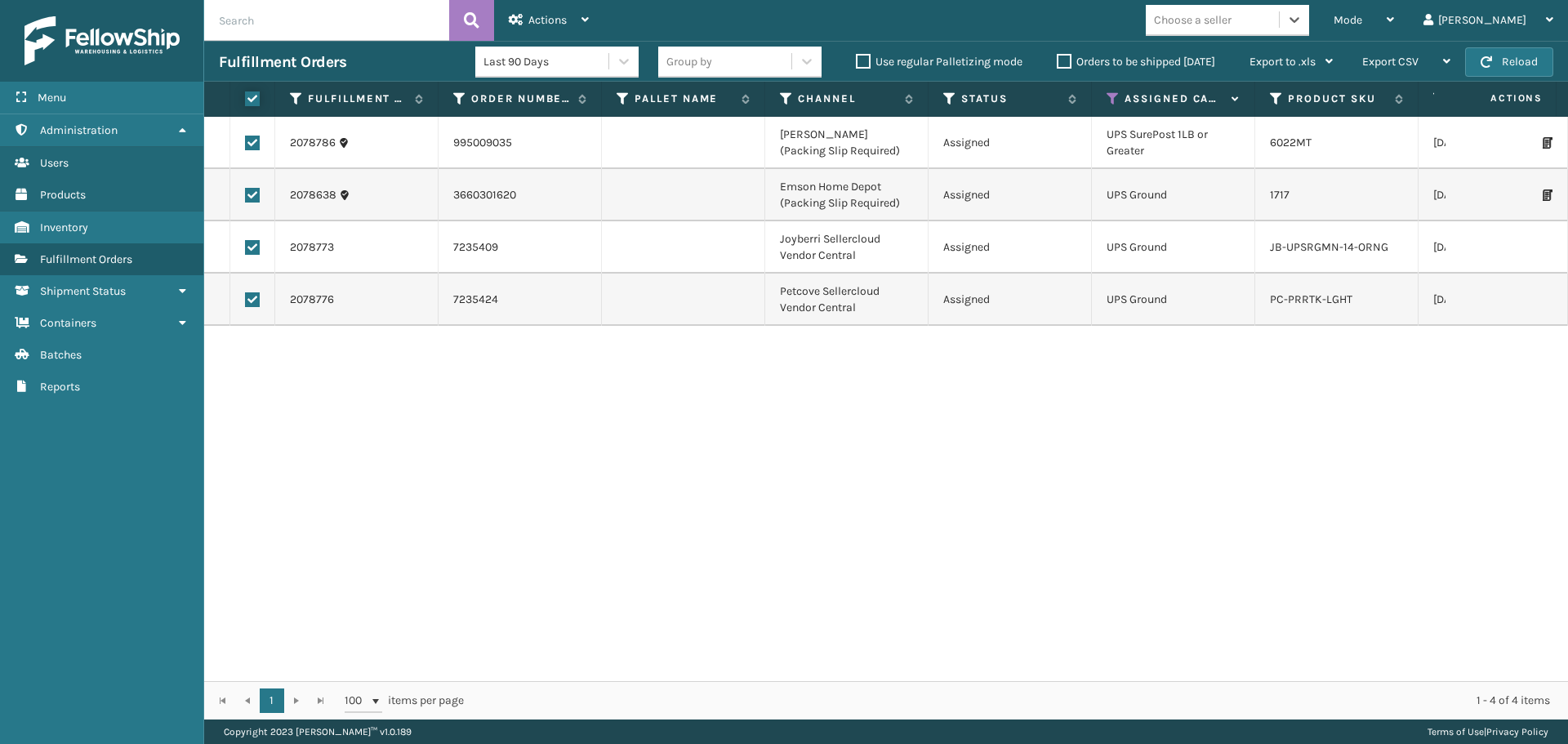
checkbox input "true"
click at [550, 5] on div "Actions" at bounding box center [548, 20] width 80 height 41
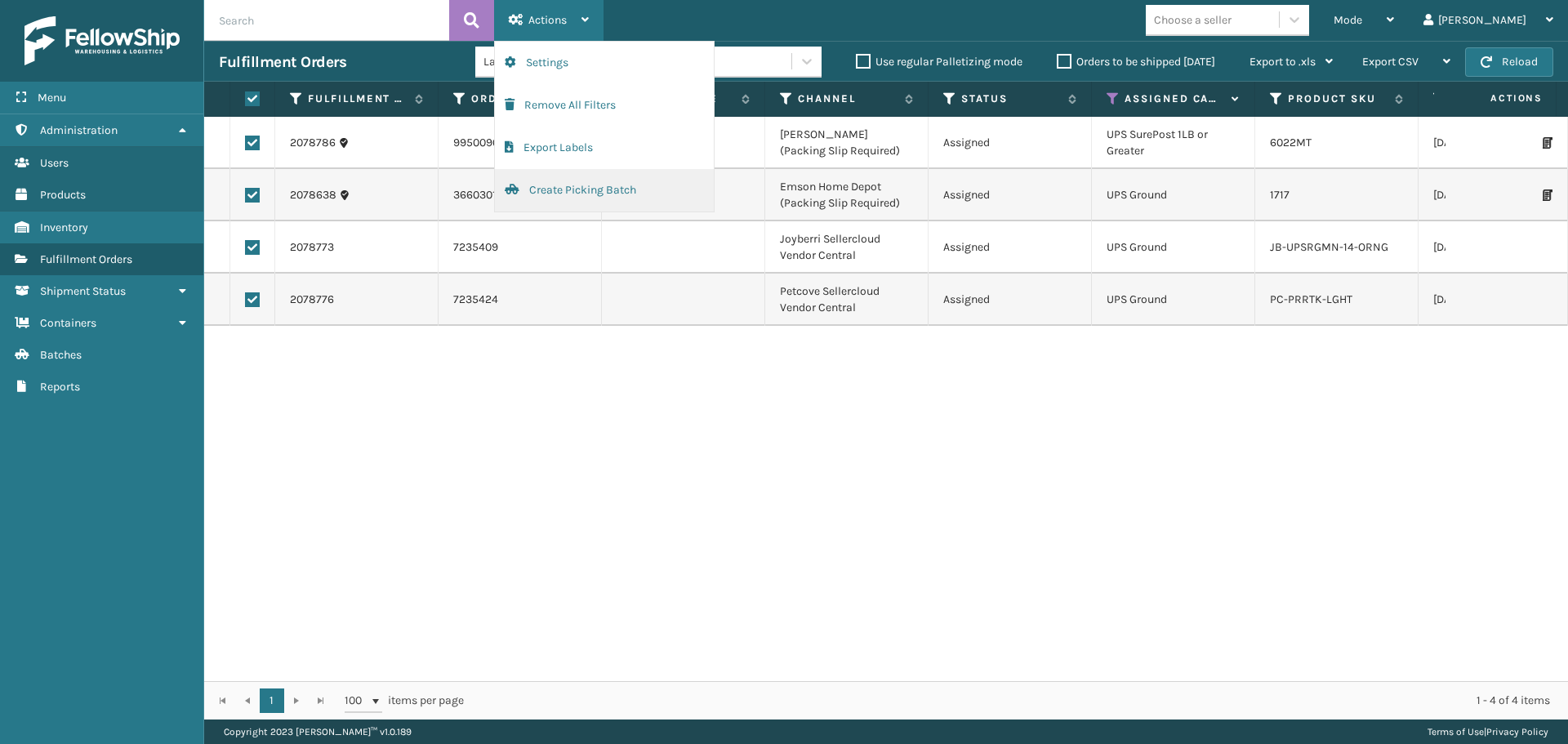
click at [557, 190] on button "Create Picking Batch" at bounding box center [604, 190] width 218 height 43
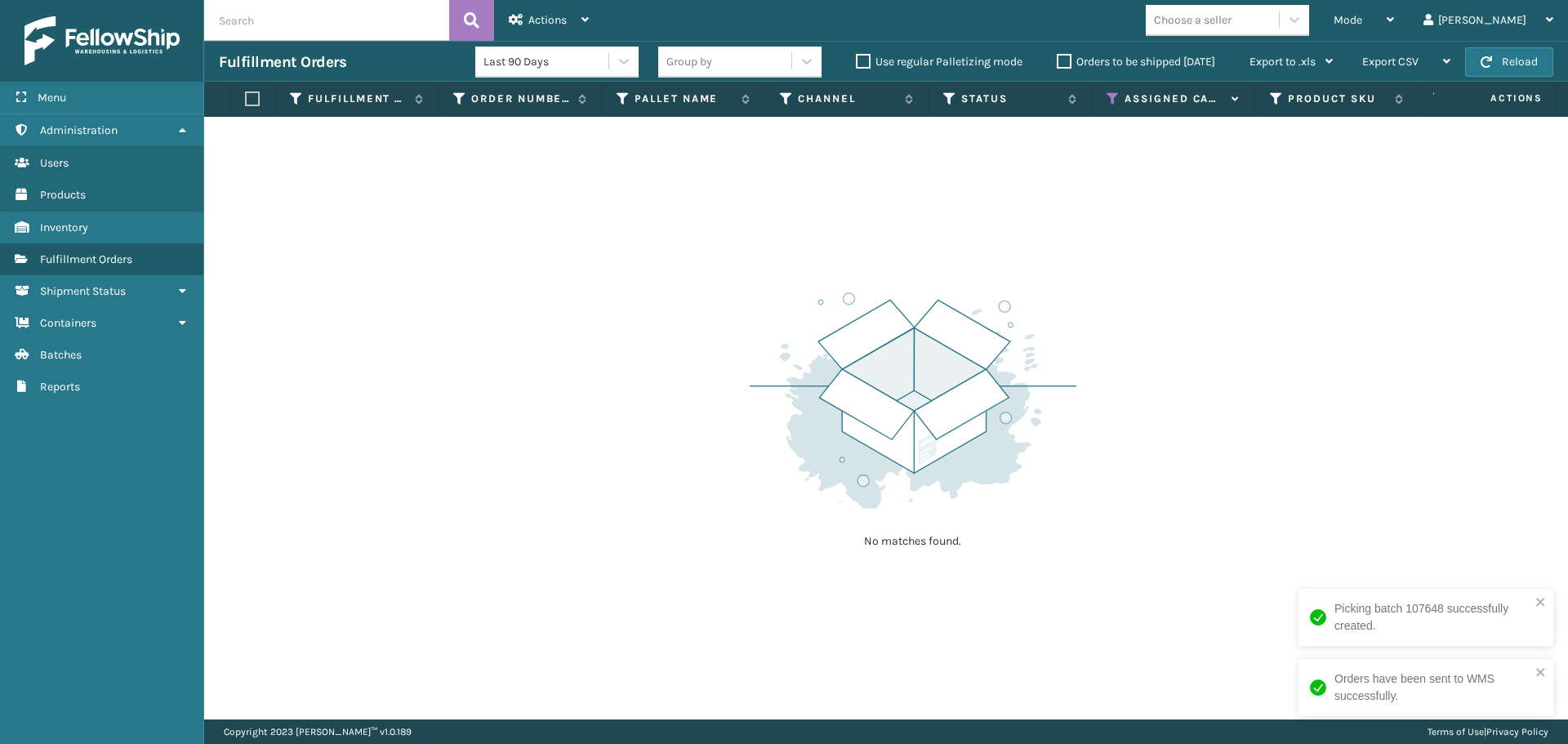
click at [1099, 408] on div "No matches found." at bounding box center [886, 418] width 1364 height 603
drag, startPoint x: 1404, startPoint y: 29, endPoint x: 1397, endPoint y: 35, distance: 9.2
click at [1394, 31] on div "Mode" at bounding box center [1364, 20] width 61 height 41
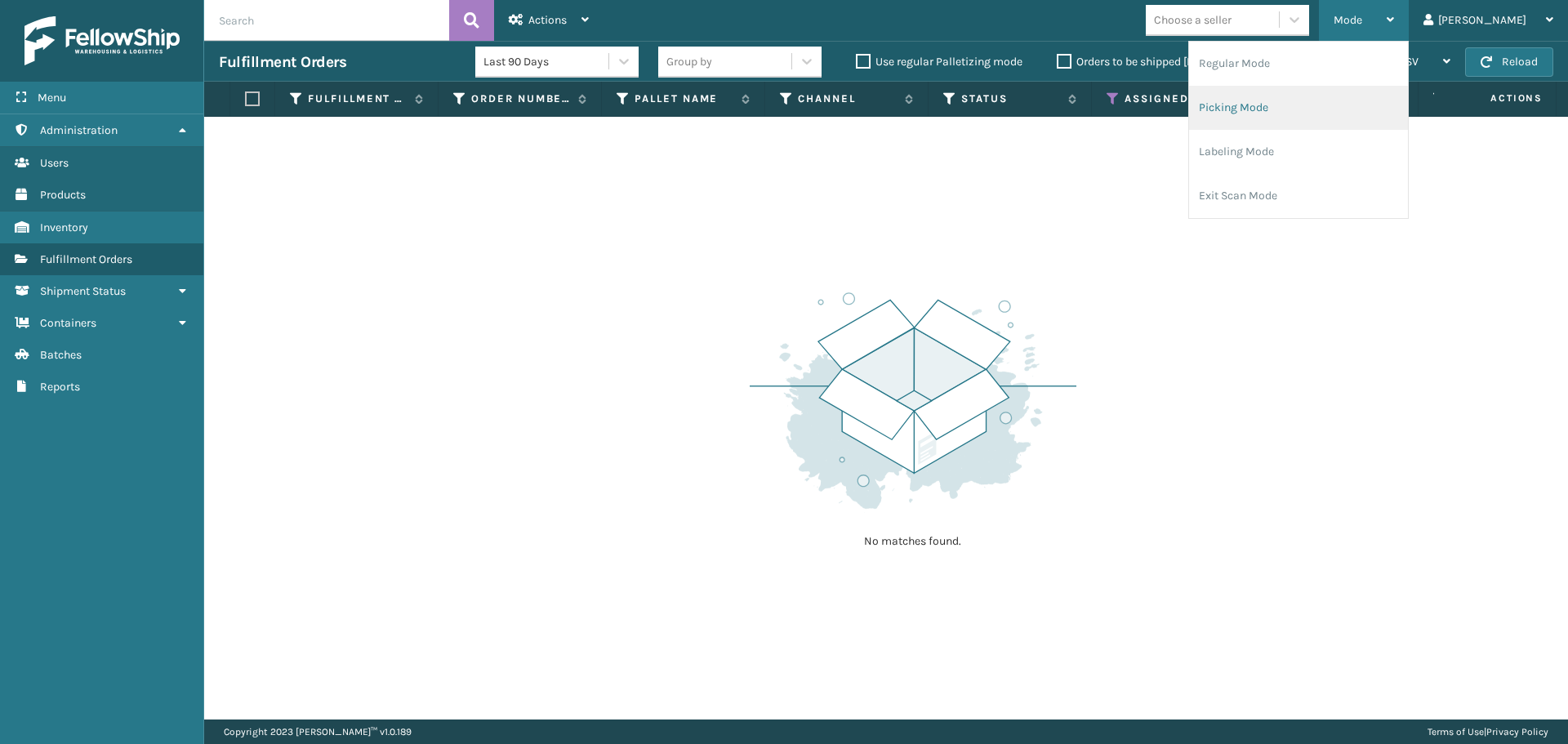
click at [1332, 109] on li "Picking Mode" at bounding box center [1298, 108] width 218 height 44
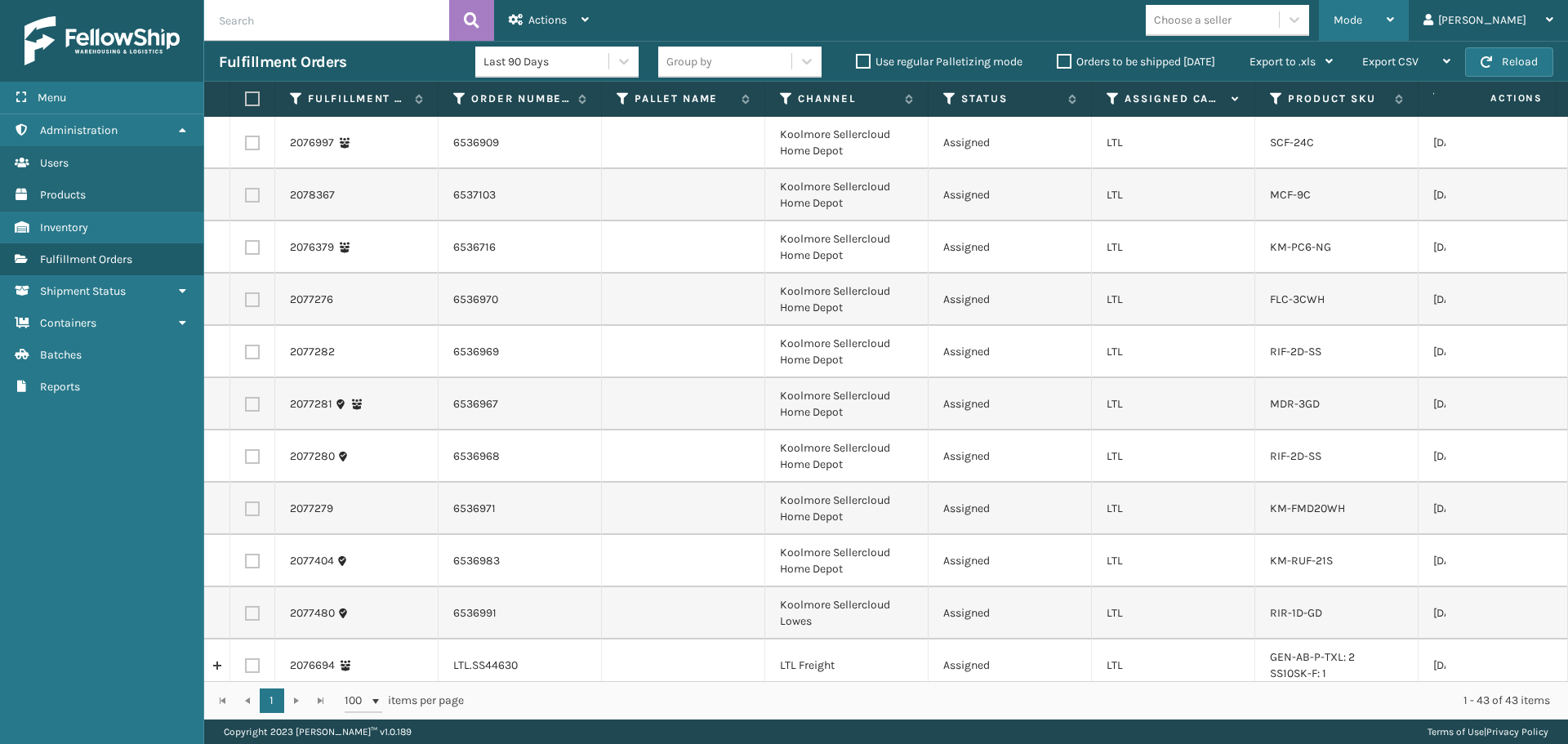
drag, startPoint x: 1407, startPoint y: 22, endPoint x: 1392, endPoint y: 34, distance: 19.2
click at [1362, 24] on span "Mode" at bounding box center [1349, 19] width 29 height 14
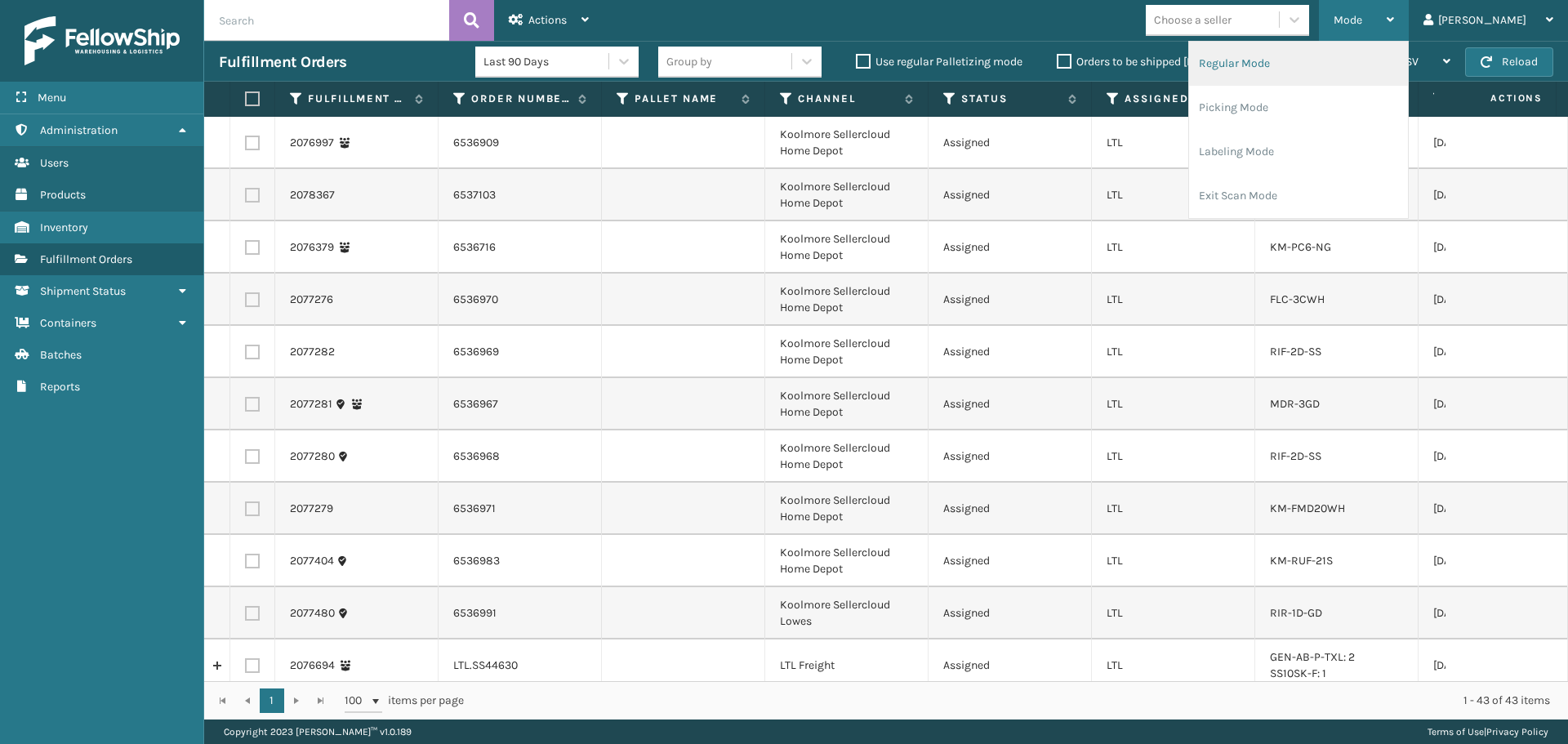
click at [1356, 60] on li "Regular Mode" at bounding box center [1298, 63] width 218 height 44
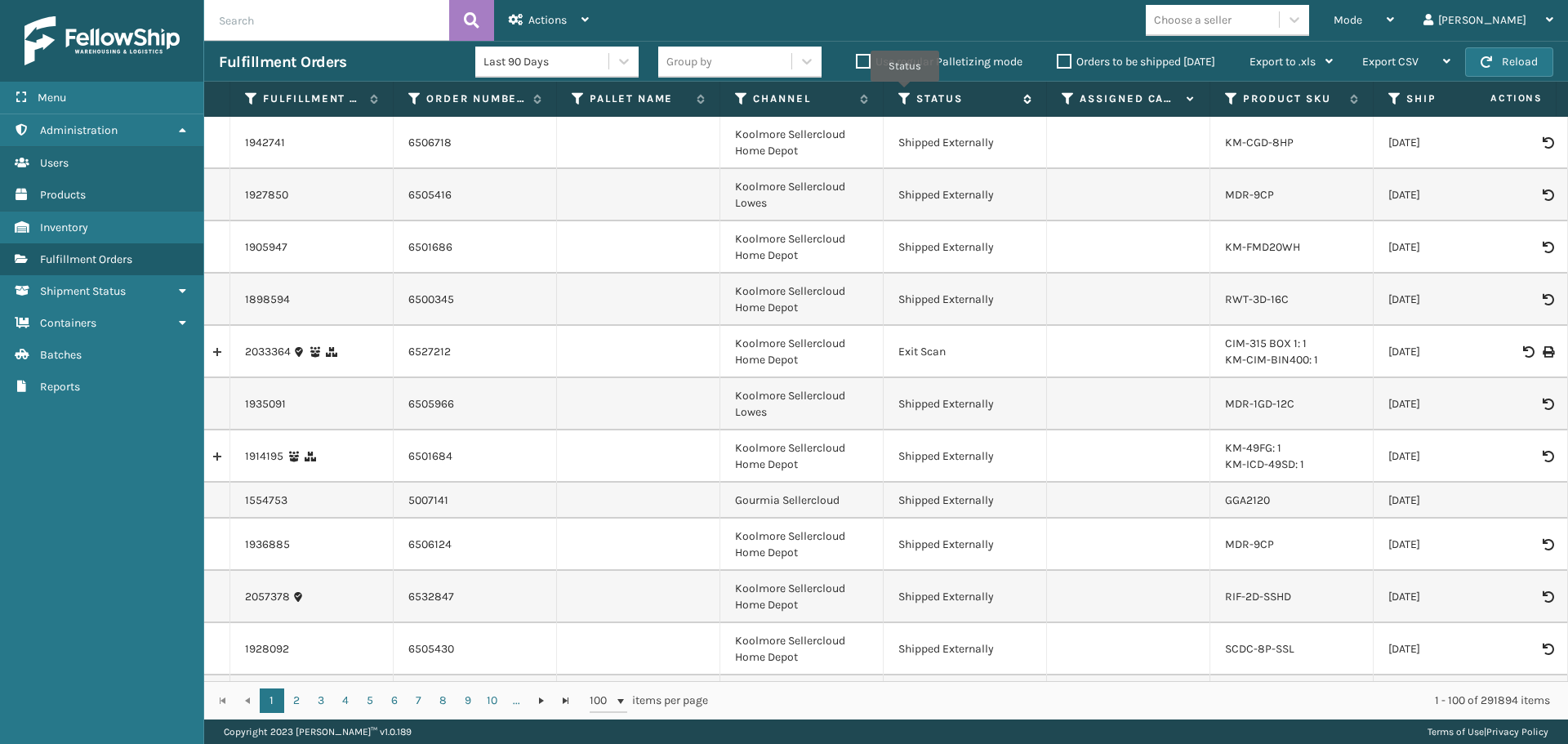
click at [905, 93] on icon at bounding box center [905, 99] width 13 height 14
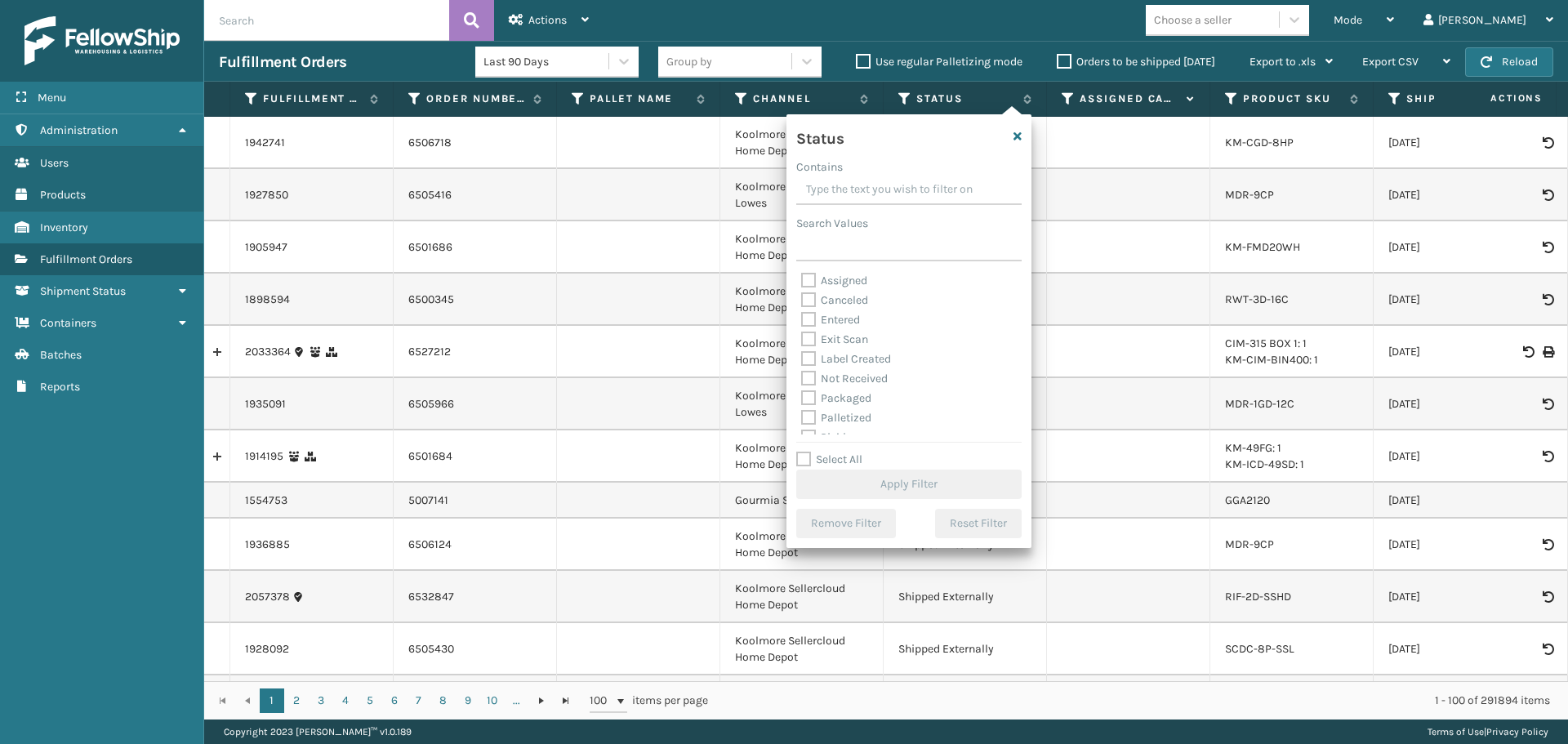
scroll to position [82, 0]
click at [842, 360] on label "Picking" at bounding box center [830, 355] width 58 height 14
click at [802, 357] on input "Picking" at bounding box center [801, 352] width 1 height 11
checkbox input "true"
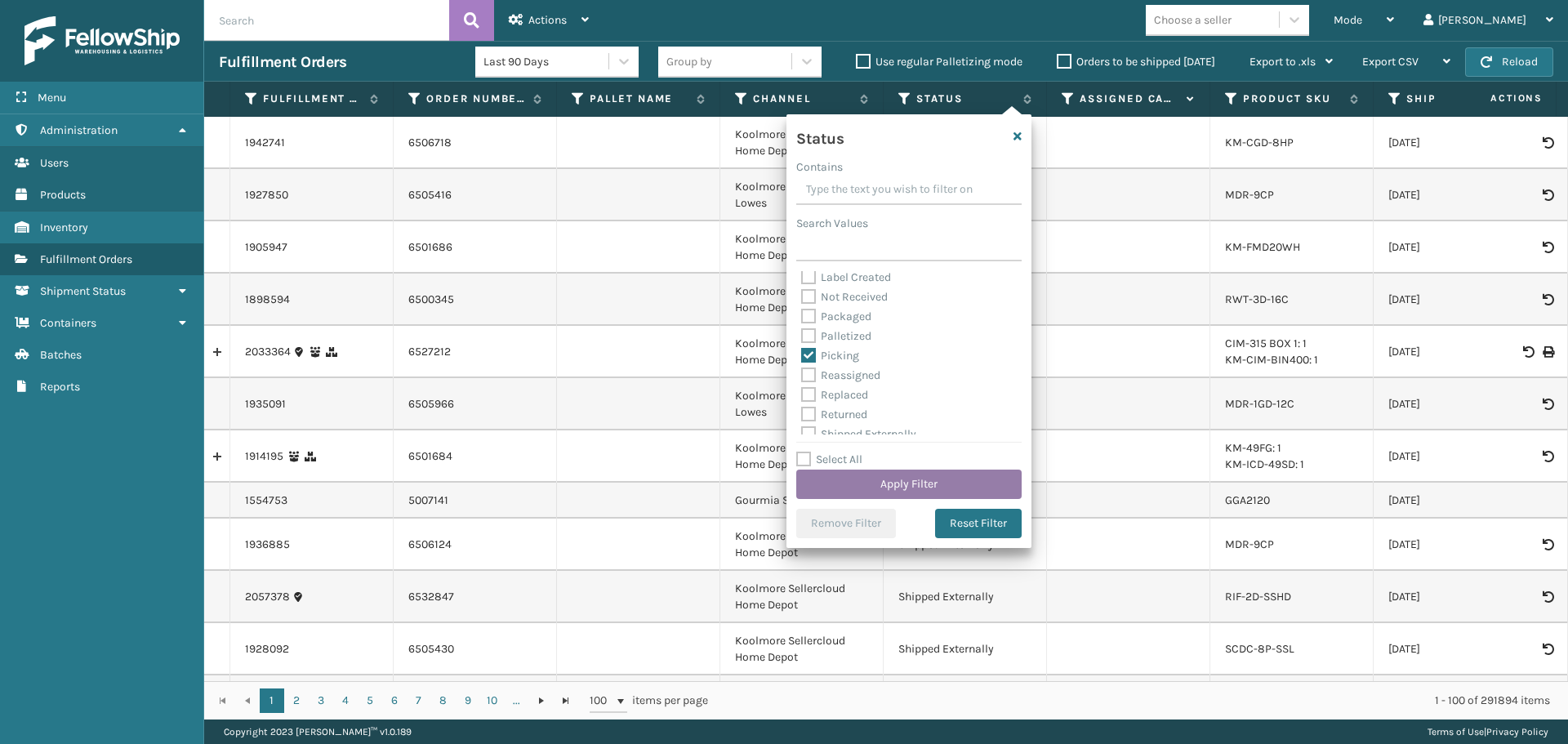
click at [939, 476] on button "Apply Filter" at bounding box center [909, 484] width 226 height 29
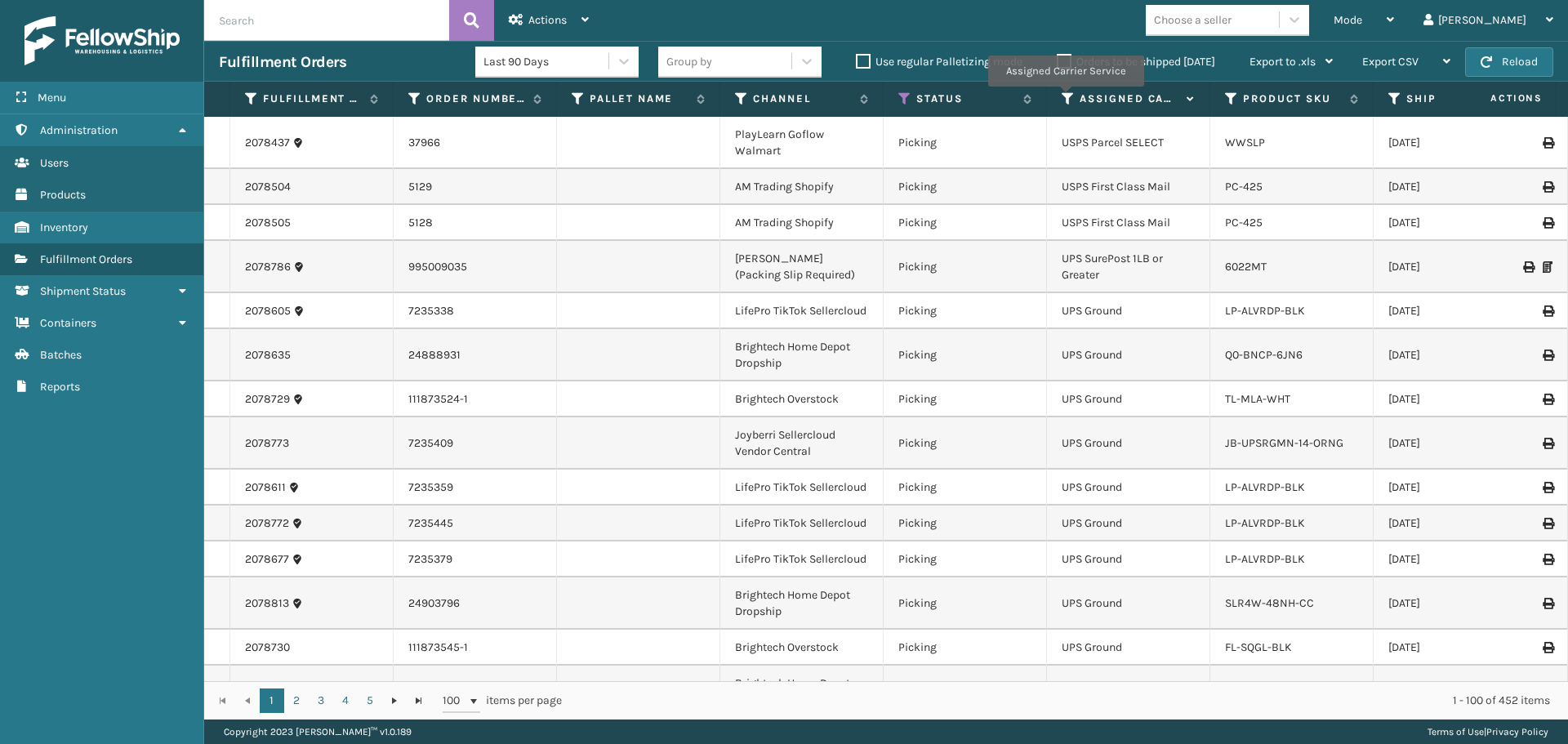
click at [1065, 98] on icon at bounding box center [1068, 99] width 13 height 14
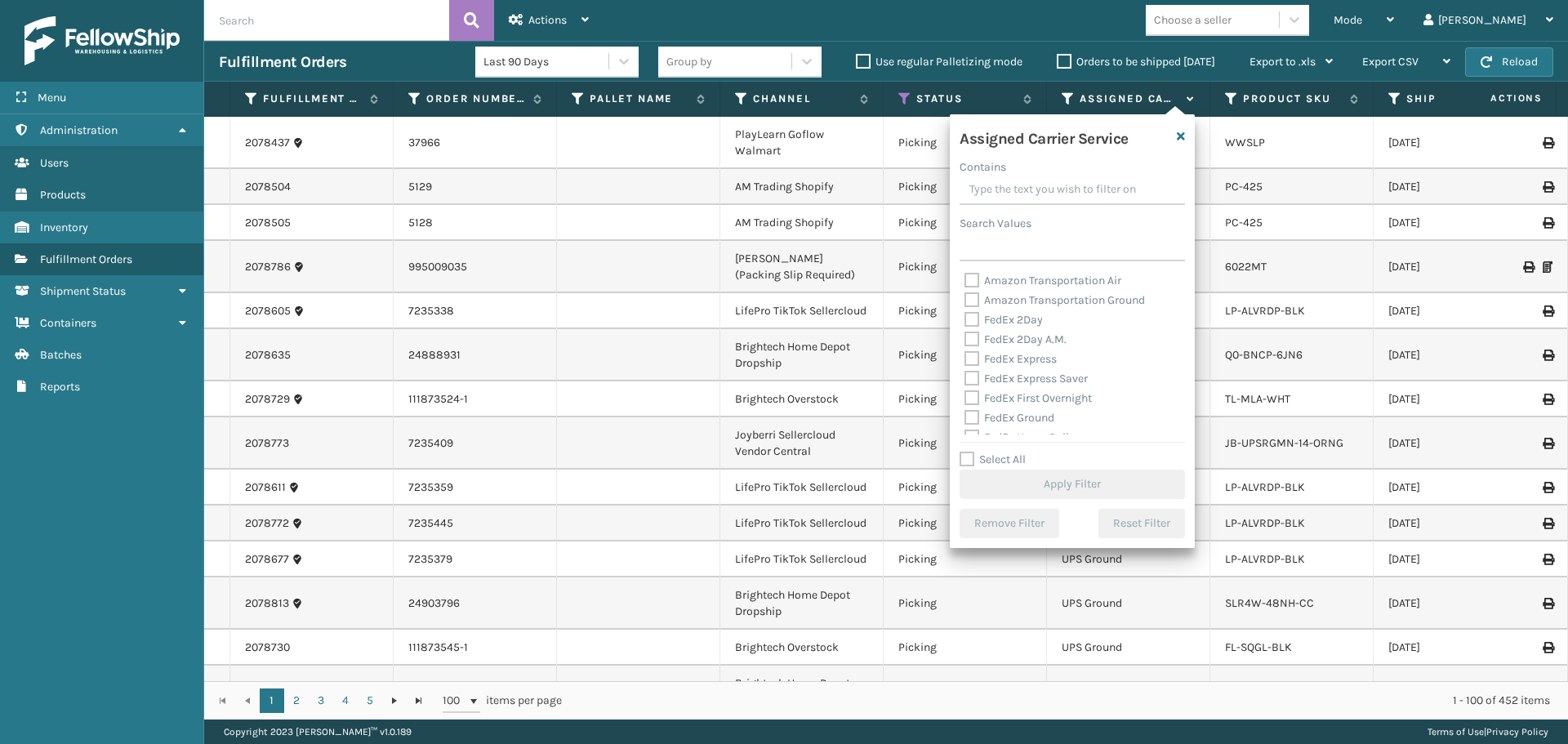
click at [1006, 463] on label "Select All" at bounding box center [992, 459] width 66 height 14
click at [1006, 451] on input "Select All" at bounding box center [1082, 451] width 245 height 2
checkbox input "true"
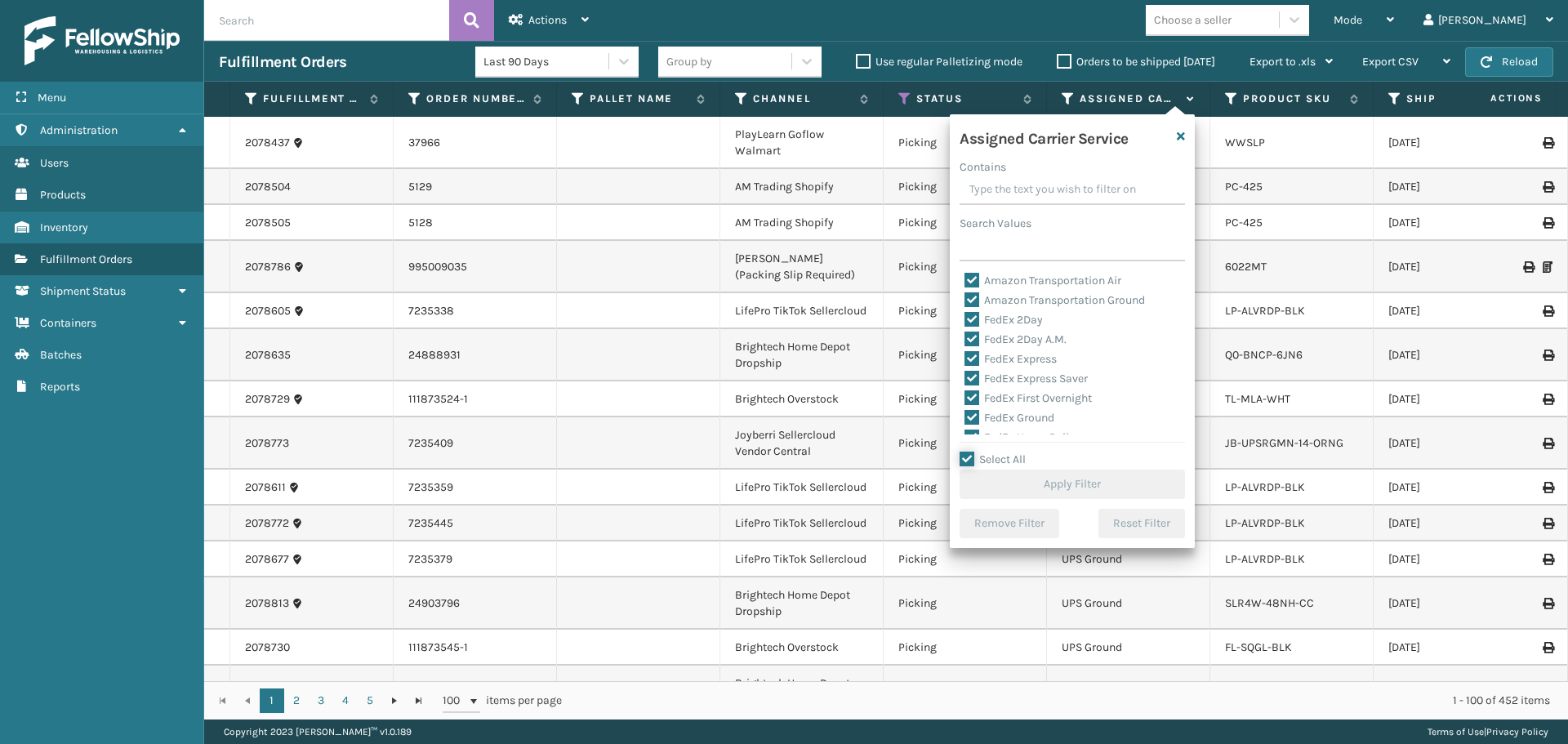
checkbox input "true"
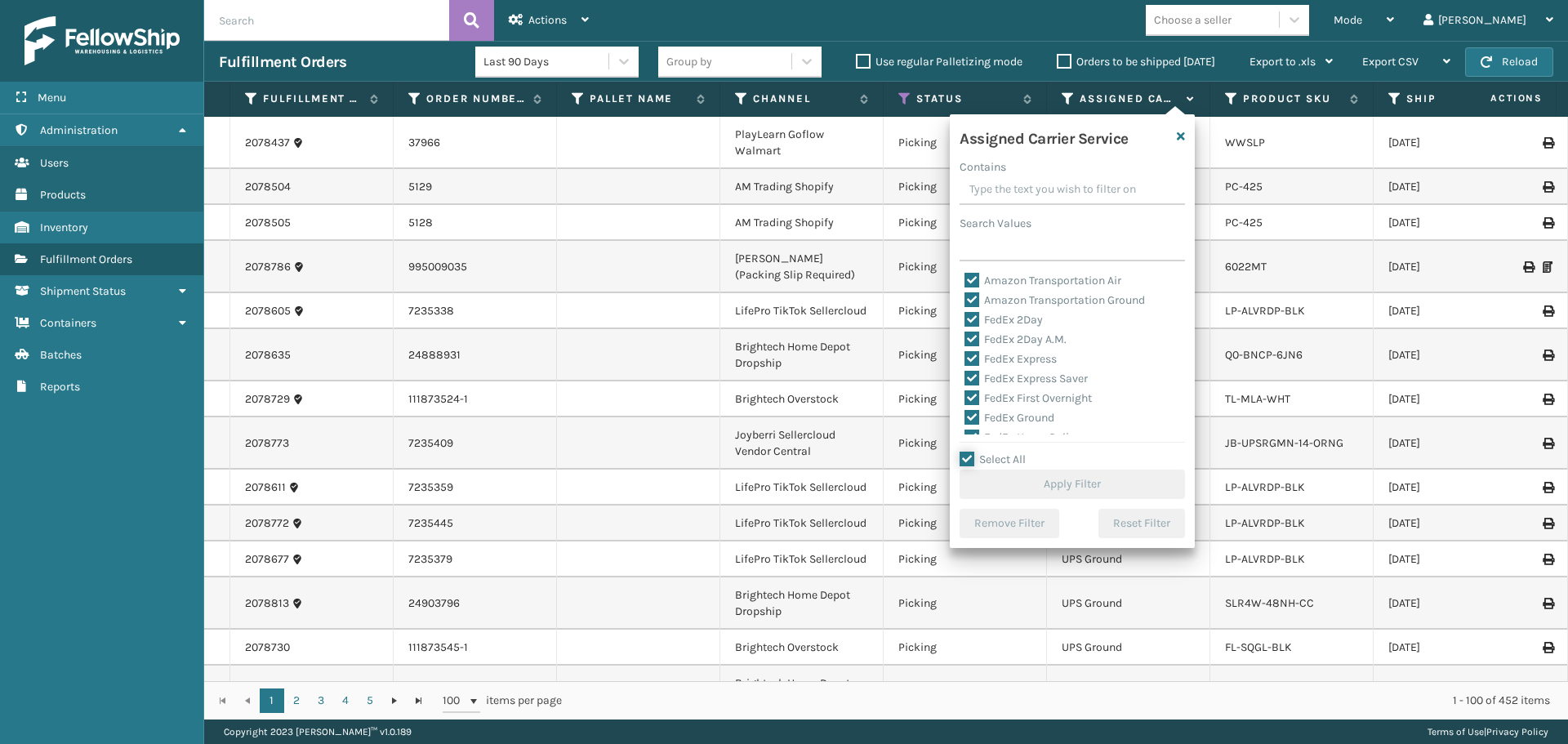
checkbox input "true"
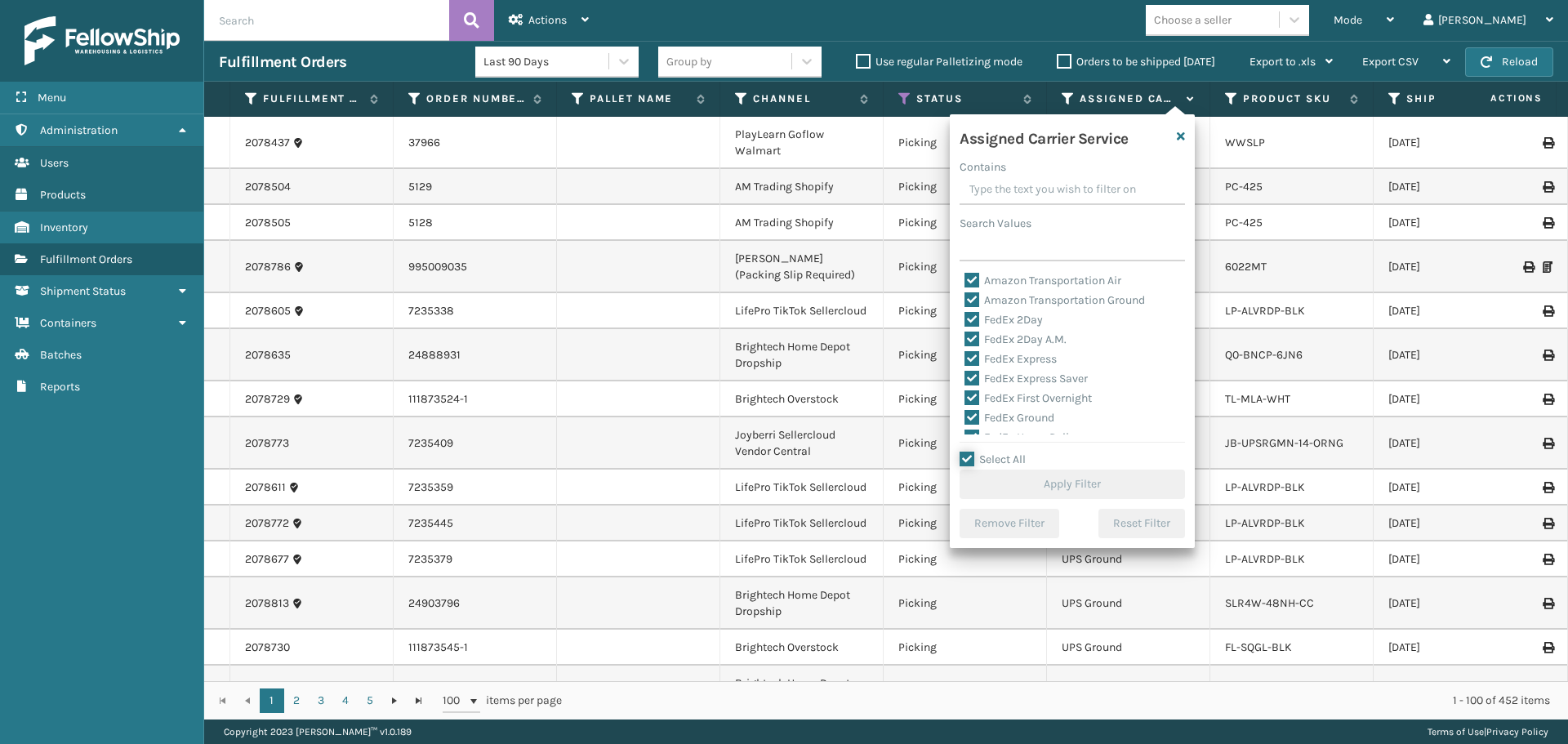
checkbox input "true"
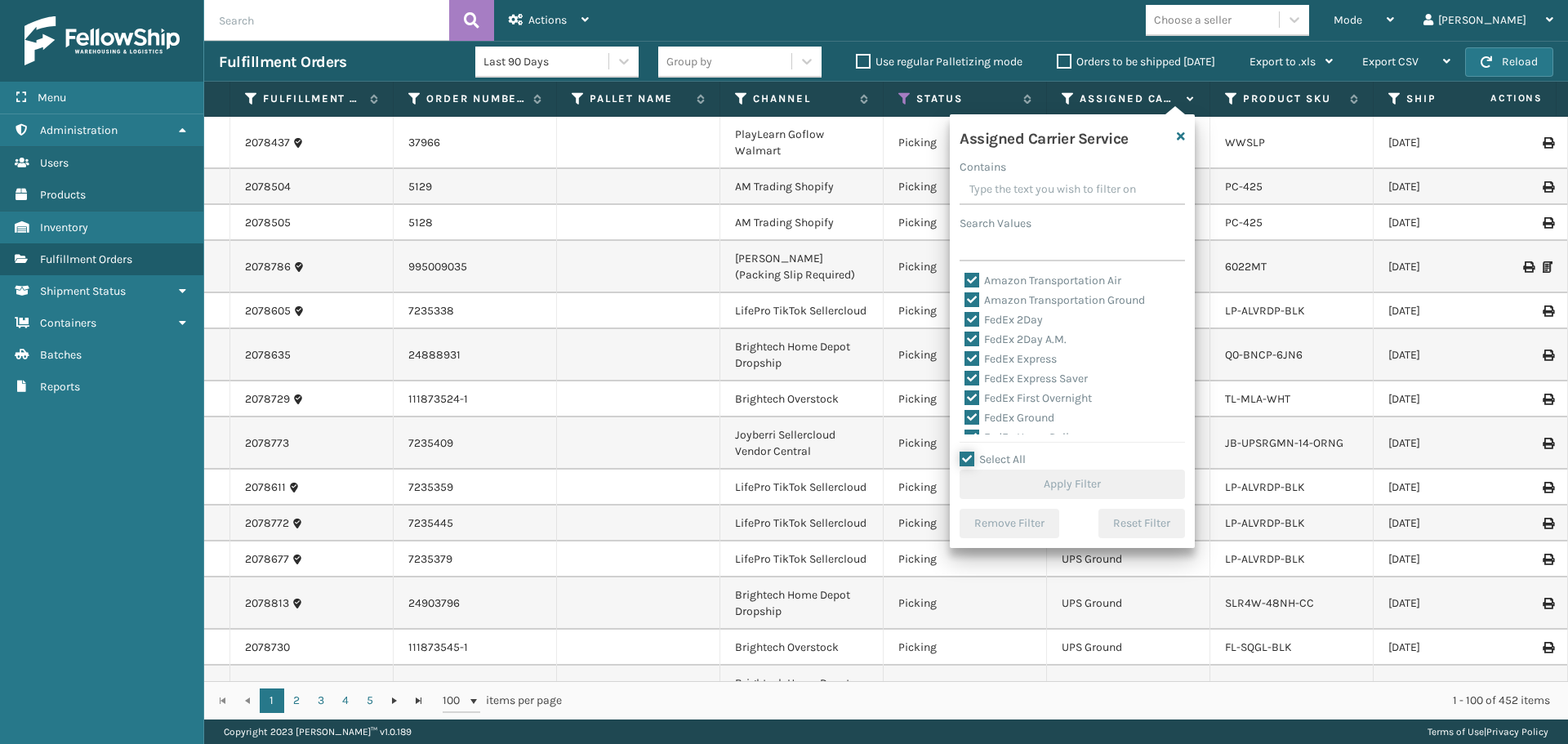
checkbox input "true"
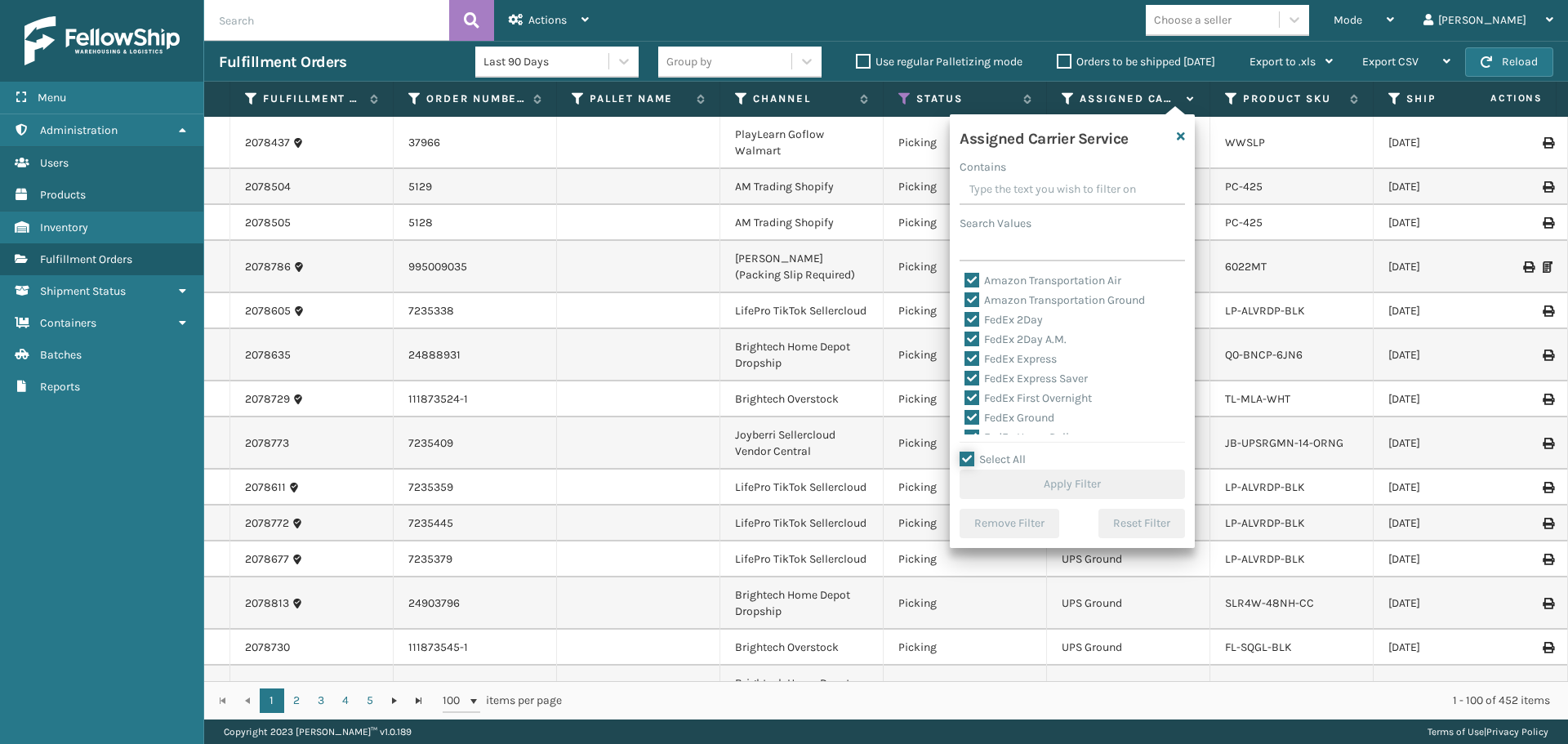
checkbox input "true"
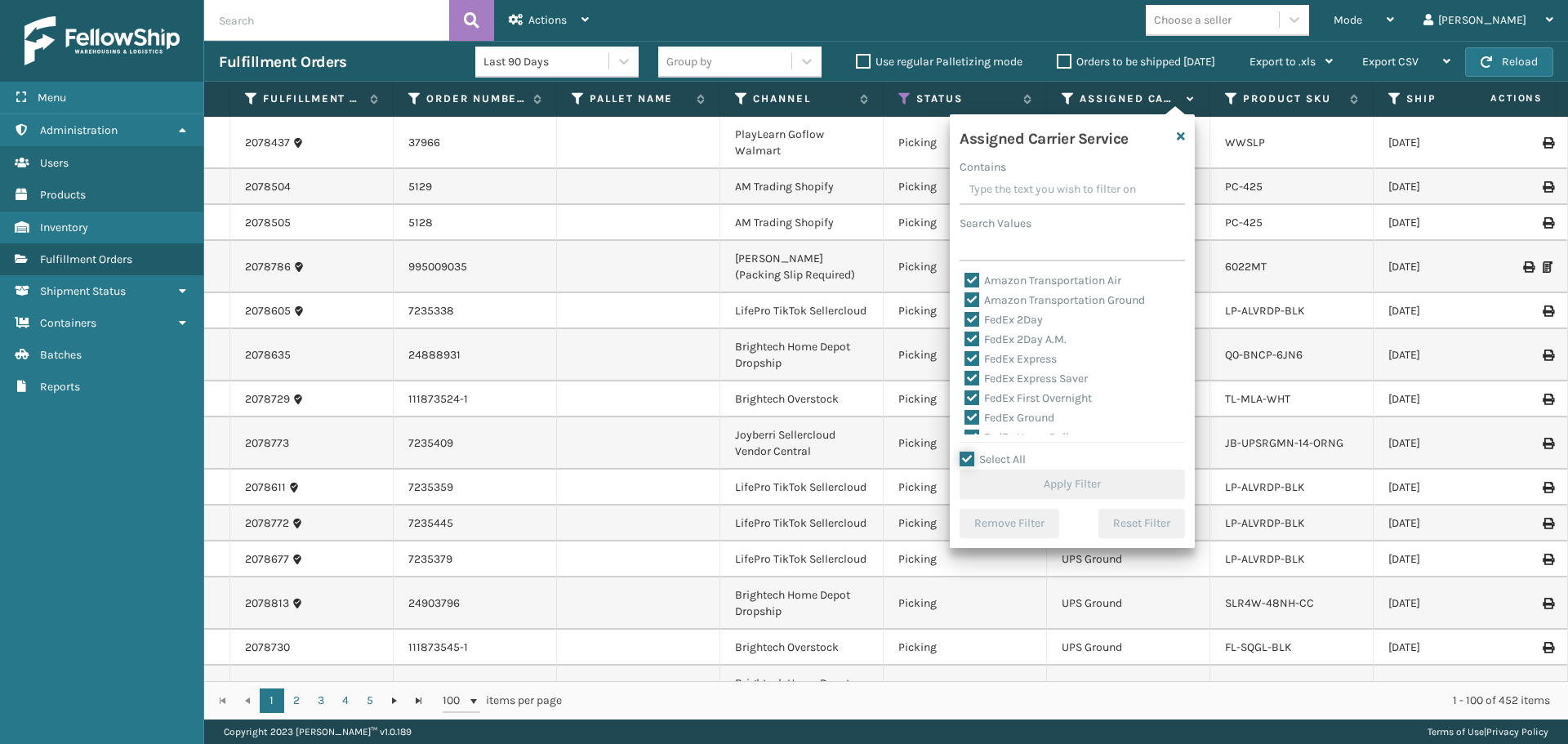
checkbox input "true"
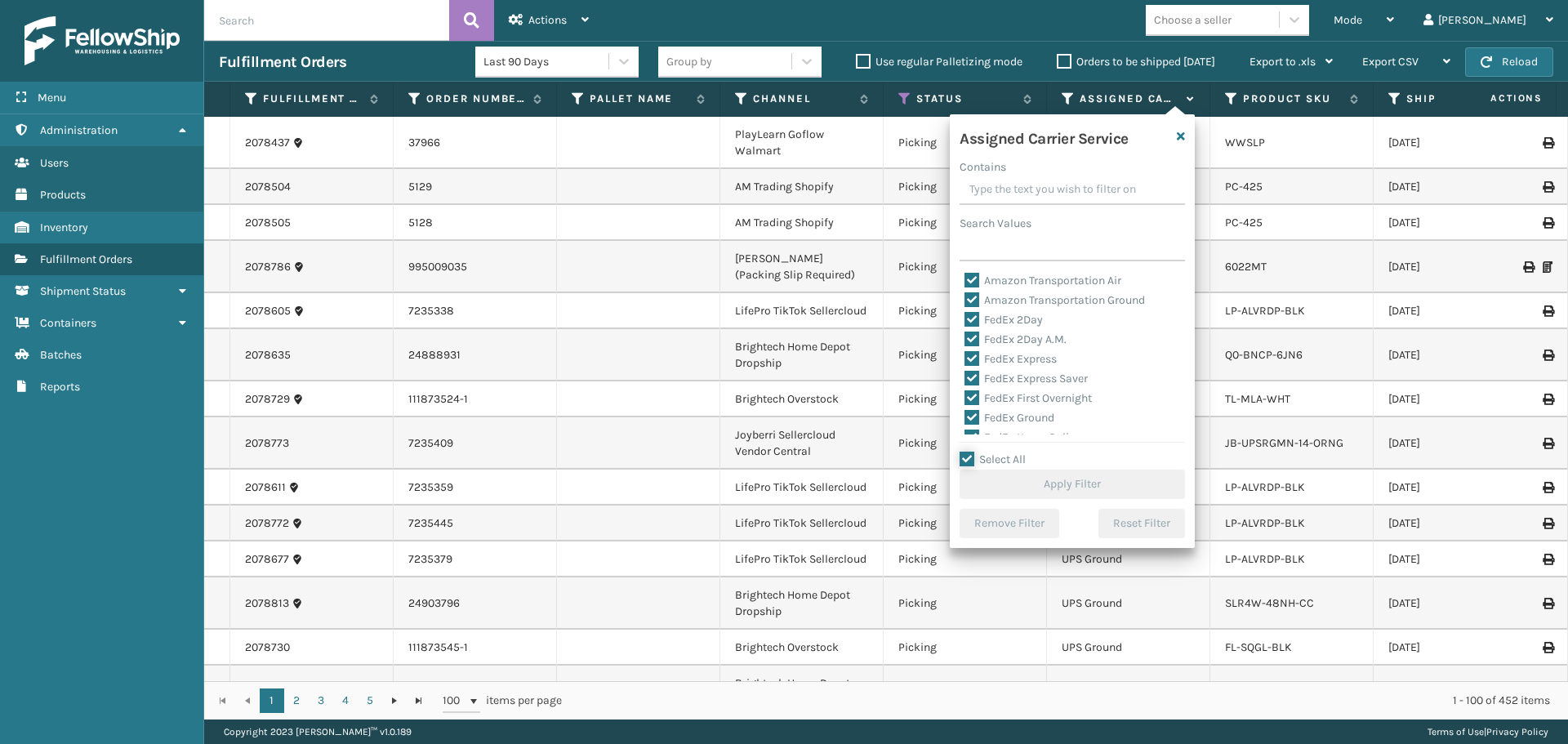
checkbox input "true"
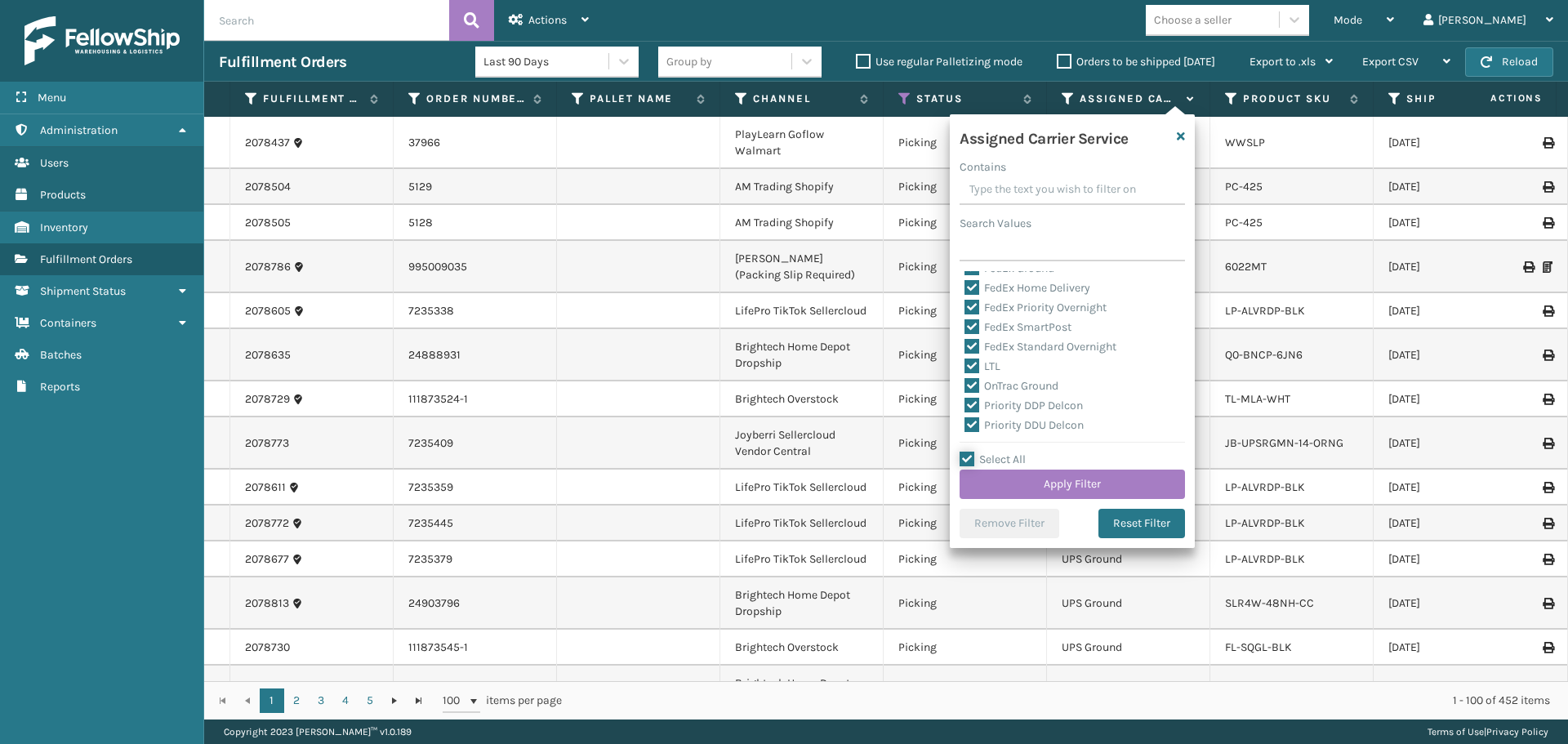
scroll to position [163, 0]
click at [984, 349] on label "LTL" at bounding box center [982, 352] width 36 height 14
click at [965, 349] on input "LTL" at bounding box center [964, 348] width 1 height 11
checkbox input "false"
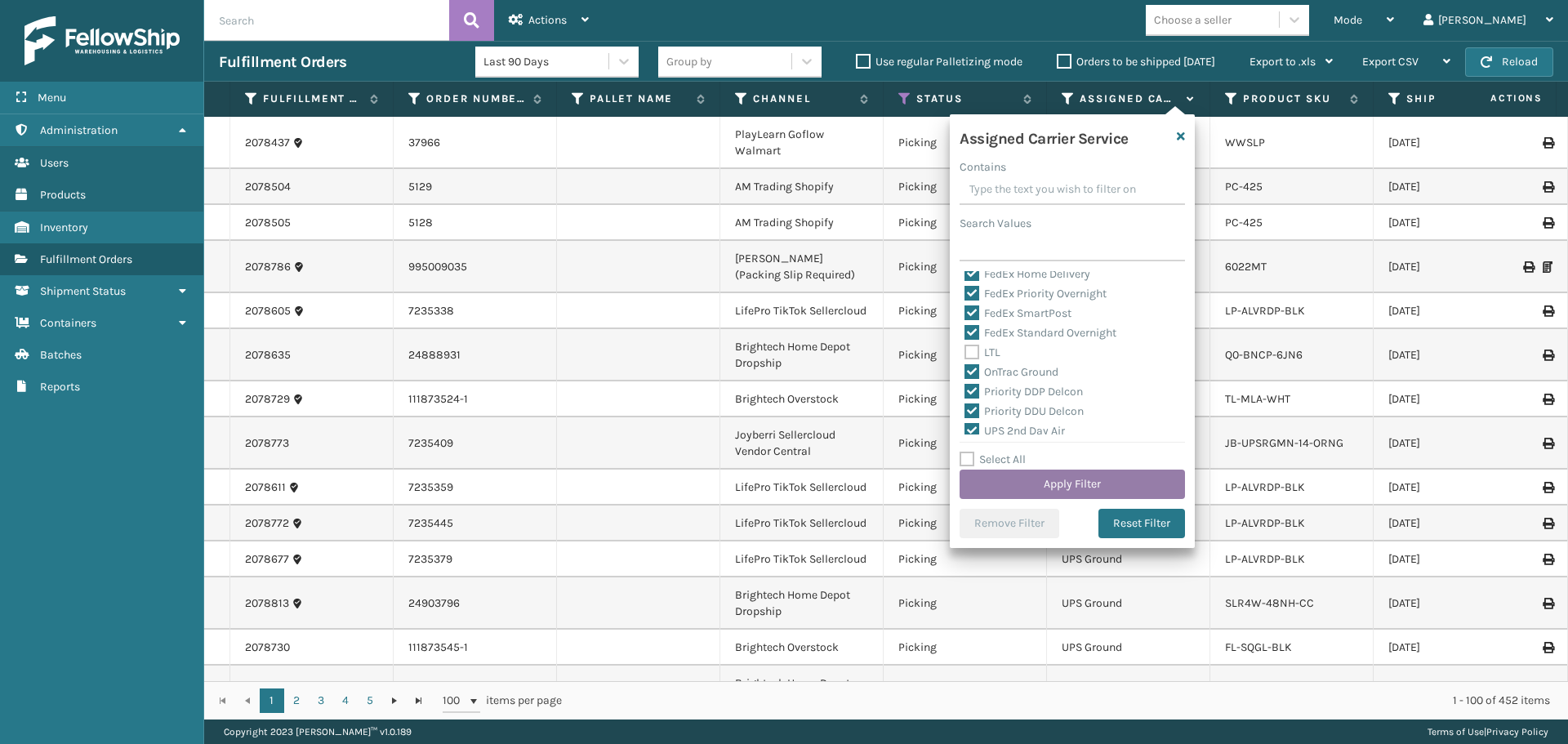
click at [1085, 479] on button "Apply Filter" at bounding box center [1072, 484] width 226 height 29
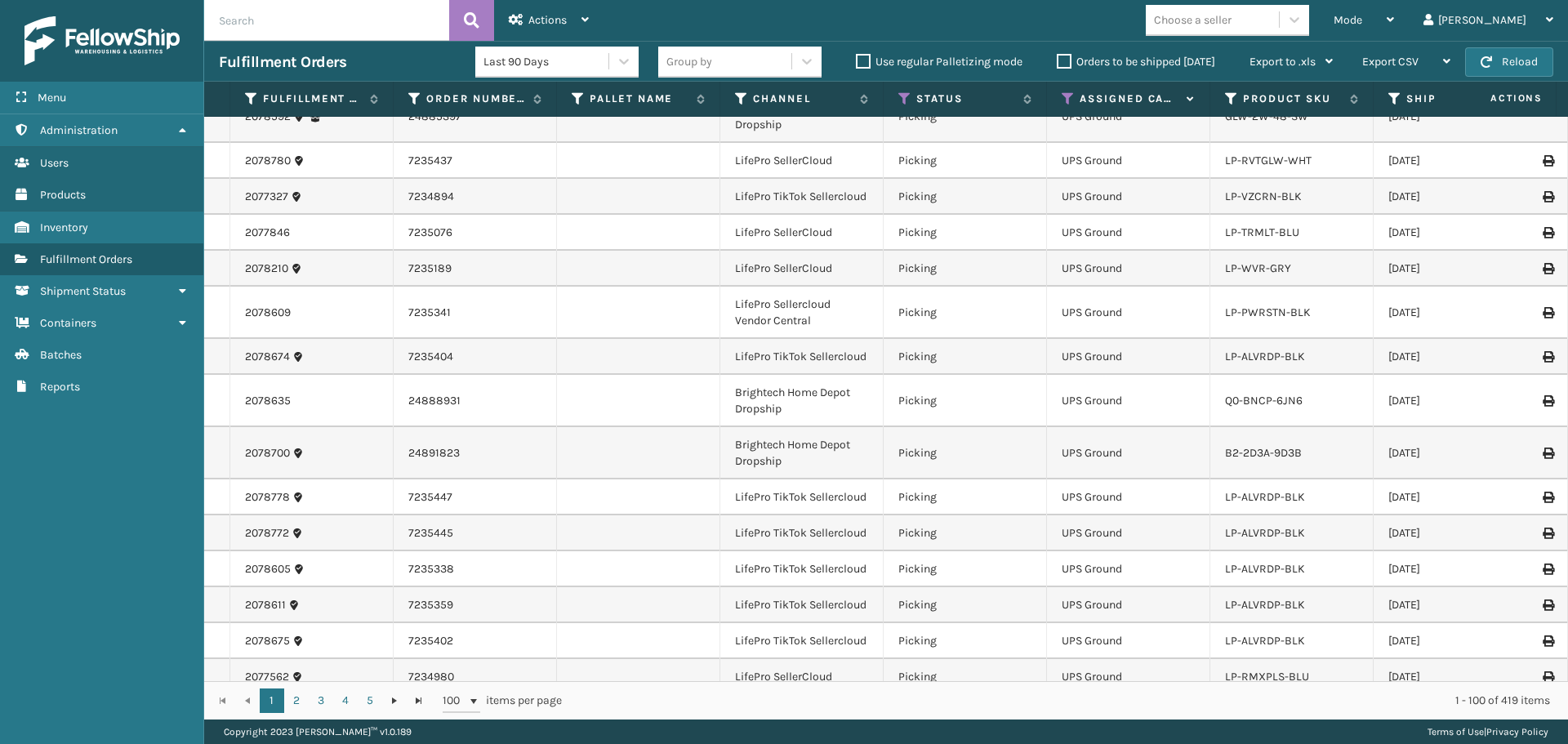
scroll to position [653, 0]
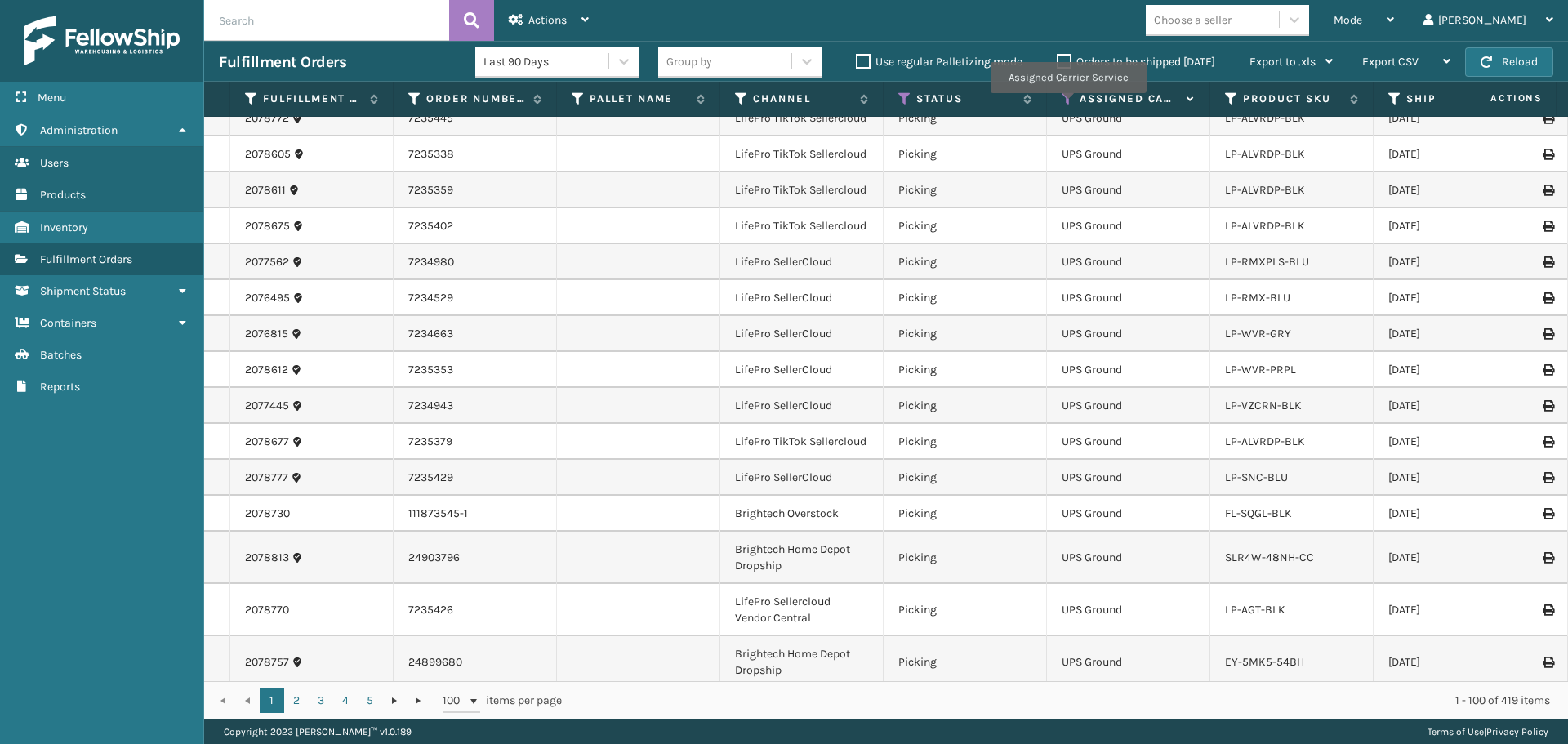
click at [1068, 104] on icon at bounding box center [1068, 99] width 13 height 14
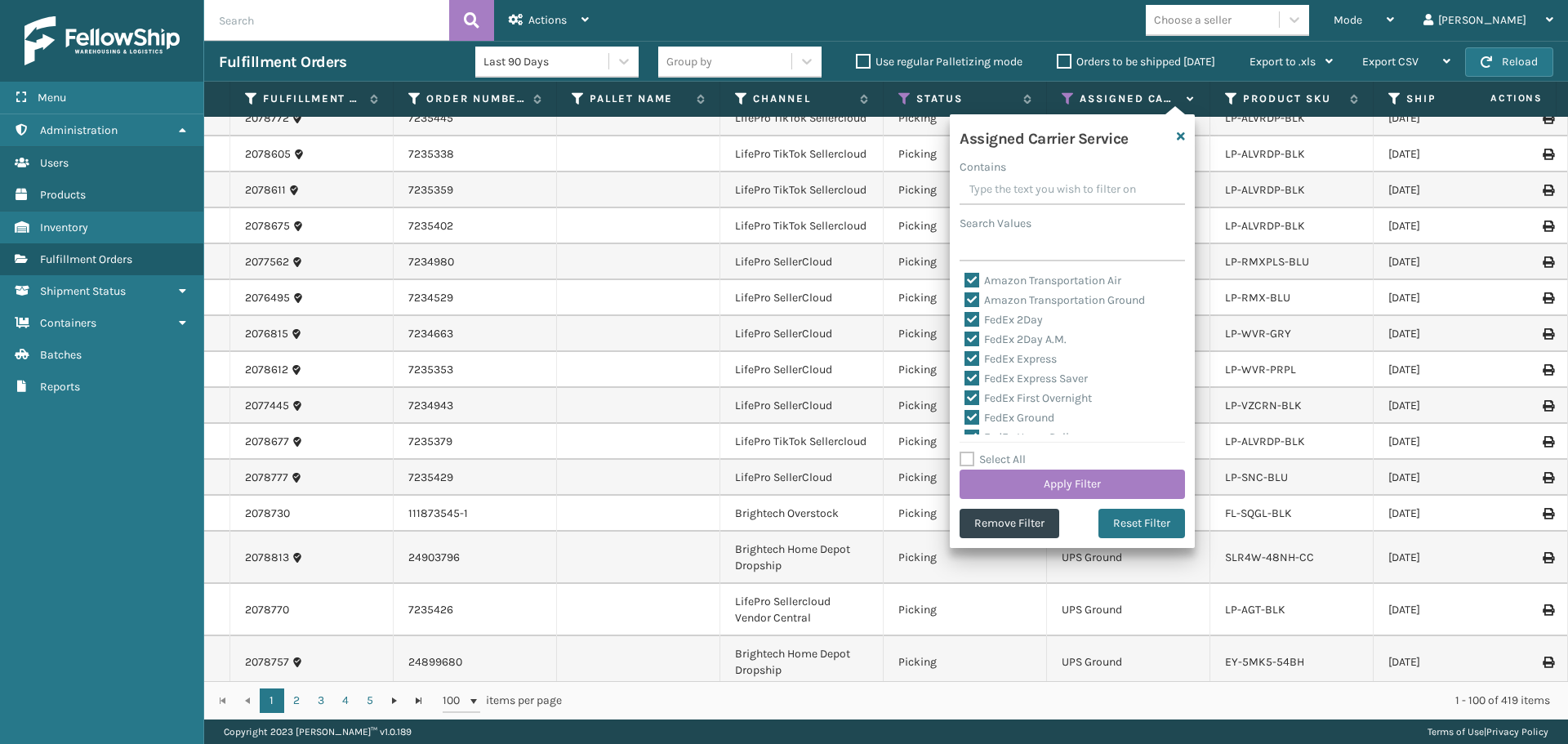
click at [1020, 457] on label "Select All" at bounding box center [992, 459] width 66 height 14
click at [1020, 451] on input "Select All" at bounding box center [1082, 451] width 245 height 2
checkbox input "true"
click at [1020, 457] on label "Select All" at bounding box center [992, 459] width 66 height 14
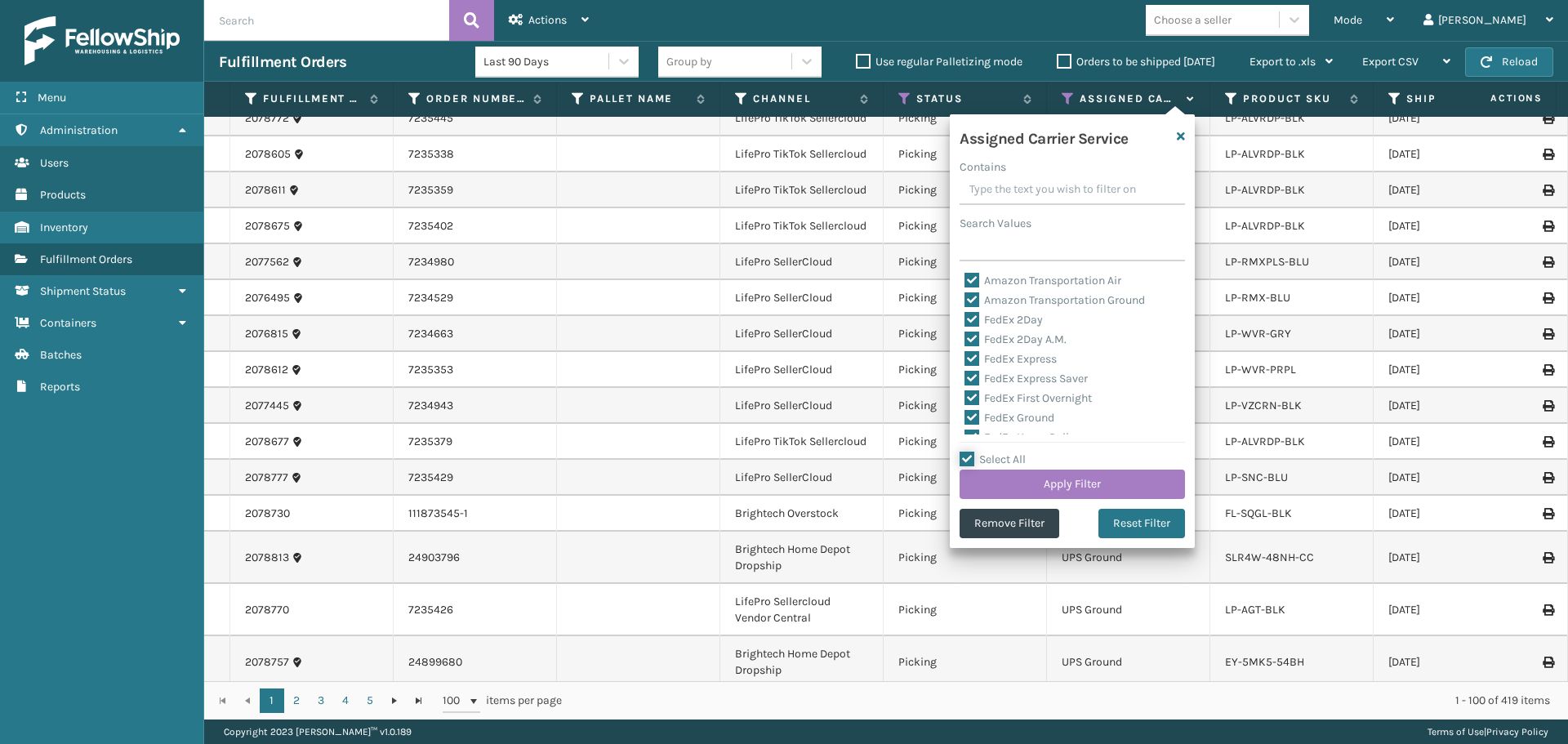
click at [1020, 451] on input "Select All" at bounding box center [1082, 451] width 245 height 2
checkbox input "false"
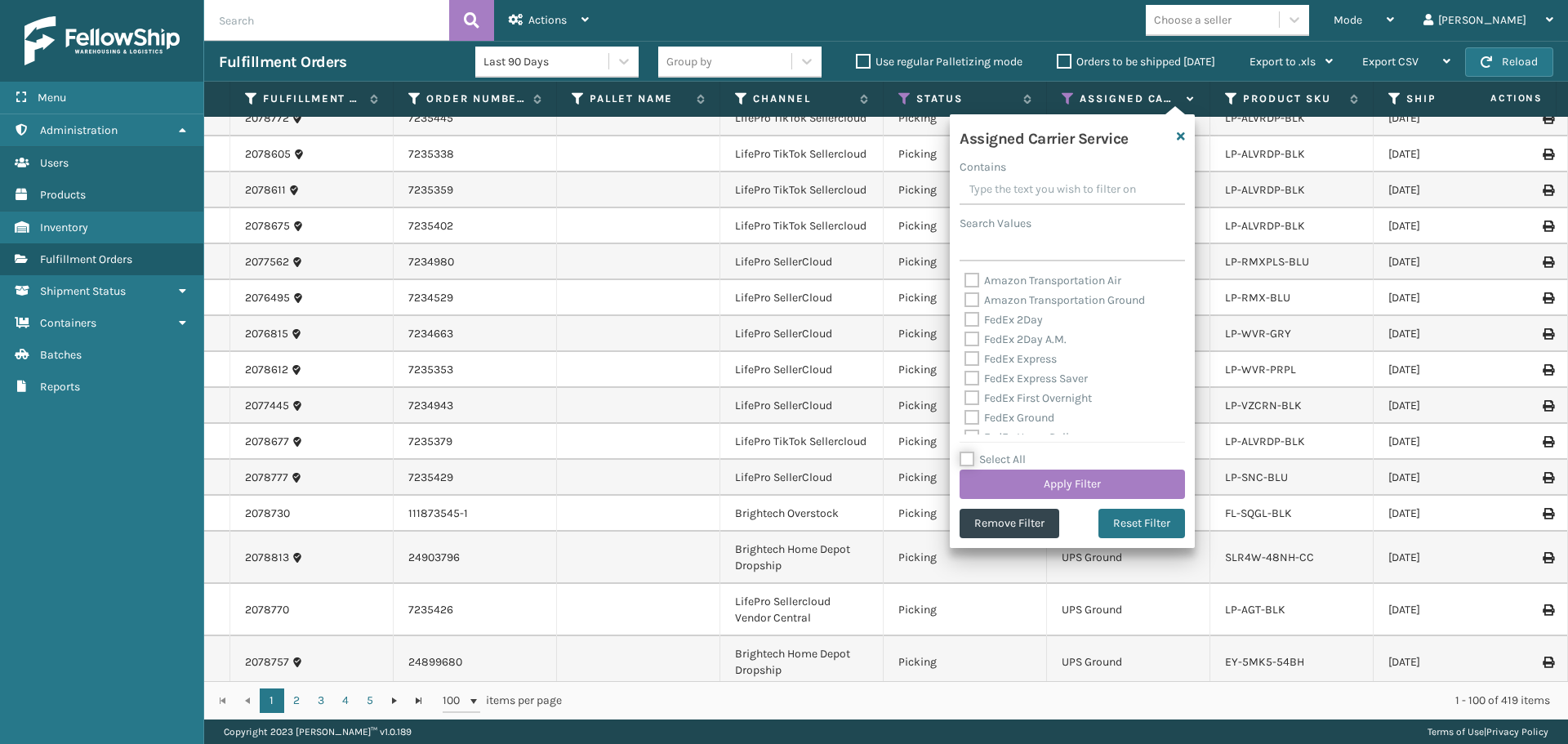
checkbox input "false"
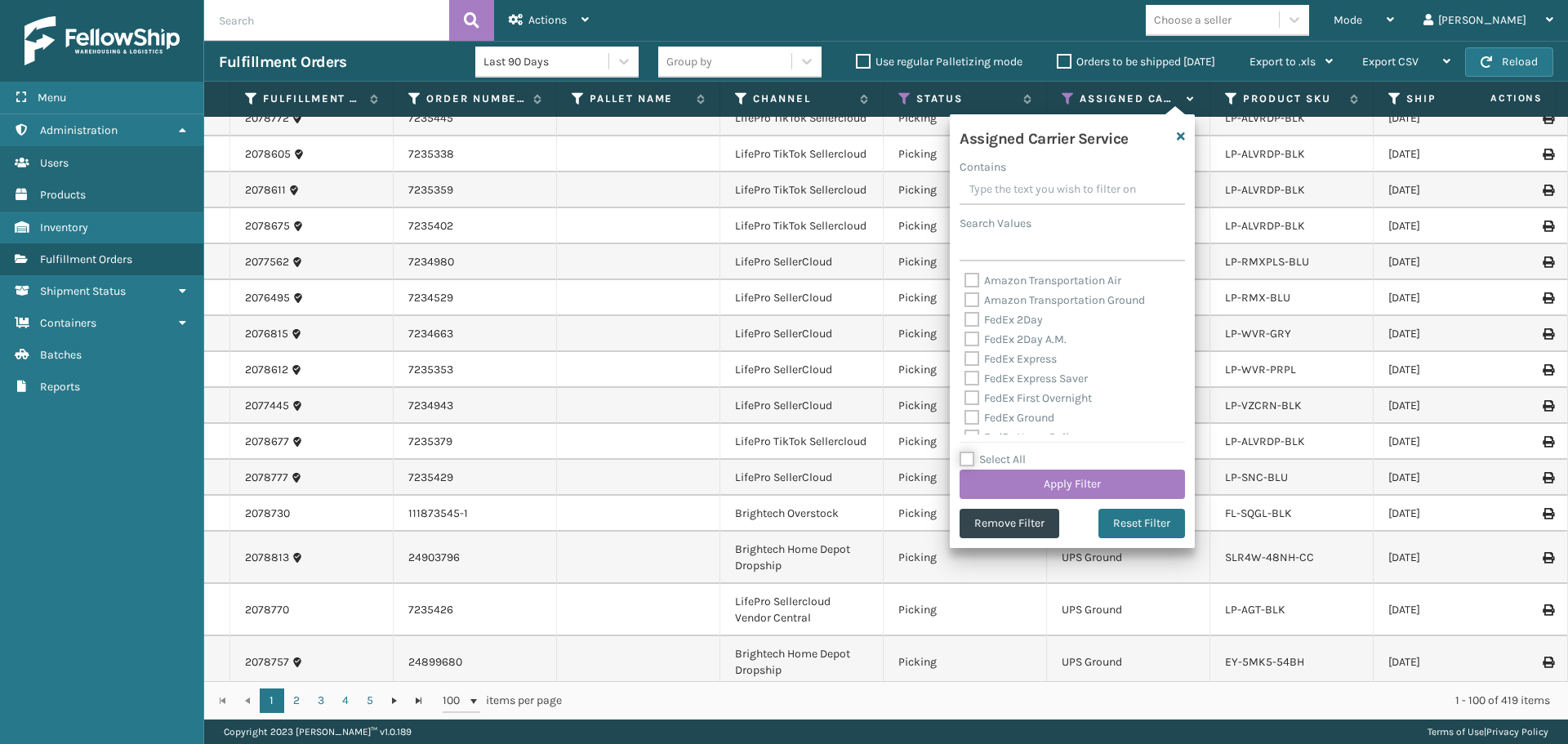
checkbox input "false"
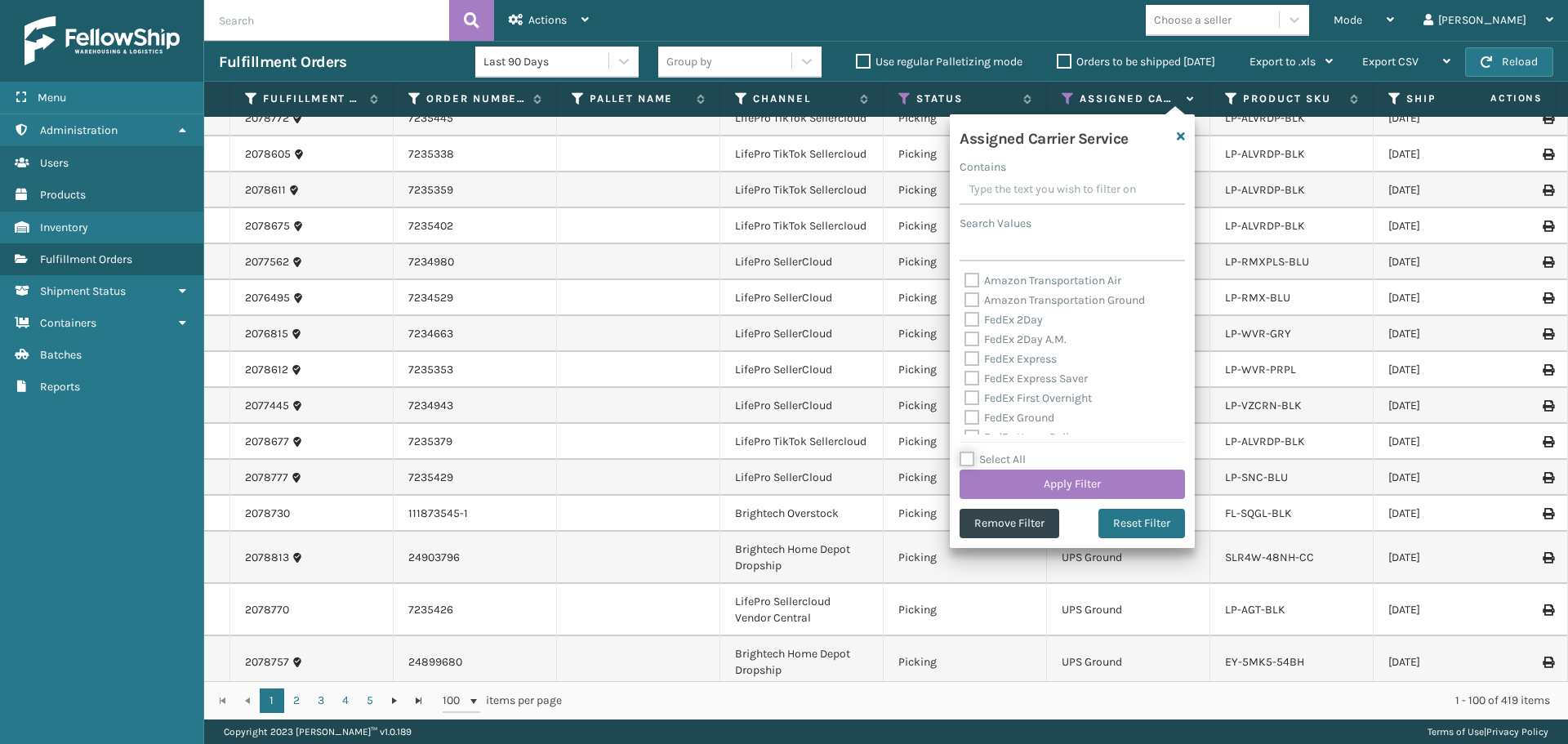
checkbox input "false"
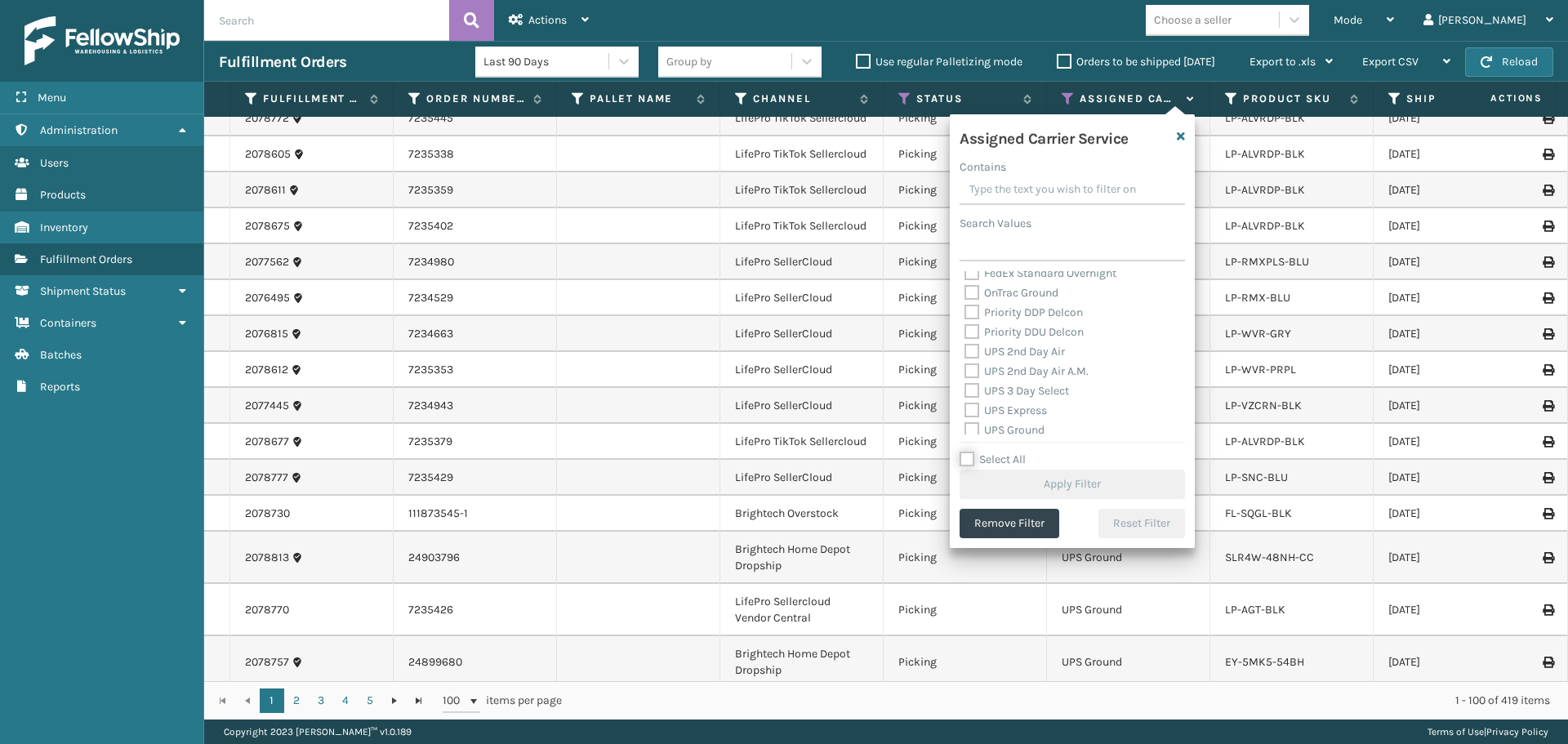
scroll to position [245, 0]
click at [1008, 325] on label "UPS 2nd Day Air" at bounding box center [1014, 329] width 101 height 14
click at [965, 325] on input "UPS 2nd Day Air" at bounding box center [964, 325] width 1 height 11
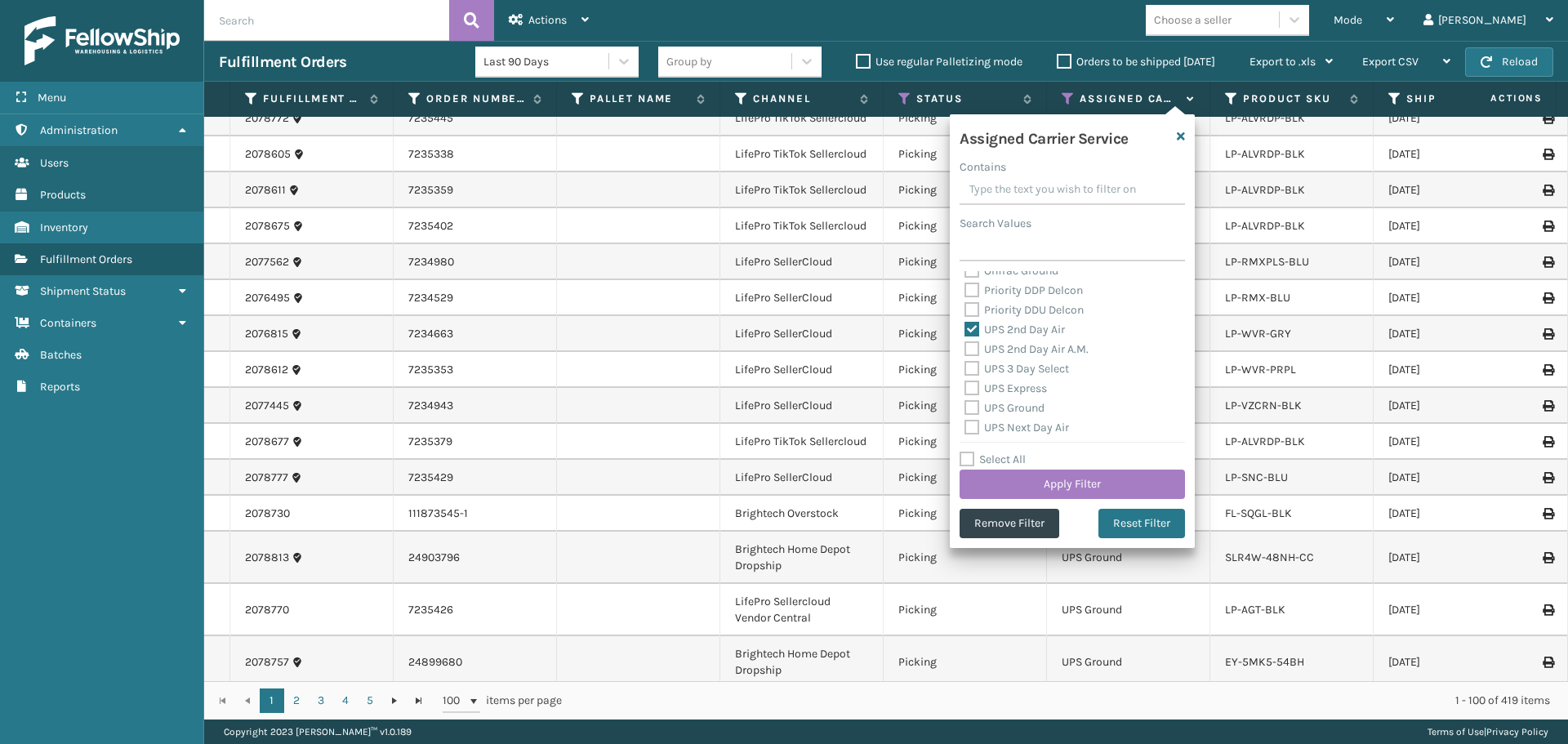
click at [1021, 344] on label "UPS 2nd Day Air A.M." at bounding box center [1026, 349] width 124 height 14
click at [965, 344] on input "UPS 2nd Day Air A.M." at bounding box center [964, 345] width 1 height 11
click at [1025, 359] on div "UPS 3 Day Select" at bounding box center [1072, 369] width 216 height 20
click at [1028, 366] on label "UPS 3 Day Select" at bounding box center [1016, 368] width 104 height 14
click at [1024, 374] on label "UPS 3 Day Select" at bounding box center [1016, 368] width 104 height 14
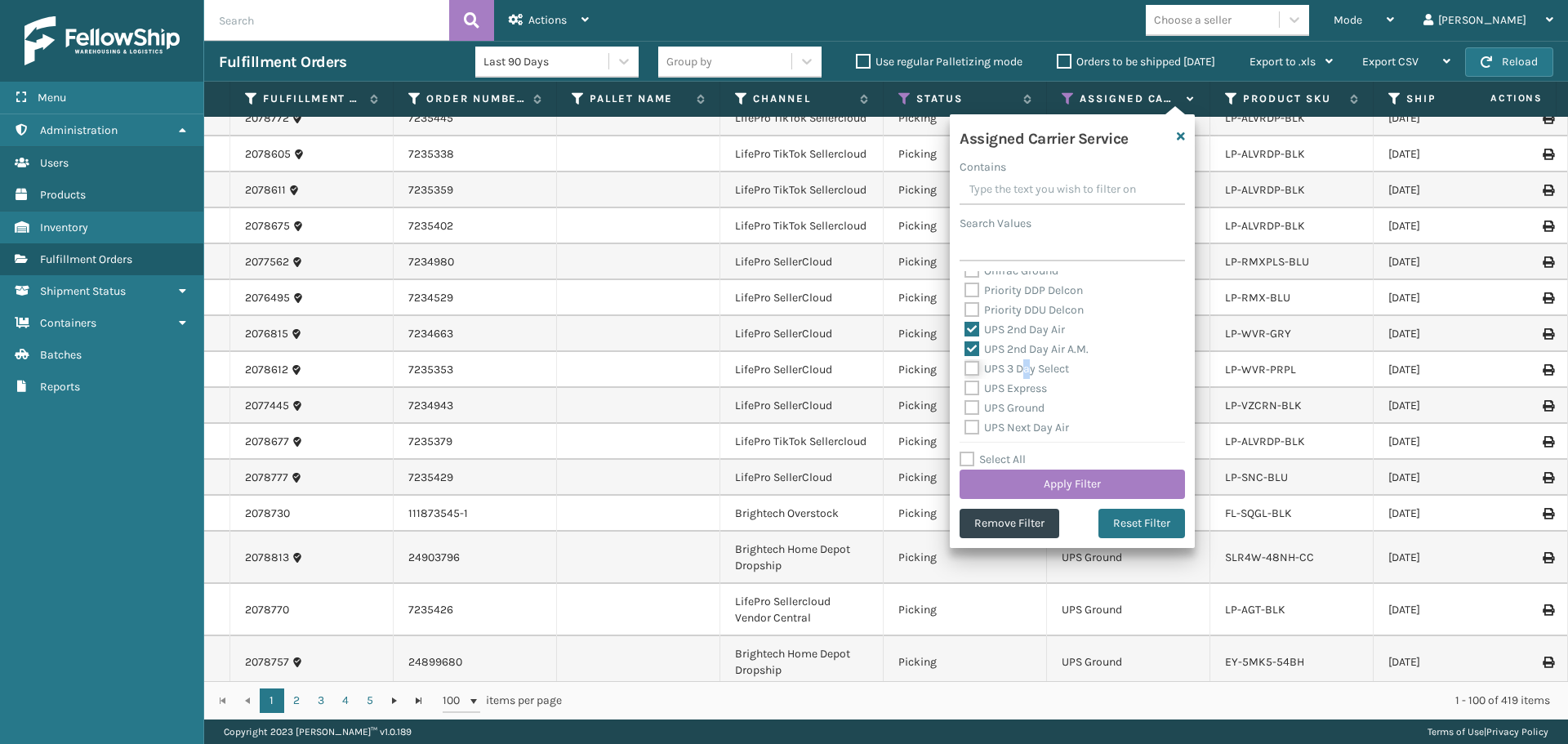
click at [965, 370] on input "UPS 3 Day Select" at bounding box center [964, 364] width 1 height 11
click at [1018, 382] on label "UPS Express" at bounding box center [1005, 388] width 82 height 14
click at [965, 382] on input "UPS Express" at bounding box center [964, 384] width 1 height 11
click at [1021, 401] on div "UPS Ground" at bounding box center [1072, 409] width 216 height 20
click at [1022, 421] on label "UPS Next Day Air" at bounding box center [1016, 427] width 104 height 14
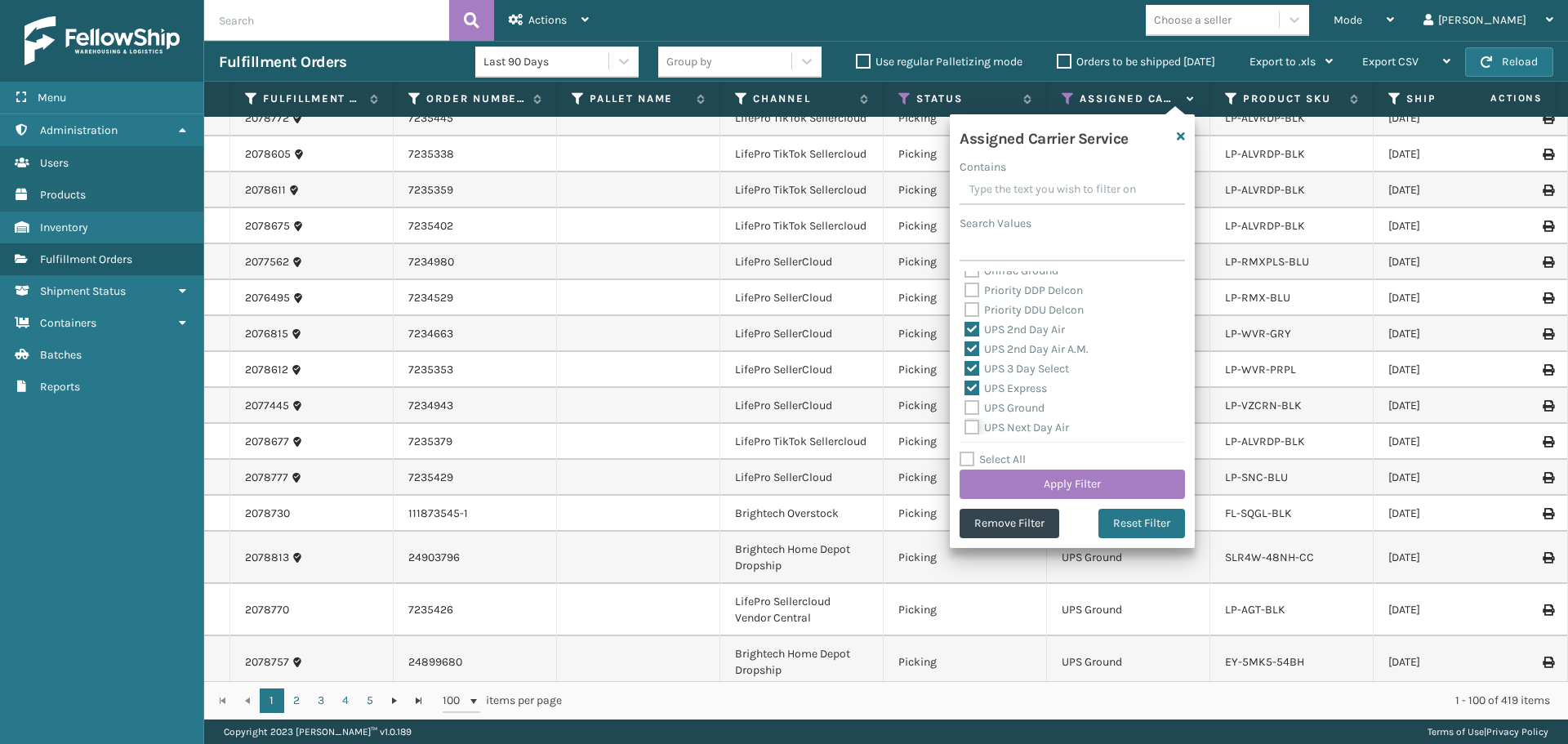
click at [965, 421] on input "UPS Next Day Air" at bounding box center [964, 423] width 1 height 11
click at [1011, 410] on label "UPS Ground" at bounding box center [1004, 407] width 80 height 14
click at [965, 409] on input "UPS Ground" at bounding box center [964, 404] width 1 height 11
click at [1007, 367] on label "UPS Next Day Air Early" at bounding box center [1031, 365] width 133 height 14
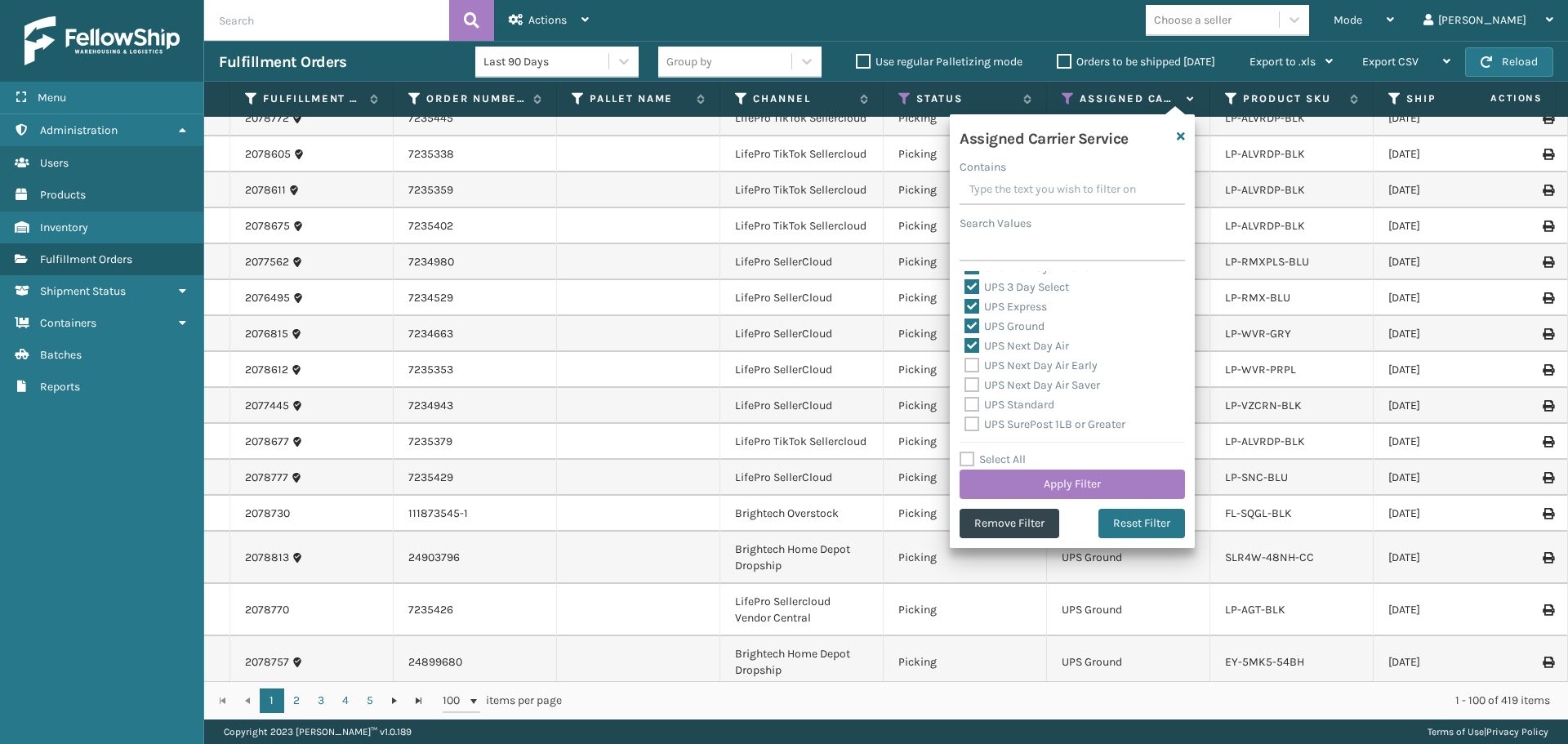
click at [1020, 386] on label "UPS Next Day Air Saver" at bounding box center [1032, 384] width 136 height 14
click at [965, 386] on input "UPS Next Day Air Saver" at bounding box center [964, 382] width 1 height 11
click at [1025, 420] on label "UPS SurePost 1LB or Greater" at bounding box center [1045, 423] width 161 height 14
click at [965, 420] on input "UPS SurePost 1LB or Greater" at bounding box center [964, 420] width 1 height 11
click at [1014, 406] on label "UPS Standard" at bounding box center [1009, 404] width 90 height 14
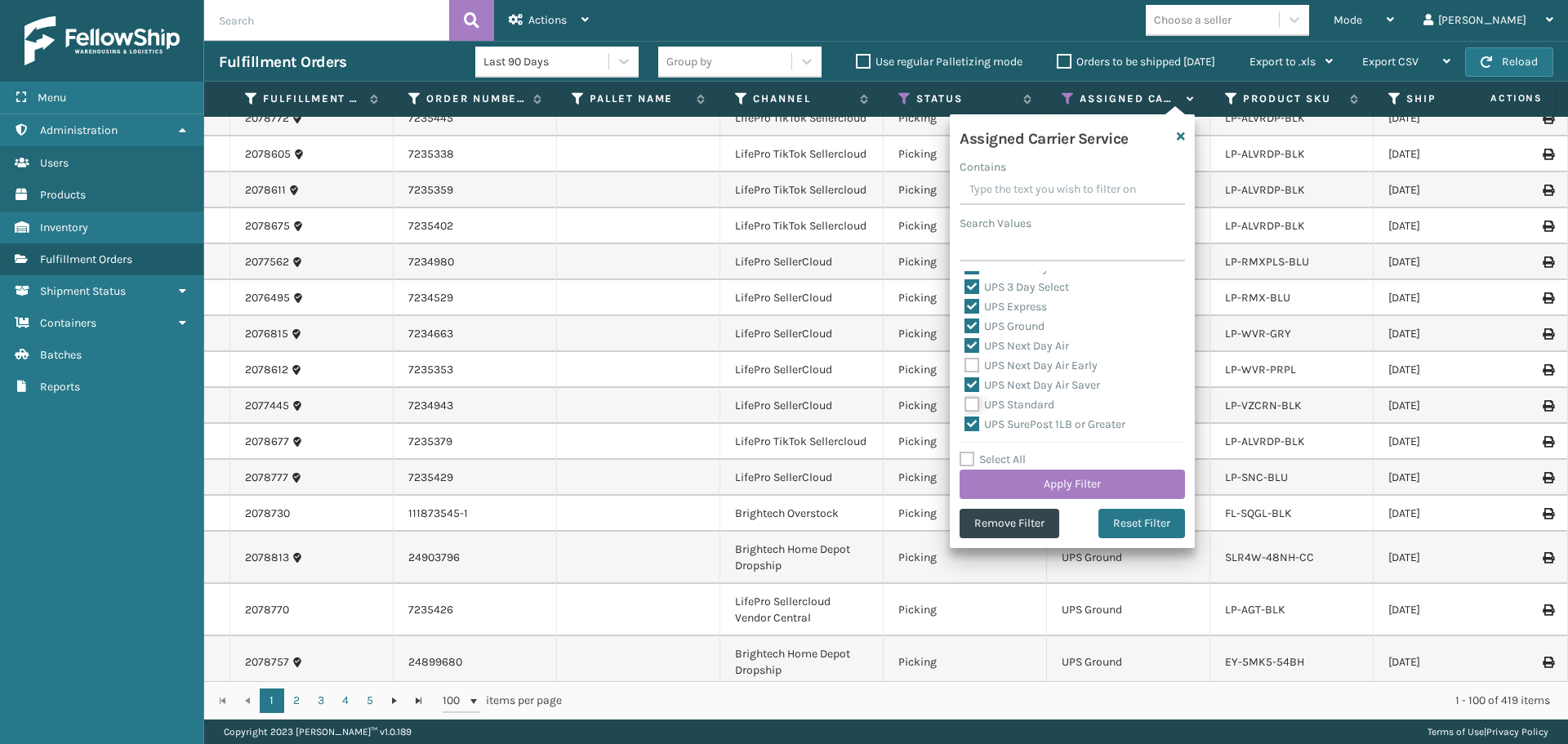
click at [965, 406] on input "UPS Standard" at bounding box center [964, 401] width 1 height 11
click at [1002, 367] on label "UPS Next Day Air Early" at bounding box center [1031, 365] width 133 height 14
click at [965, 367] on input "UPS Next Day Air Early" at bounding box center [964, 362] width 1 height 11
click at [1076, 474] on button "Apply Filter" at bounding box center [1072, 484] width 226 height 29
